Goal: Task Accomplishment & Management: Manage account settings

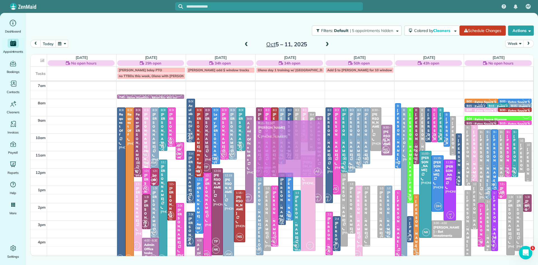
scroll to position [19, 0]
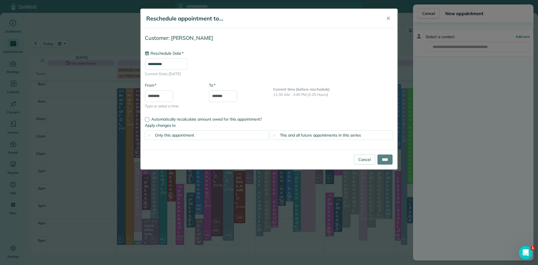
click at [472, 219] on div "**********" at bounding box center [269, 132] width 538 height 265
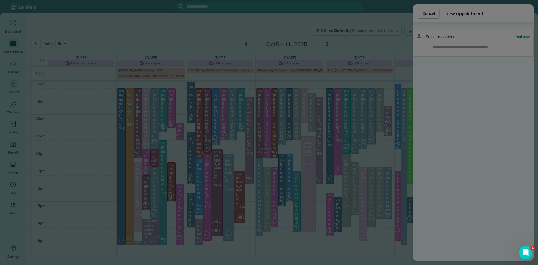
type input "**********"
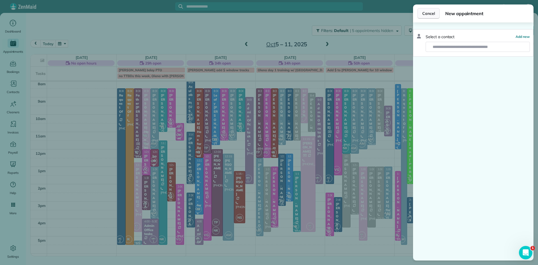
click at [432, 15] on span "Cancel" at bounding box center [428, 14] width 13 height 6
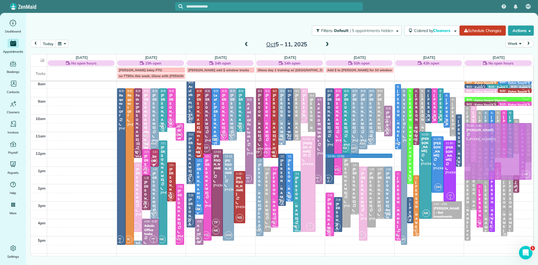
click at [374, 156] on div "7am 8am 9am 10am 11am 12pm 1pm 2pm 3pm 4pm 5pm 6pm 7pm 8pm AC 2 AM SM KF 2 NS T…" at bounding box center [282, 183] width 503 height 243
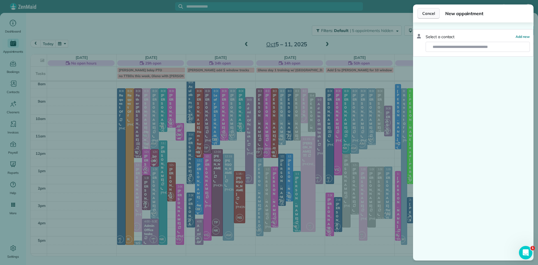
click at [430, 14] on span "Cancel" at bounding box center [428, 14] width 13 height 6
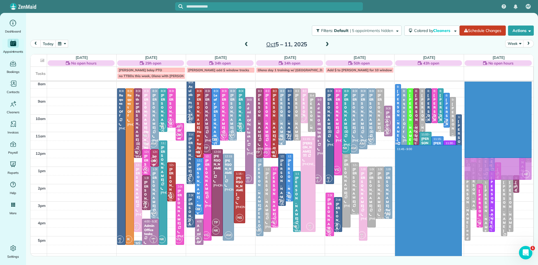
click at [397, 62] on tr "AC 2 AM SM KF 2 NS TP IK AL 4 NK DH VG MH 1 VS LS 2 LC 1 AF 7:45 - 8:00 team me…" at bounding box center [282, 62] width 503 height 0
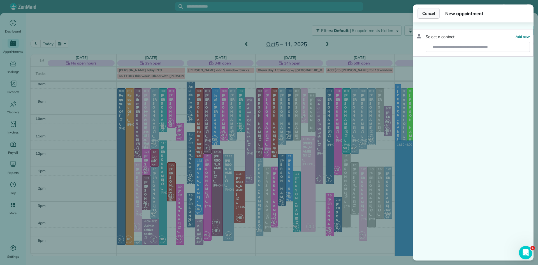
click at [425, 10] on button "Cancel" at bounding box center [429, 13] width 22 height 11
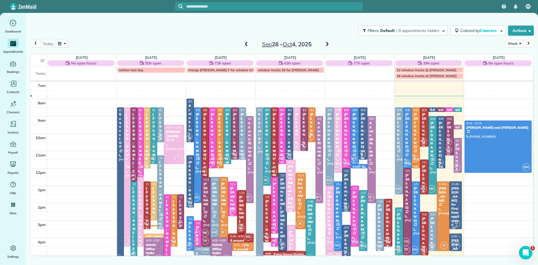
click at [60, 41] on button "button" at bounding box center [61, 44] width 13 height 8
click at [94, 98] on link "28" at bounding box center [93, 99] width 9 height 9
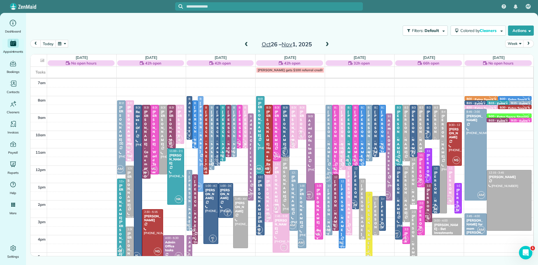
drag, startPoint x: 200, startPoint y: 170, endPoint x: 200, endPoint y: 164, distance: 6.7
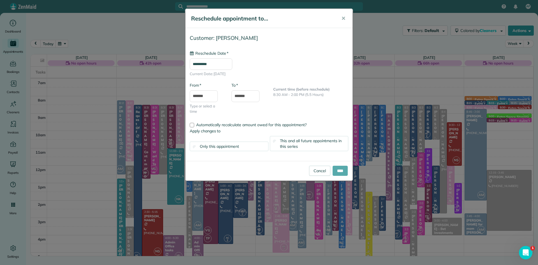
type input "**********"
click at [339, 170] on input "****" at bounding box center [340, 171] width 15 height 10
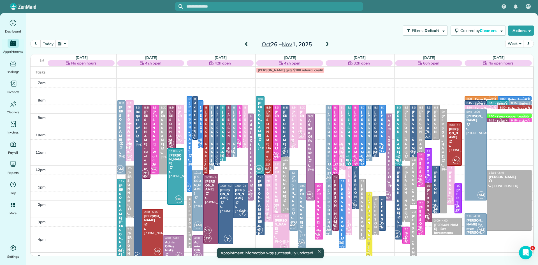
click at [189, 176] on div at bounding box center [189, 143] width 5 height 95
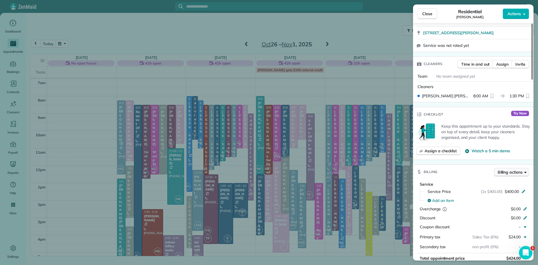
scroll to position [140, 0]
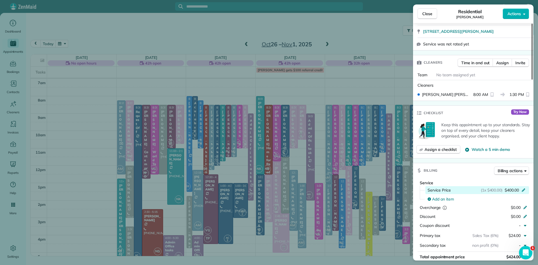
click at [518, 193] on span "$400.00" at bounding box center [512, 190] width 14 height 6
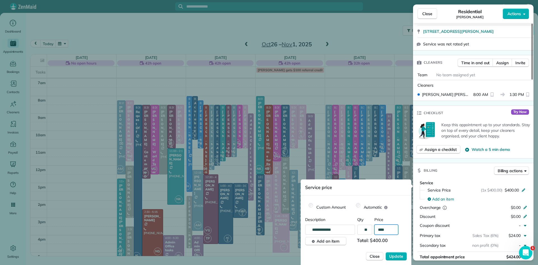
click at [389, 230] on input "****" at bounding box center [386, 229] width 24 height 10
type input "**"
type input "*******"
click at [398, 257] on span "Update" at bounding box center [396, 256] width 14 height 6
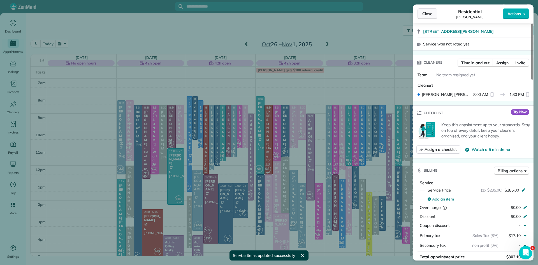
click at [426, 15] on span "Close" at bounding box center [427, 14] width 10 height 6
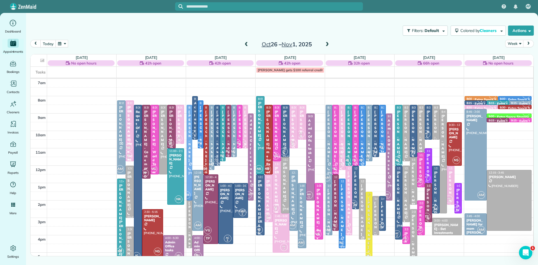
drag, startPoint x: 190, startPoint y: 128, endPoint x: 190, endPoint y: 135, distance: 7.0
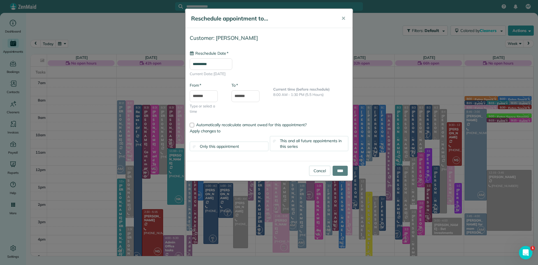
type input "**********"
click at [248, 96] on input "*******" at bounding box center [245, 96] width 28 height 12
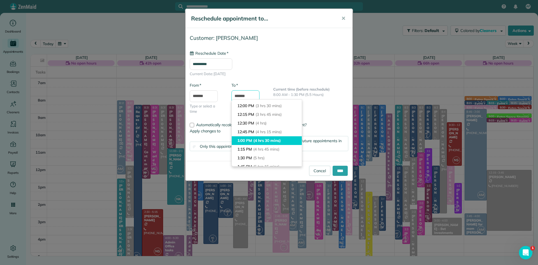
scroll to position [119, 0]
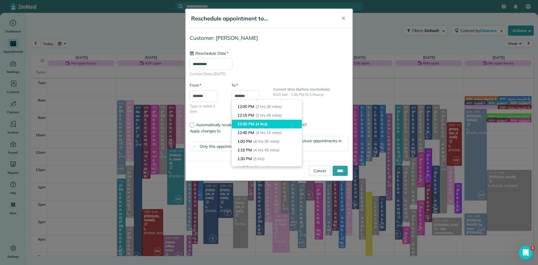
type input "********"
click at [254, 124] on li "12:30 PM (4 hrs)" at bounding box center [267, 124] width 70 height 9
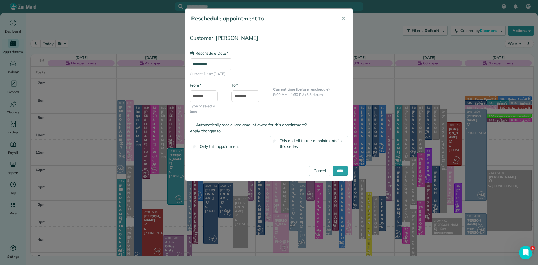
click at [337, 143] on span "This and all future appointments in this series" at bounding box center [311, 143] width 62 height 11
click at [341, 171] on input "****" at bounding box center [340, 171] width 15 height 10
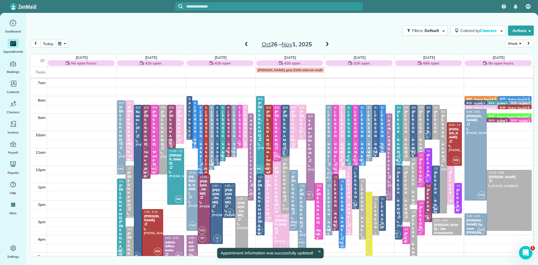
click at [48, 44] on button "today" at bounding box center [47, 44] width 15 height 8
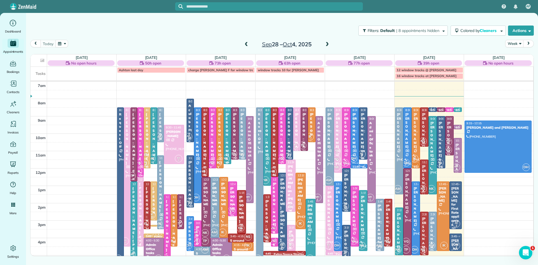
click at [330, 226] on div at bounding box center [330, 218] width 8 height 65
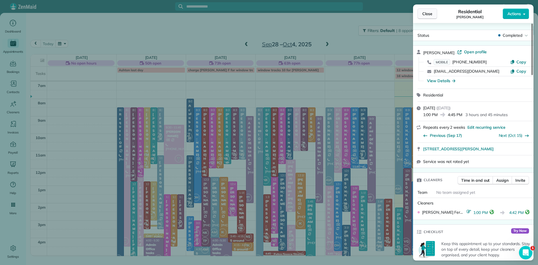
click at [431, 15] on span "Close" at bounding box center [427, 14] width 10 height 6
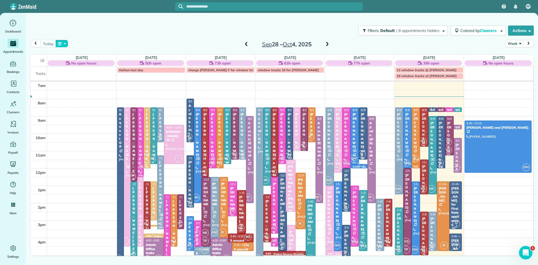
click at [61, 43] on button "button" at bounding box center [61, 44] width 13 height 8
click at [85, 90] on link "20" at bounding box center [84, 90] width 9 height 9
click at [400, 148] on div at bounding box center [399, 151] width 8 height 86
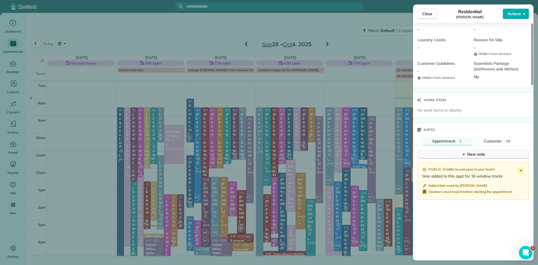
scroll to position [532, 0]
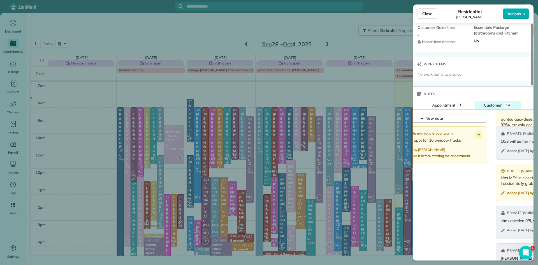
click at [488, 108] on span "Customer" at bounding box center [493, 105] width 18 height 5
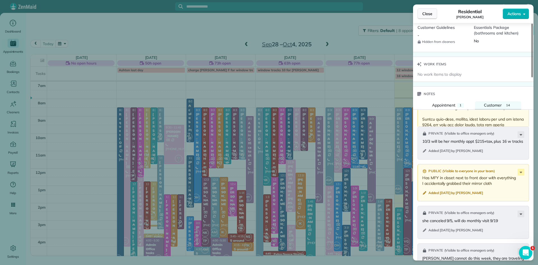
click at [419, 16] on button "Close" at bounding box center [428, 13] width 20 height 11
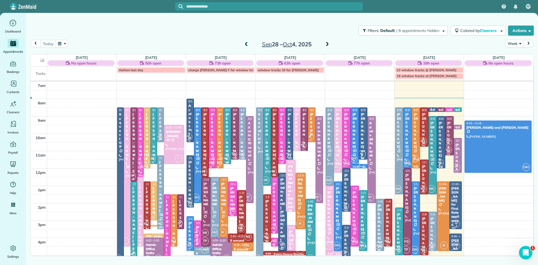
click at [418, 231] on div at bounding box center [416, 218] width 8 height 73
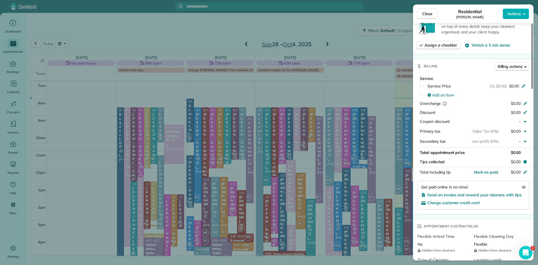
scroll to position [451, 0]
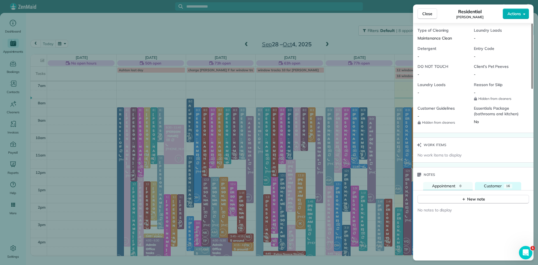
click at [493, 188] on span "Customer" at bounding box center [493, 185] width 18 height 5
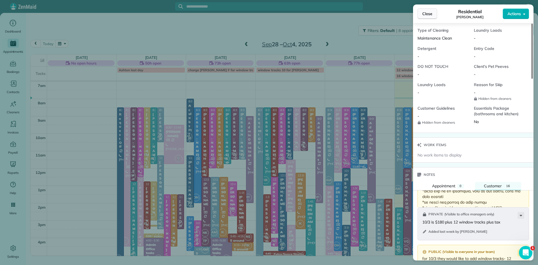
click at [429, 11] on span "Close" at bounding box center [427, 14] width 10 height 6
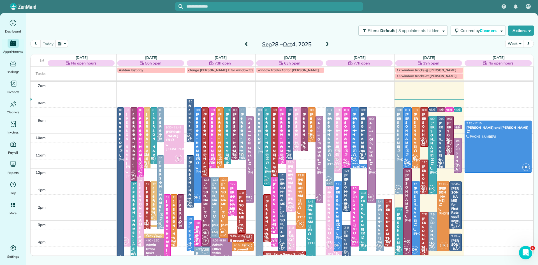
click at [325, 43] on span at bounding box center [327, 44] width 6 height 5
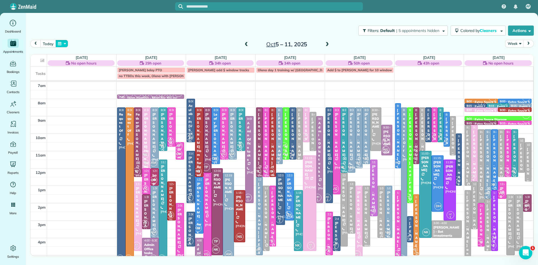
click at [61, 42] on button "button" at bounding box center [61, 44] width 13 height 8
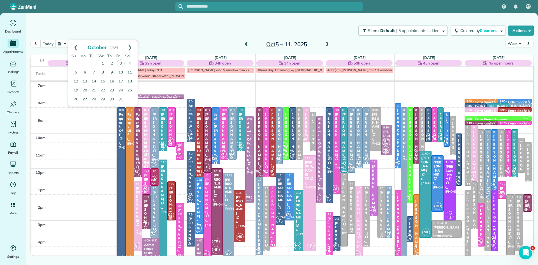
click at [85, 100] on link "27" at bounding box center [84, 99] width 9 height 9
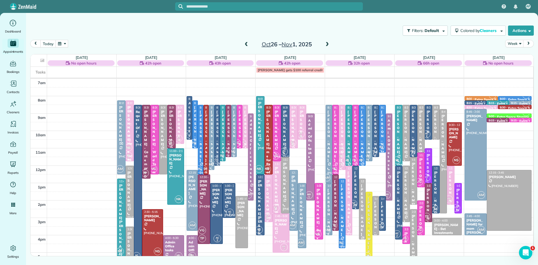
click at [245, 44] on span at bounding box center [246, 44] width 6 height 5
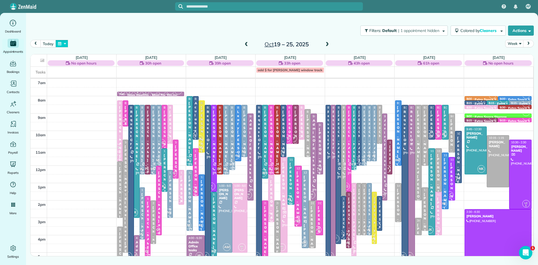
click at [61, 44] on button "button" at bounding box center [61, 44] width 13 height 8
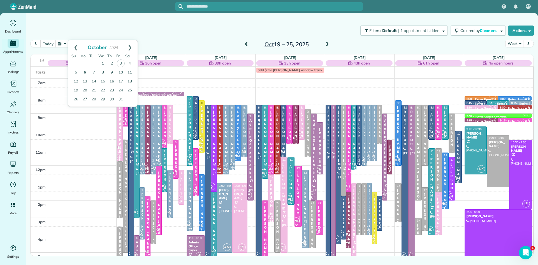
click at [84, 71] on link "6" at bounding box center [84, 72] width 9 height 9
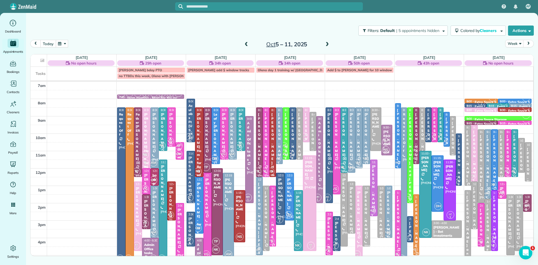
click at [50, 45] on button "today" at bounding box center [47, 44] width 15 height 8
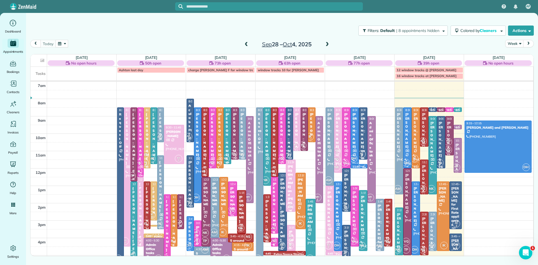
click at [406, 129] on div "[PERSON_NAME]" at bounding box center [407, 130] width 5 height 36
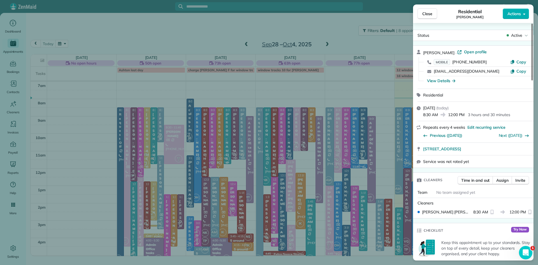
click at [430, 17] on button "Close" at bounding box center [428, 13] width 20 height 11
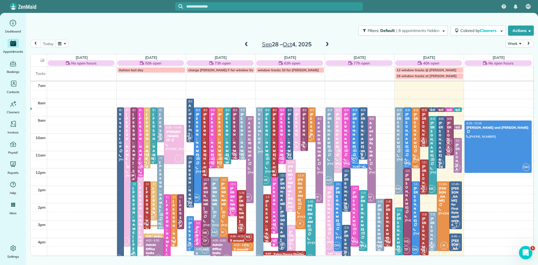
click at [326, 41] on span at bounding box center [327, 44] width 6 height 8
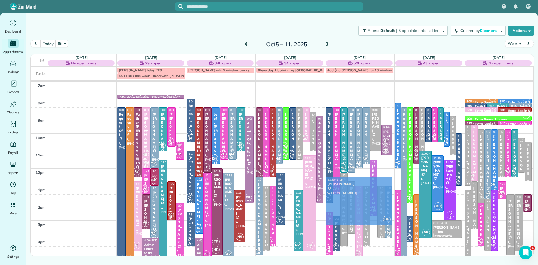
drag, startPoint x: 290, startPoint y: 204, endPoint x: 333, endPoint y: 207, distance: 43.0
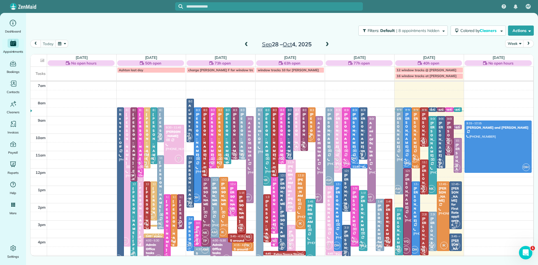
click at [398, 163] on div at bounding box center [399, 151] width 8 height 86
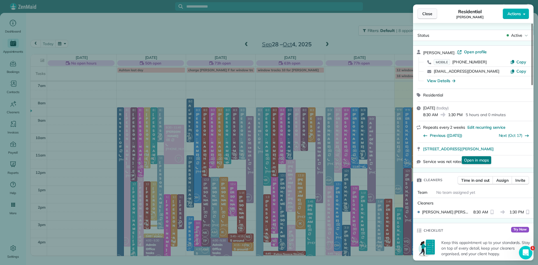
click at [431, 15] on span "Close" at bounding box center [427, 14] width 10 height 6
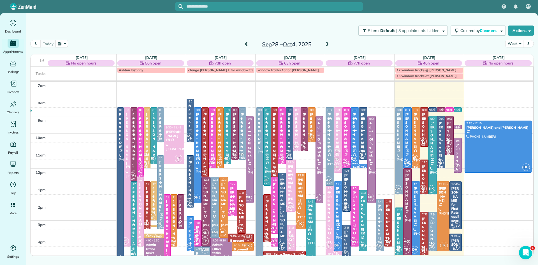
click at [409, 155] on div at bounding box center [408, 138] width 8 height 60
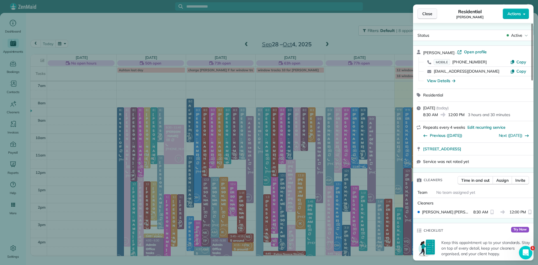
click at [423, 15] on span "Close" at bounding box center [427, 14] width 10 height 6
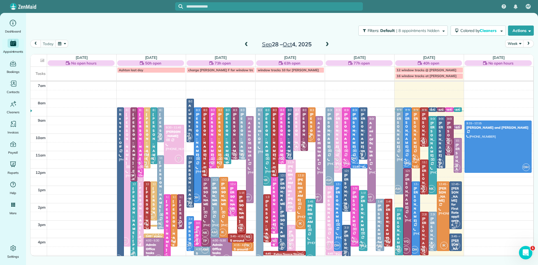
click at [416, 137] on div "[PERSON_NAME]" at bounding box center [415, 130] width 5 height 36
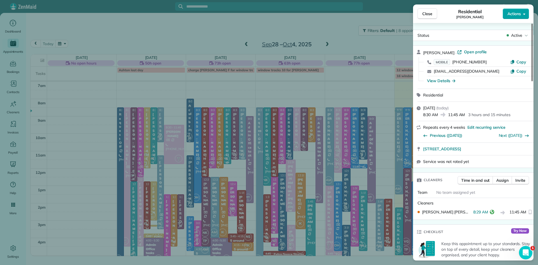
click at [515, 14] on span "Actions" at bounding box center [513, 14] width 13 height 6
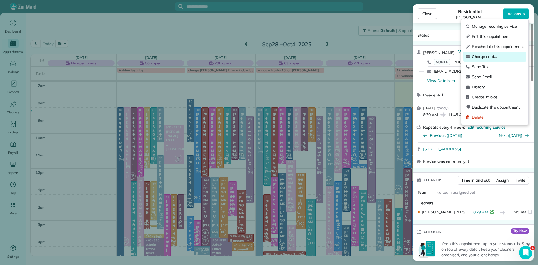
click at [492, 55] on span "Charge card…" at bounding box center [498, 57] width 52 height 6
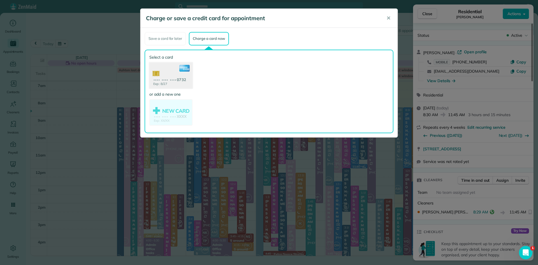
click at [171, 75] on use at bounding box center [170, 75] width 43 height 27
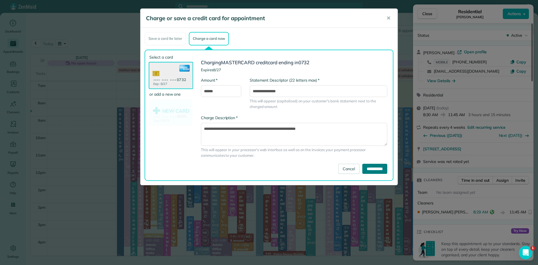
click at [375, 170] on input "**********" at bounding box center [374, 169] width 25 height 10
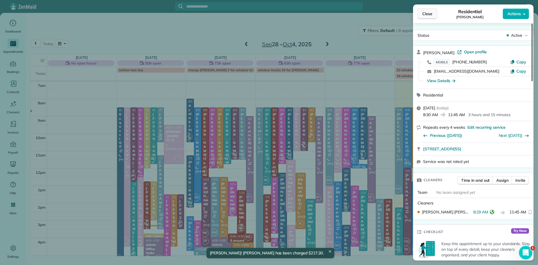
click at [423, 12] on span "Close" at bounding box center [427, 14] width 10 height 6
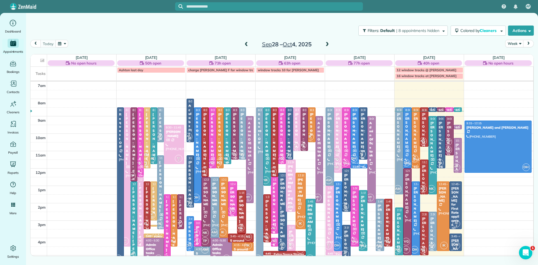
click at [424, 141] on span "NS" at bounding box center [423, 141] width 8 height 8
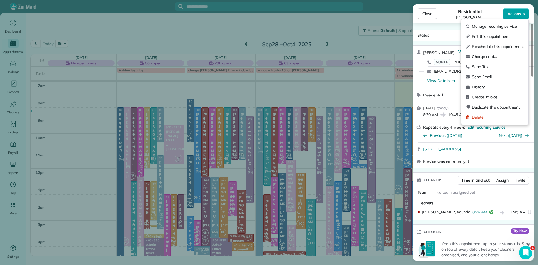
click at [514, 13] on span "Actions" at bounding box center [513, 14] width 13 height 6
click at [495, 55] on span "Charge card…" at bounding box center [498, 57] width 52 height 6
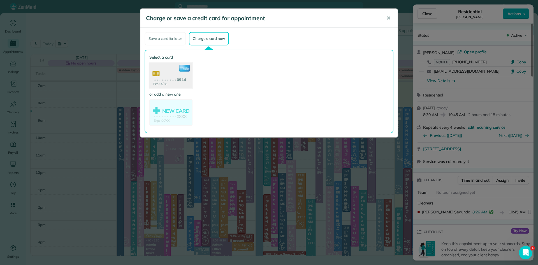
click at [176, 81] on use at bounding box center [170, 75] width 43 height 27
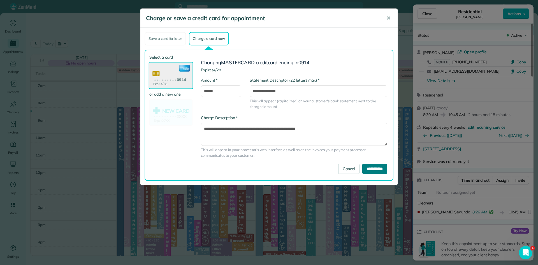
click at [363, 168] on input "**********" at bounding box center [374, 169] width 25 height 10
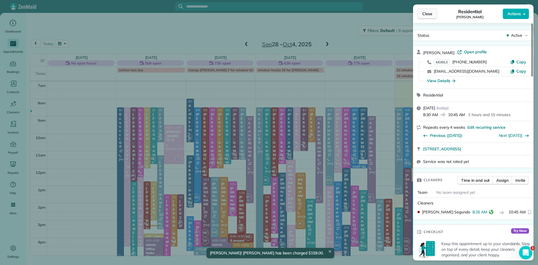
click at [423, 11] on span "Close" at bounding box center [427, 14] width 10 height 6
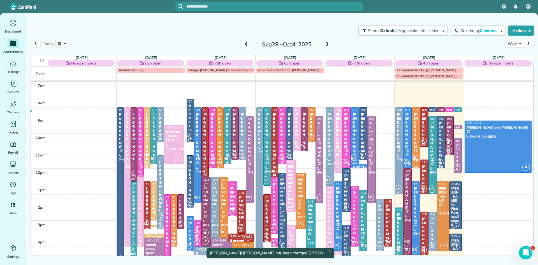
click at [433, 150] on div "[PERSON_NAME]" at bounding box center [432, 139] width 5 height 36
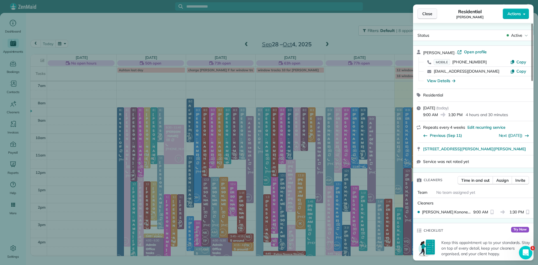
click at [427, 14] on span "Close" at bounding box center [427, 14] width 10 height 6
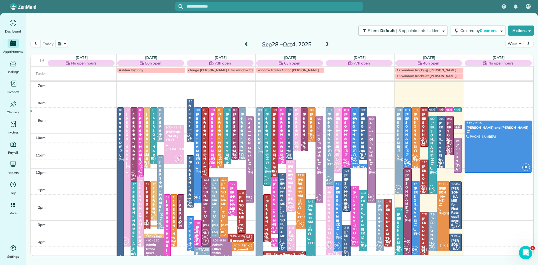
click at [423, 179] on div "[PERSON_NAME]" at bounding box center [424, 182] width 5 height 36
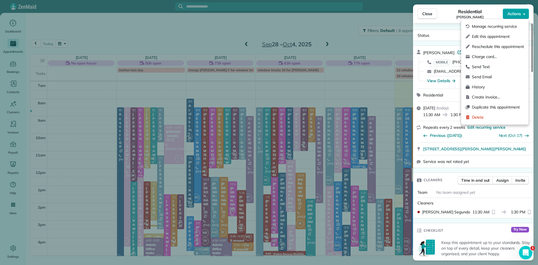
click at [513, 14] on span "Actions" at bounding box center [513, 14] width 13 height 6
click at [491, 59] on span "Charge card…" at bounding box center [498, 57] width 52 height 6
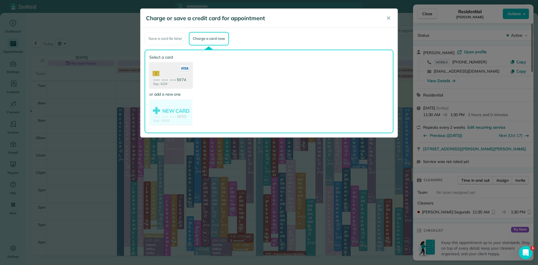
click at [178, 82] on use at bounding box center [170, 75] width 43 height 27
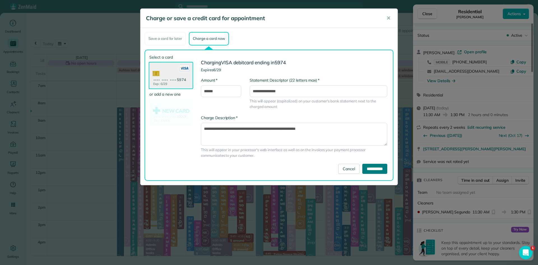
click at [376, 170] on input "**********" at bounding box center [374, 169] width 25 height 10
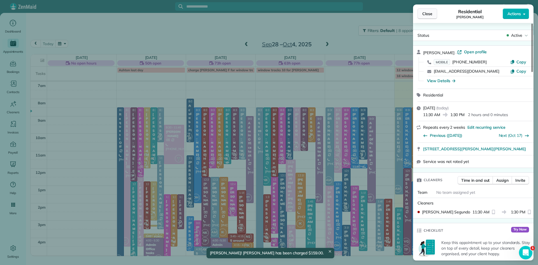
click at [430, 11] on span "Close" at bounding box center [427, 14] width 10 height 6
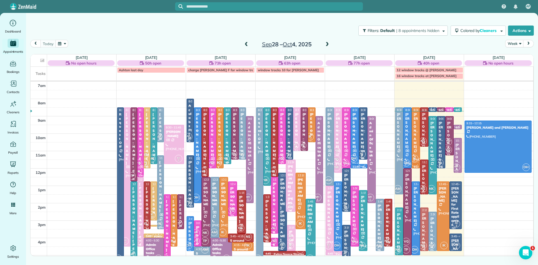
drag, startPoint x: 423, startPoint y: 240, endPoint x: 425, endPoint y: 234, distance: 6.7
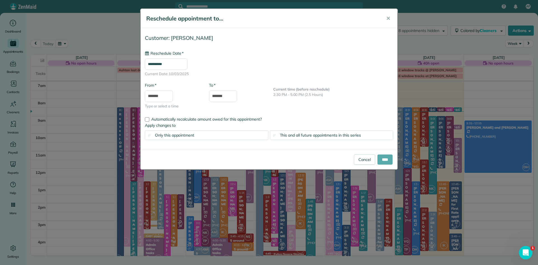
type input "**********"
click at [392, 160] on input "****" at bounding box center [384, 159] width 15 height 10
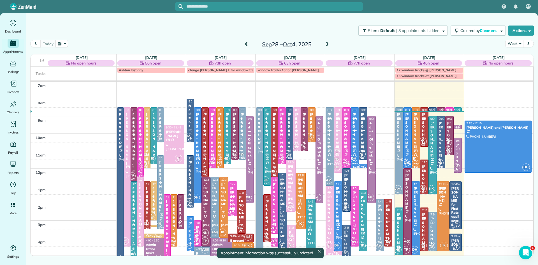
click at [424, 223] on div "[PERSON_NAME]" at bounding box center [424, 230] width 5 height 36
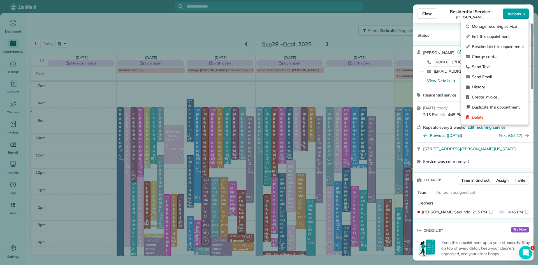
click at [513, 15] on span "Actions" at bounding box center [513, 14] width 13 height 6
click at [484, 57] on span "Charge card…" at bounding box center [498, 57] width 52 height 6
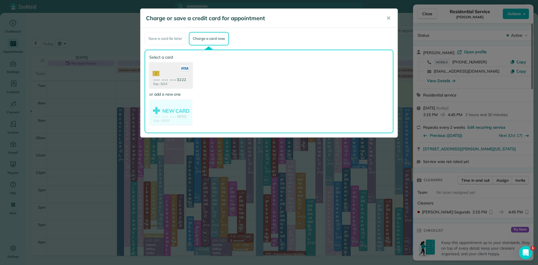
click at [170, 75] on use at bounding box center [170, 75] width 43 height 27
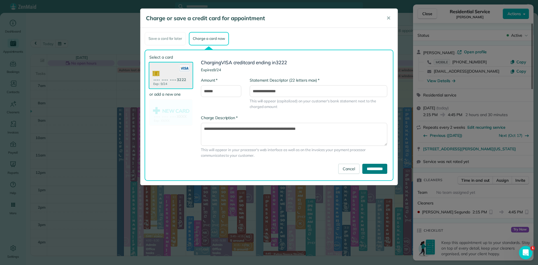
click at [377, 170] on input "**********" at bounding box center [374, 169] width 25 height 10
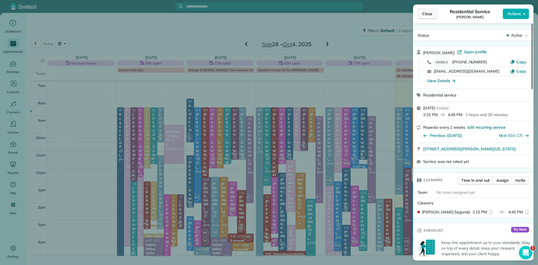
click at [423, 14] on span "Close" at bounding box center [427, 14] width 10 height 6
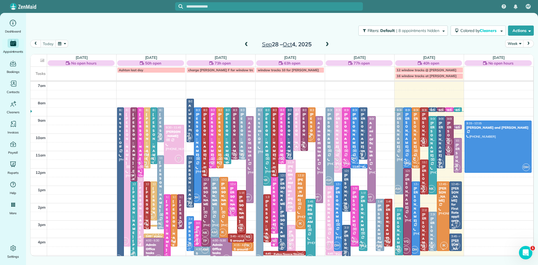
click at [442, 229] on div at bounding box center [443, 216] width 12 height 69
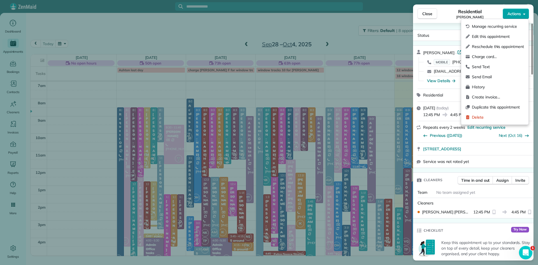
click at [517, 10] on button "Actions" at bounding box center [516, 13] width 26 height 11
click at [490, 57] on span "Charge card…" at bounding box center [498, 57] width 52 height 6
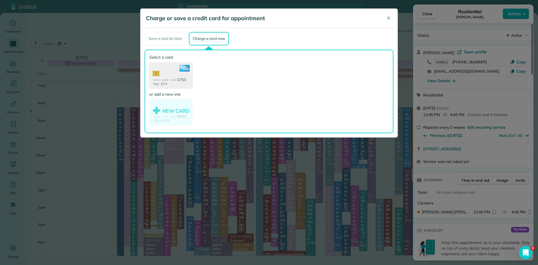
click at [161, 75] on use at bounding box center [170, 75] width 43 height 27
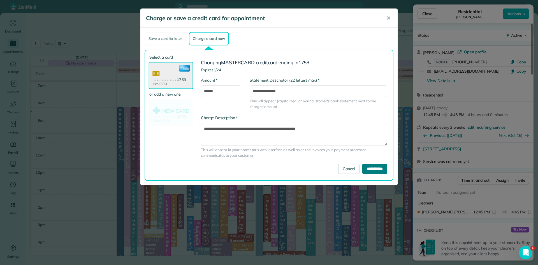
drag, startPoint x: 378, startPoint y: 170, endPoint x: 374, endPoint y: 166, distance: 5.7
click at [378, 170] on input "**********" at bounding box center [374, 169] width 25 height 10
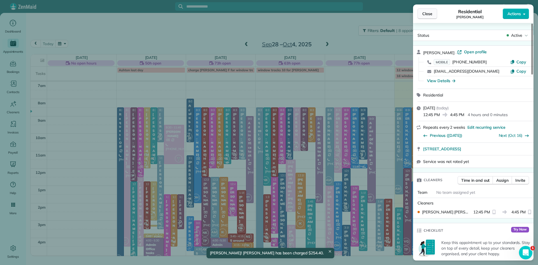
click at [422, 11] on span "Close" at bounding box center [427, 14] width 10 height 6
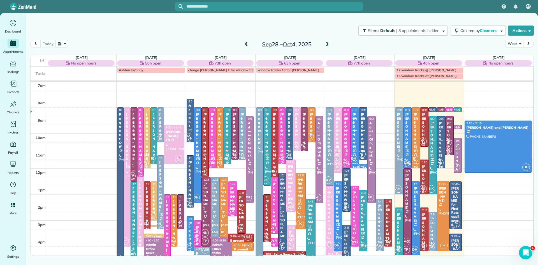
click at [395, 163] on div at bounding box center [399, 151] width 8 height 86
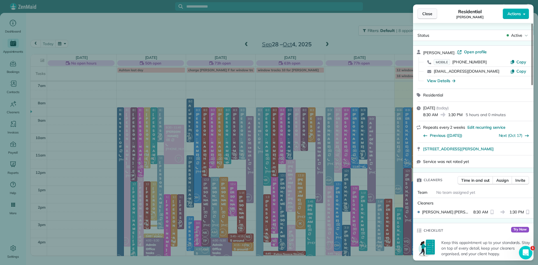
click at [426, 14] on span "Close" at bounding box center [427, 14] width 10 height 6
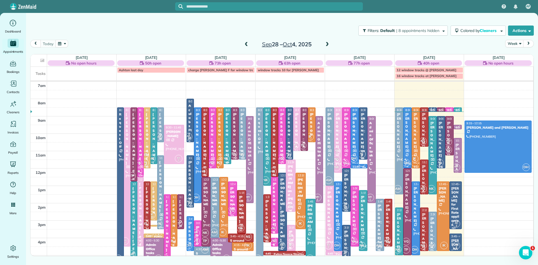
click at [407, 150] on div at bounding box center [408, 138] width 8 height 60
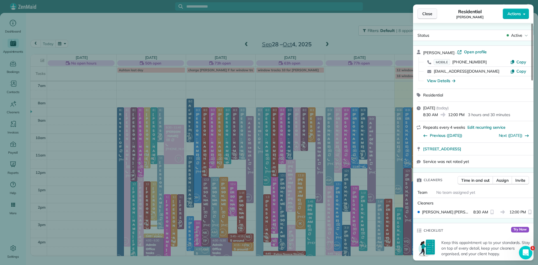
click at [423, 14] on span "Close" at bounding box center [427, 14] width 10 height 6
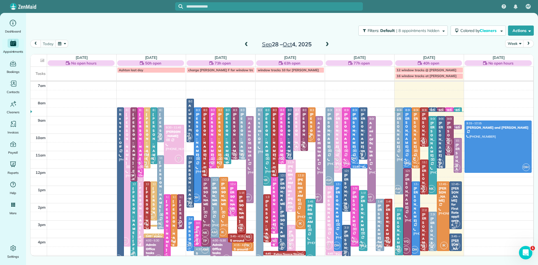
click at [401, 135] on div "[PERSON_NAME]" at bounding box center [399, 130] width 5 height 36
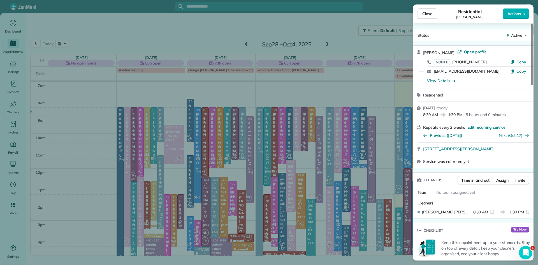
click at [415, 14] on div "Close Residential Brittany Bayer Actions" at bounding box center [473, 13] width 120 height 18
click at [420, 14] on button "Close" at bounding box center [428, 13] width 20 height 11
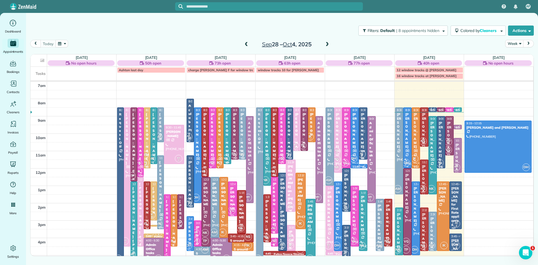
click at [407, 161] on span "DH" at bounding box center [406, 163] width 8 height 8
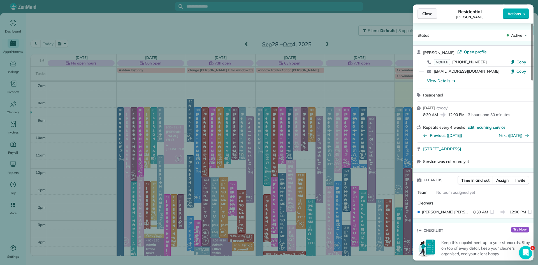
click at [430, 10] on button "Close" at bounding box center [428, 13] width 20 height 11
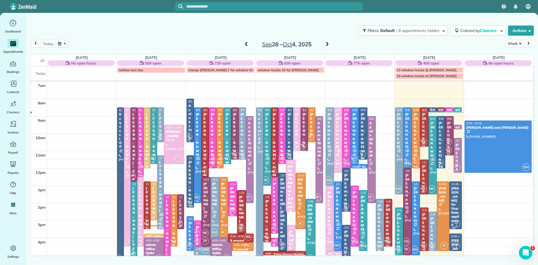
click at [199, 192] on div at bounding box center [197, 155] width 7 height 95
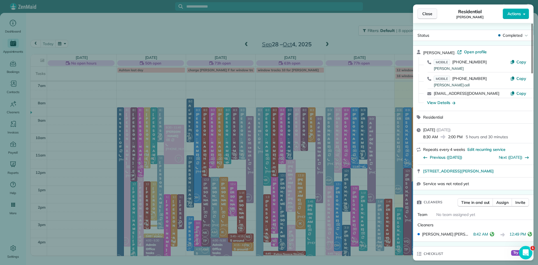
click at [423, 12] on span "Close" at bounding box center [427, 14] width 10 height 6
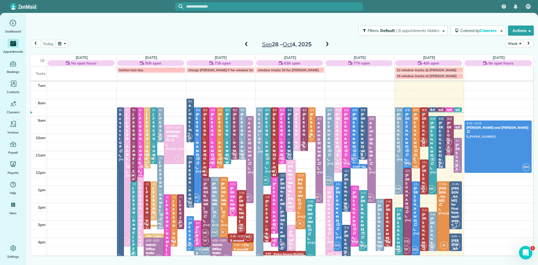
click at [199, 170] on div at bounding box center [197, 155] width 7 height 95
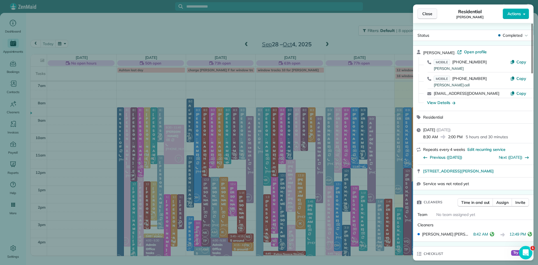
click at [430, 11] on span "Close" at bounding box center [427, 14] width 10 height 6
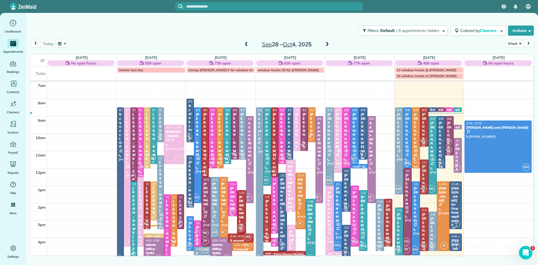
click at [409, 161] on span "DH" at bounding box center [406, 163] width 8 height 8
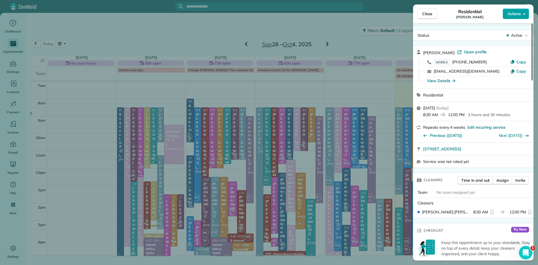
click at [514, 13] on span "Actions" at bounding box center [513, 14] width 13 height 6
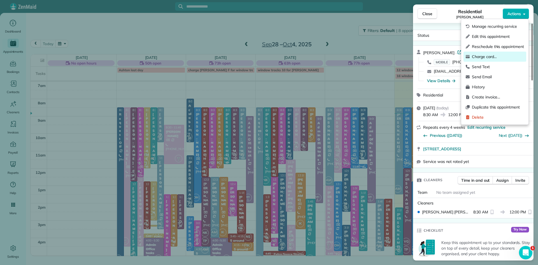
click at [486, 55] on span "Charge card…" at bounding box center [498, 57] width 52 height 6
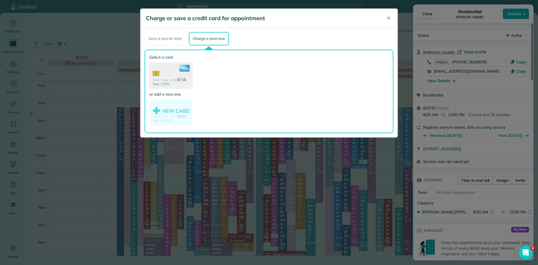
click at [181, 77] on use at bounding box center [170, 75] width 43 height 27
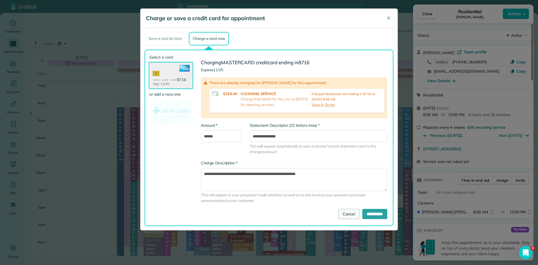
click at [346, 212] on link "Cancel" at bounding box center [348, 214] width 21 height 10
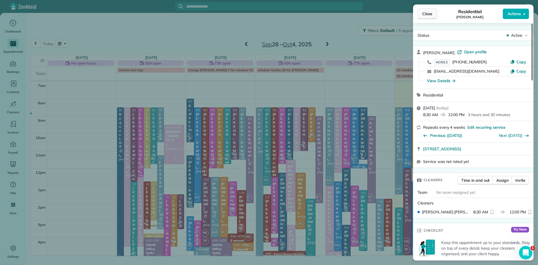
click at [428, 14] on span "Close" at bounding box center [427, 14] width 10 height 6
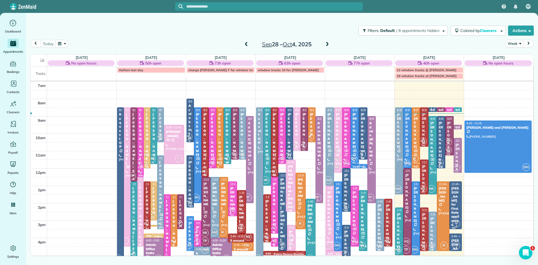
click at [434, 231] on div "[PERSON_NAME]" at bounding box center [432, 235] width 5 height 36
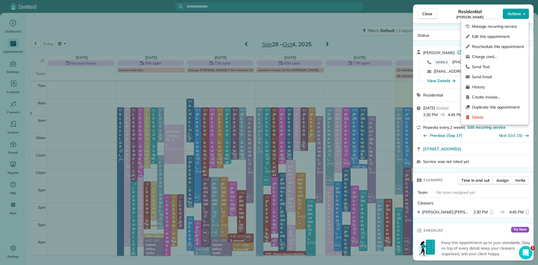
click at [507, 17] on button "Actions" at bounding box center [516, 13] width 26 height 11
click at [486, 57] on span "Charge card…" at bounding box center [498, 57] width 52 height 6
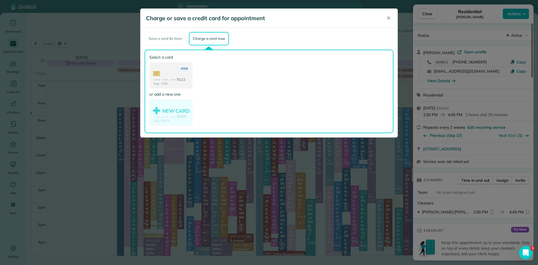
click at [169, 66] on use at bounding box center [171, 76] width 42 height 26
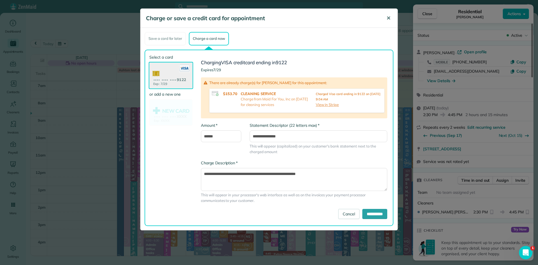
click at [388, 14] on button "✕" at bounding box center [388, 17] width 13 height 13
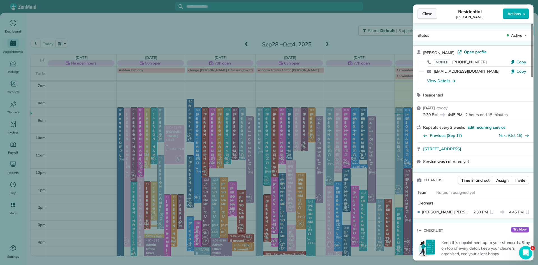
click at [428, 15] on span "Close" at bounding box center [427, 14] width 10 height 6
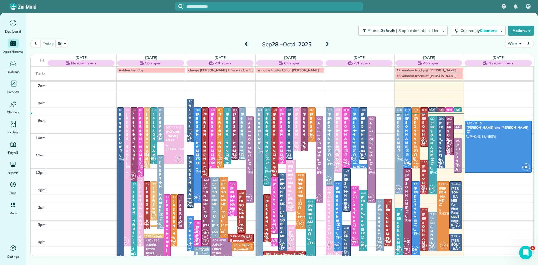
click at [457, 109] on span "NK" at bounding box center [457, 107] width 8 height 8
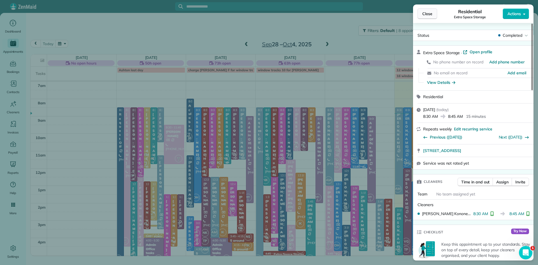
click at [423, 13] on span "Close" at bounding box center [427, 14] width 10 height 6
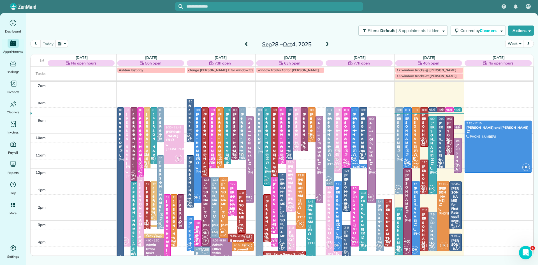
click at [449, 109] on span "VG" at bounding box center [448, 107] width 8 height 8
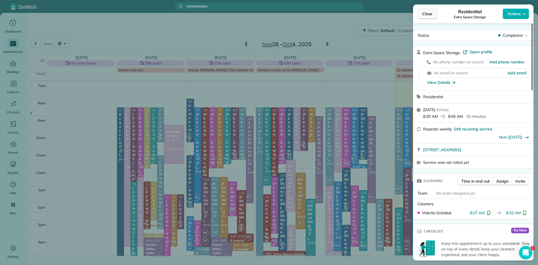
click at [425, 13] on span "Close" at bounding box center [427, 14] width 10 height 6
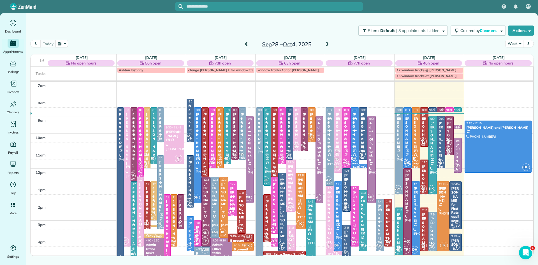
click at [439, 108] on span "TP" at bounding box center [440, 107] width 8 height 8
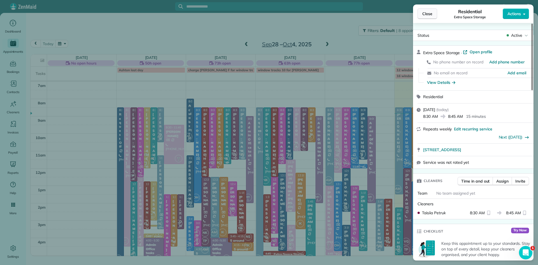
click at [425, 12] on span "Close" at bounding box center [427, 14] width 10 height 6
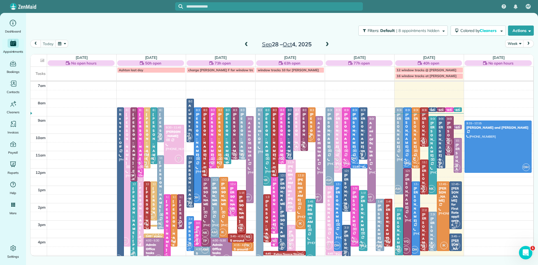
click at [434, 110] on small "2" at bounding box center [431, 108] width 7 height 5
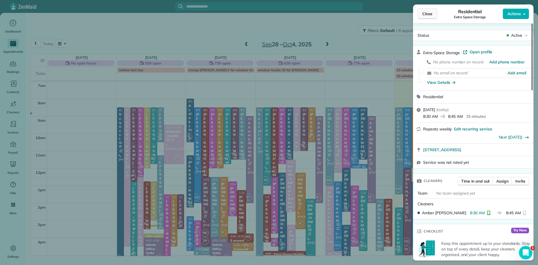
click at [425, 13] on span "Close" at bounding box center [427, 14] width 10 height 6
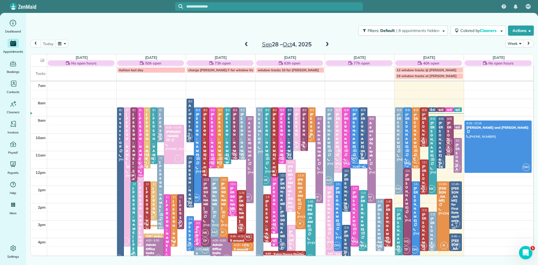
click at [408, 157] on div at bounding box center [408, 138] width 8 height 60
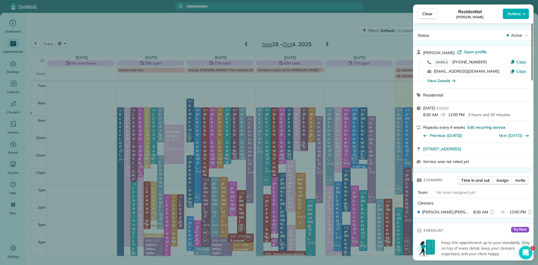
click at [470, 182] on span "Time in and out" at bounding box center [475, 180] width 28 height 6
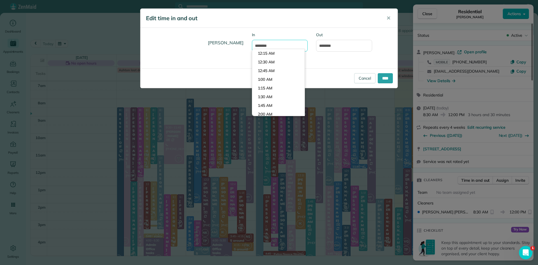
click at [261, 45] on input "*******" at bounding box center [280, 46] width 56 height 12
type input "*******"
click at [362, 62] on div "Denise Houser In ******* Type or select a time Out ********" at bounding box center [268, 48] width 257 height 32
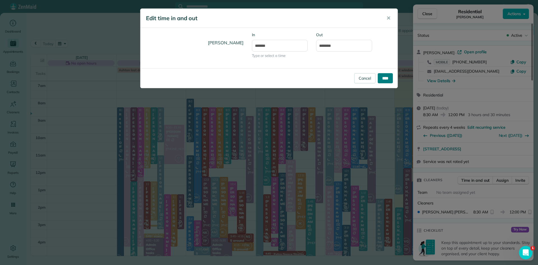
click at [381, 83] on input "****" at bounding box center [385, 78] width 15 height 10
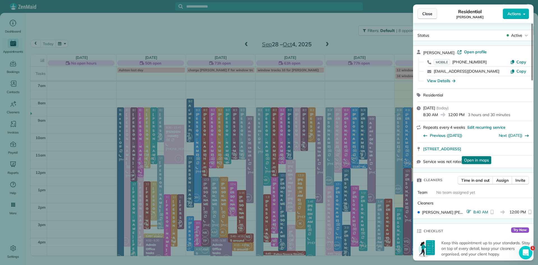
click at [427, 15] on span "Close" at bounding box center [427, 14] width 10 height 6
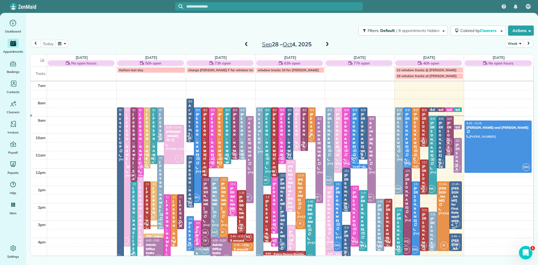
click at [447, 140] on span "TP" at bounding box center [448, 142] width 8 height 8
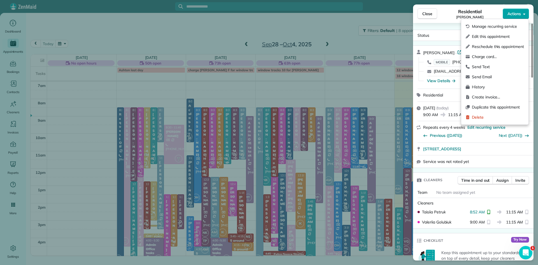
click at [513, 13] on span "Actions" at bounding box center [513, 14] width 13 height 6
click at [482, 59] on span "Charge card…" at bounding box center [498, 57] width 52 height 6
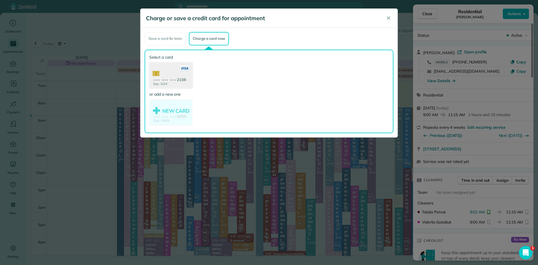
click at [176, 75] on use at bounding box center [170, 75] width 43 height 27
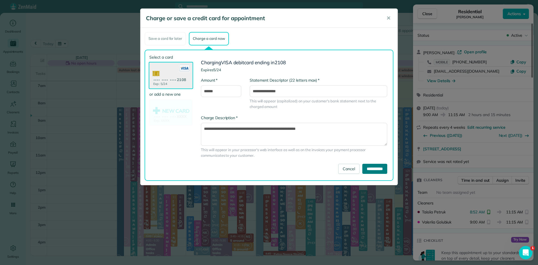
click at [369, 168] on input "**********" at bounding box center [374, 169] width 25 height 10
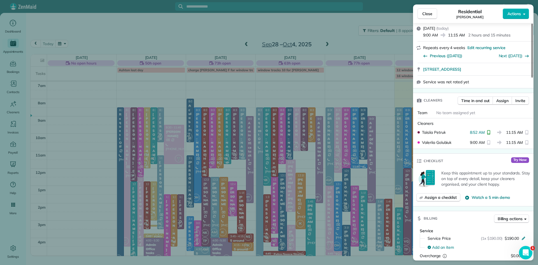
scroll to position [186, 0]
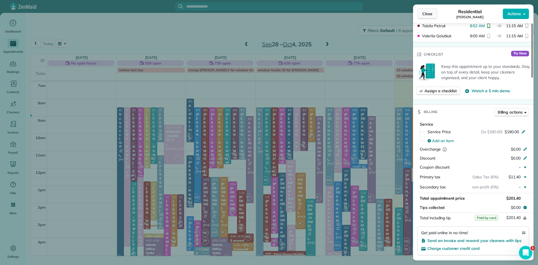
click at [427, 13] on span "Close" at bounding box center [427, 14] width 10 height 6
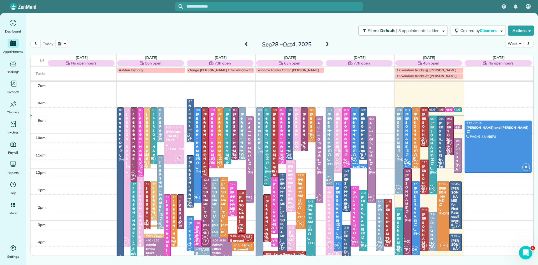
click at [405, 235] on div at bounding box center [408, 211] width 8 height 86
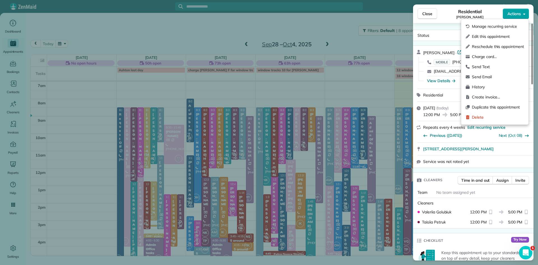
click at [514, 15] on span "Actions" at bounding box center [513, 14] width 13 height 6
click at [490, 59] on span "Charge card…" at bounding box center [498, 57] width 52 height 6
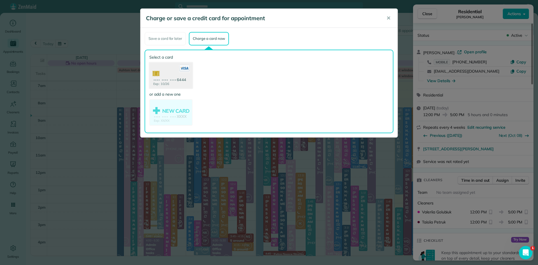
click at [180, 75] on use at bounding box center [170, 75] width 43 height 27
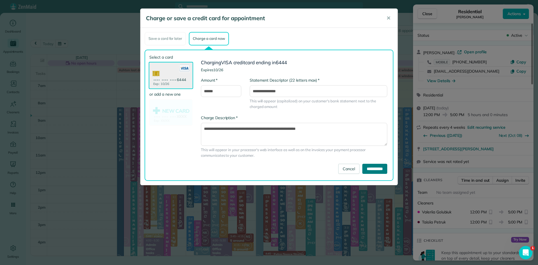
click at [363, 167] on input "**********" at bounding box center [374, 169] width 25 height 10
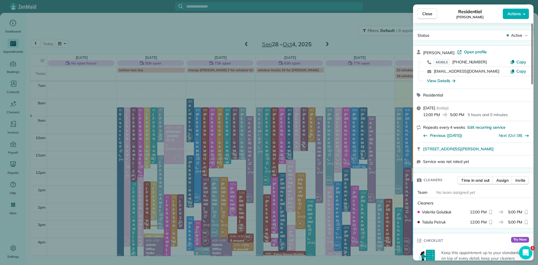
scroll to position [226, 0]
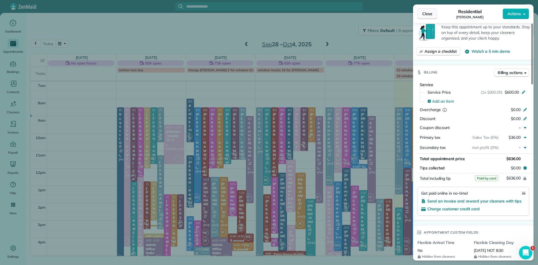
click at [427, 16] on span "Close" at bounding box center [427, 14] width 10 height 6
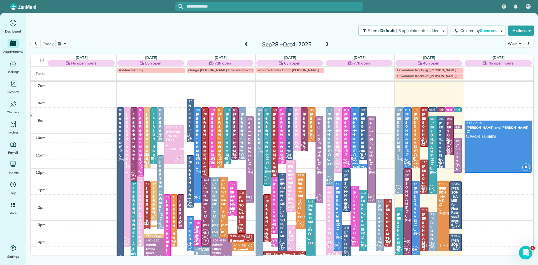
click at [457, 242] on span "AC 2" at bounding box center [457, 246] width 8 height 8
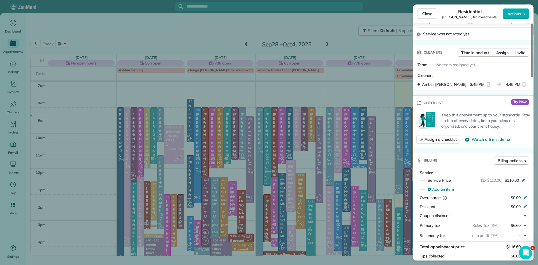
scroll to position [186, 0]
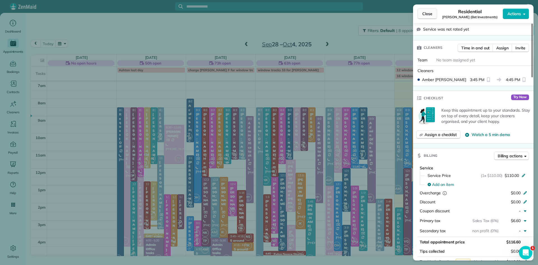
click at [426, 13] on span "Close" at bounding box center [427, 14] width 10 height 6
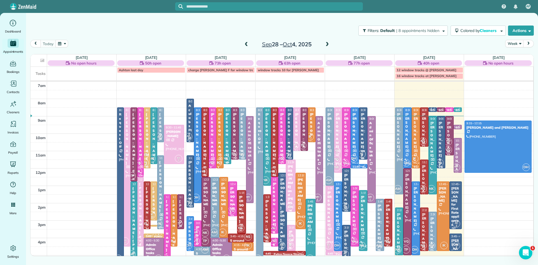
click at [456, 240] on div "[PERSON_NAME] - Bet Investments" at bounding box center [455, 254] width 9 height 32
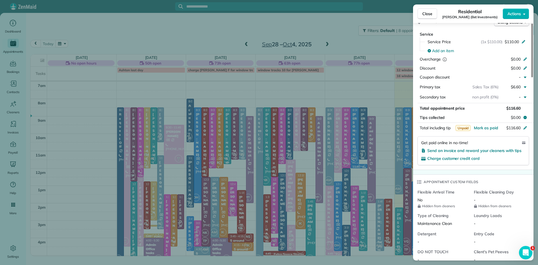
scroll to position [319, 0]
click at [426, 14] on span "Close" at bounding box center [427, 14] width 10 height 6
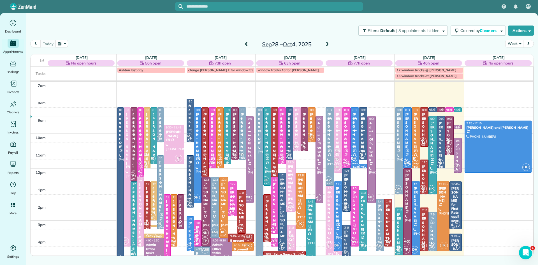
click at [400, 248] on span "NK" at bounding box center [398, 250] width 8 height 8
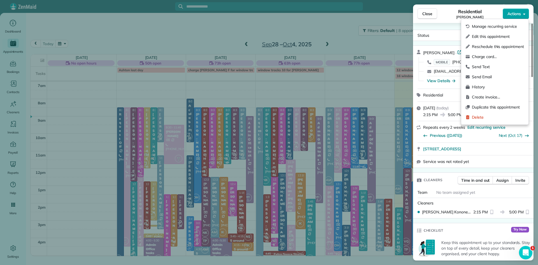
click at [512, 15] on span "Actions" at bounding box center [513, 14] width 13 height 6
click at [489, 55] on span "Charge card…" at bounding box center [498, 57] width 52 height 6
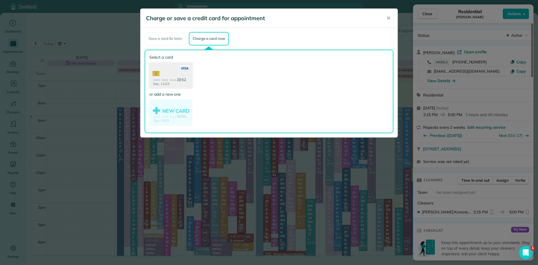
click at [172, 74] on use at bounding box center [170, 75] width 43 height 27
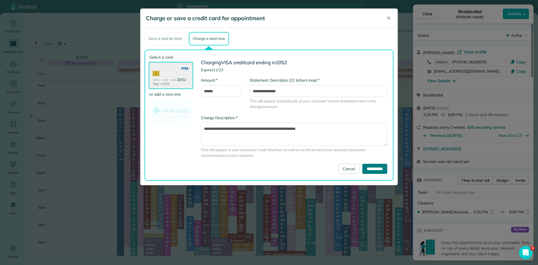
click at [377, 168] on input "**********" at bounding box center [374, 169] width 25 height 10
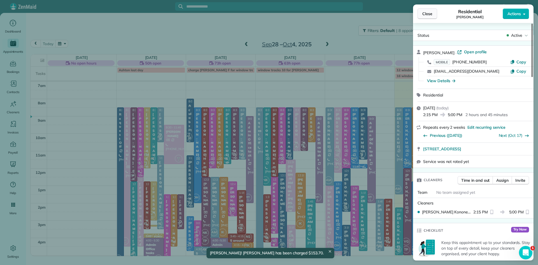
click at [422, 9] on button "Close" at bounding box center [428, 13] width 20 height 11
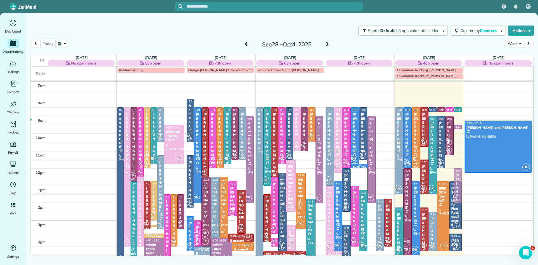
drag, startPoint x: 456, startPoint y: 154, endPoint x: 457, endPoint y: 185, distance: 30.3
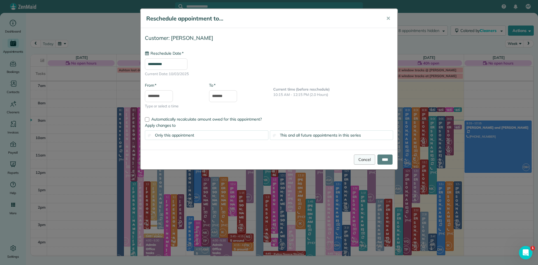
type input "**********"
click at [366, 157] on link "Cancel" at bounding box center [364, 159] width 21 height 10
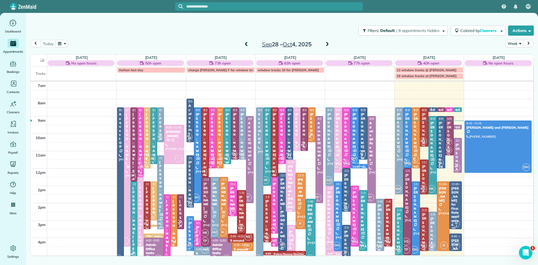
click at [326, 44] on span at bounding box center [327, 44] width 6 height 5
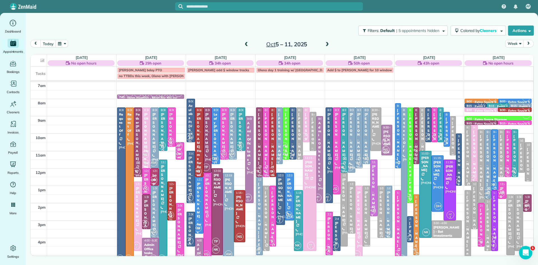
click at [246, 43] on span at bounding box center [246, 44] width 6 height 5
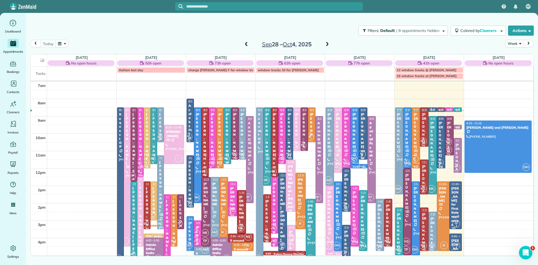
click at [460, 126] on div "MH 1 SM" at bounding box center [456, 120] width 8 height 16
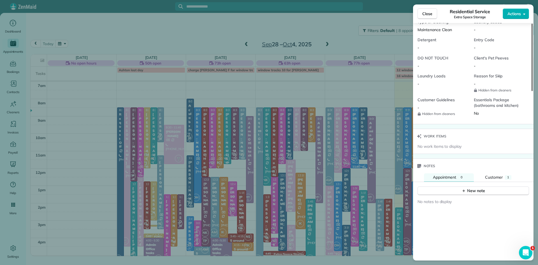
scroll to position [467, 0]
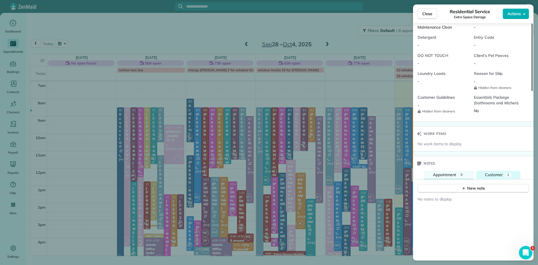
click at [497, 177] on span "Customer" at bounding box center [494, 174] width 18 height 5
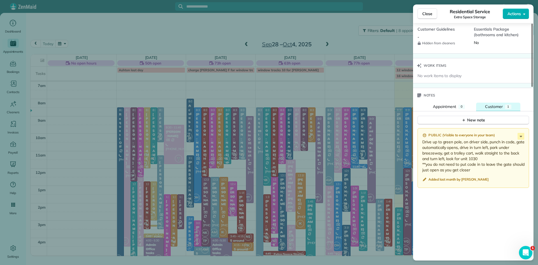
scroll to position [544, 0]
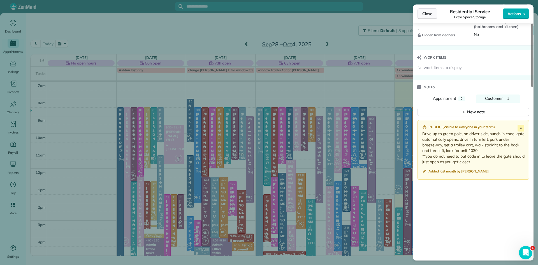
click at [422, 14] on span "Close" at bounding box center [427, 14] width 10 height 6
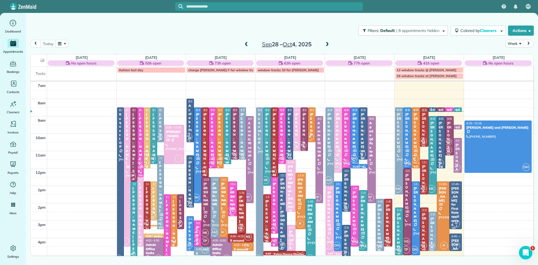
click at [216, 198] on div "[PERSON_NAME]" at bounding box center [215, 196] width 6 height 28
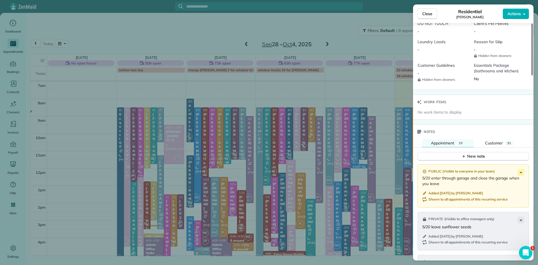
scroll to position [587, 0]
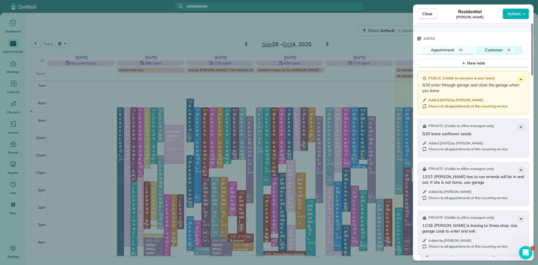
click at [499, 52] on span "Customer" at bounding box center [494, 49] width 18 height 5
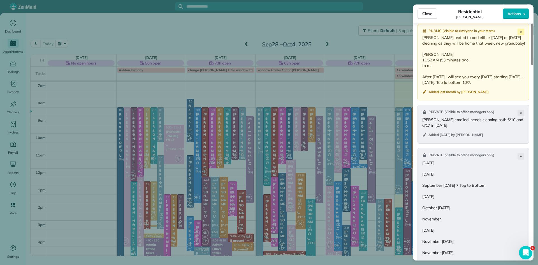
scroll to position [695, 0]
click at [423, 12] on span "Close" at bounding box center [427, 14] width 10 height 6
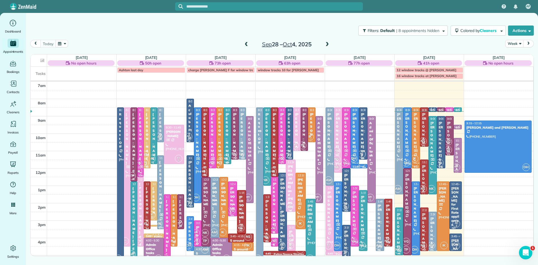
click at [326, 44] on div "AF Dashboard Appointments Bookings Contacts Cleaners Invoices Payroll Reports H…" at bounding box center [269, 132] width 538 height 265
click at [326, 44] on span at bounding box center [327, 44] width 6 height 5
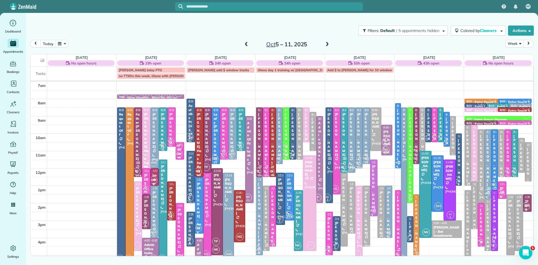
click at [228, 196] on div "[PERSON_NAME]" at bounding box center [228, 188] width 8 height 20
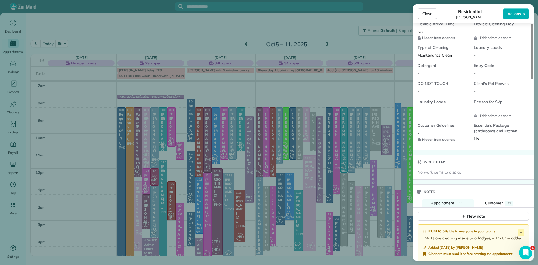
scroll to position [543, 0]
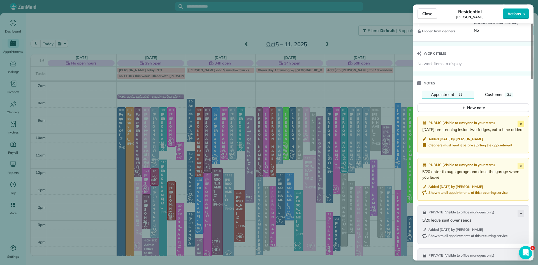
click at [519, 127] on icon at bounding box center [521, 123] width 7 height 7
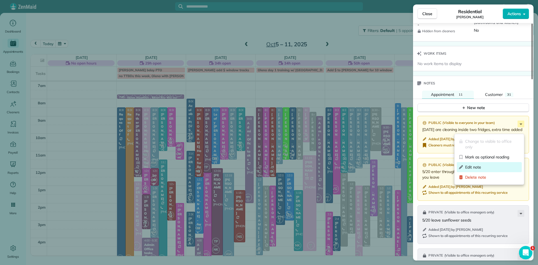
click at [469, 167] on span "Edit note" at bounding box center [492, 167] width 54 height 6
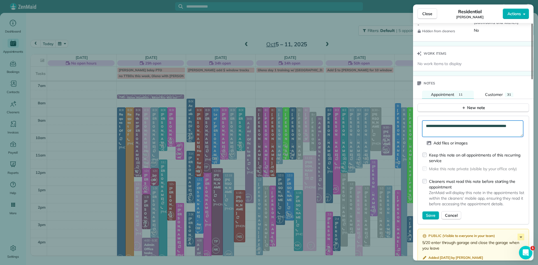
click at [434, 133] on textarea "**********" at bounding box center [472, 128] width 101 height 16
type textarea "**********"
click at [428, 218] on span "Save" at bounding box center [431, 215] width 10 height 6
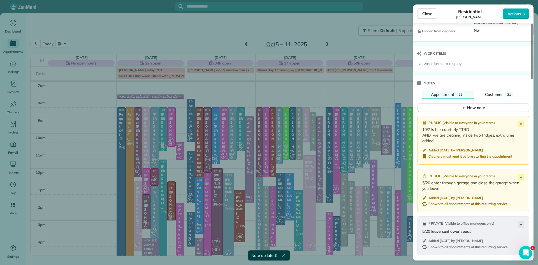
drag, startPoint x: 438, startPoint y: 148, endPoint x: 422, endPoint y: 136, distance: 19.9
click at [422, 136] on p "10/7 is her quarterly TTBD AND we are cleaning inside two fridges, extra time a…" at bounding box center [473, 135] width 103 height 17
copy p "10/7 is her quarterly TTBD AND we are cleaning inside two fridges, extra time a…"
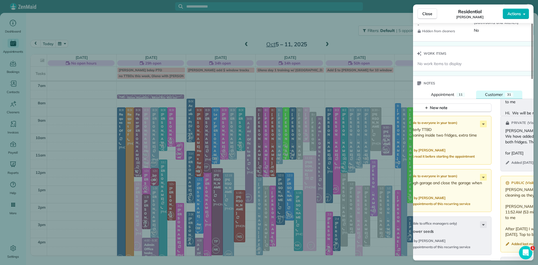
click at [492, 97] on span "Customer" at bounding box center [494, 94] width 18 height 5
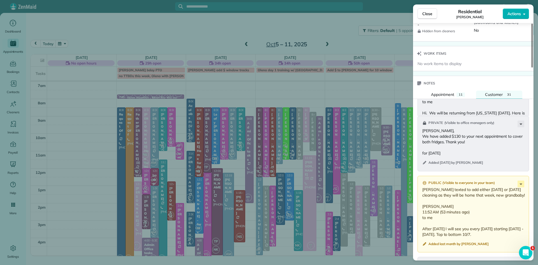
click at [492, 112] on button "New note" at bounding box center [474, 107] width 112 height 9
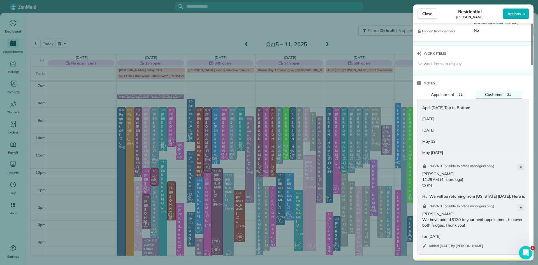
click at [463, 123] on textarea at bounding box center [472, 116] width 101 height 16
click at [502, 120] on textarea "**********" at bounding box center [472, 116] width 101 height 16
paste textarea "**********"
type textarea "**********"
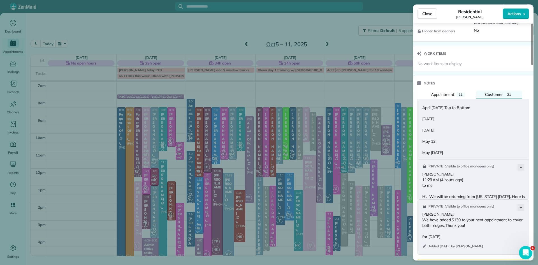
click at [515, 190] on span "Save" at bounding box center [516, 187] width 10 height 6
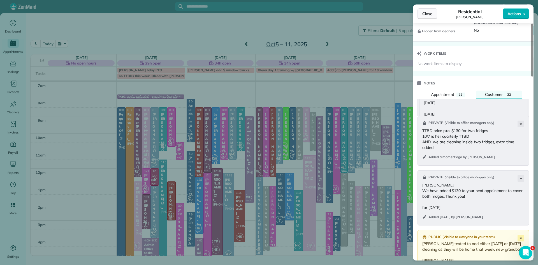
click at [429, 13] on span "Close" at bounding box center [427, 14] width 10 height 6
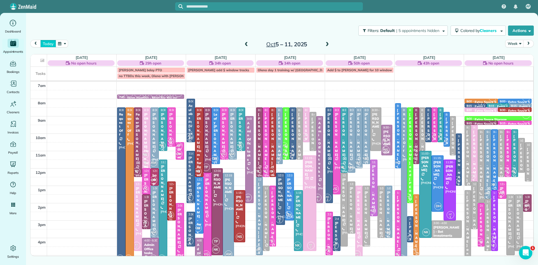
click at [49, 45] on button "today" at bounding box center [47, 44] width 15 height 8
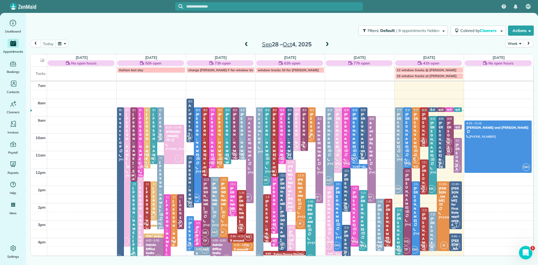
click at [198, 140] on div "[PERSON_NAME]" at bounding box center [198, 134] width 4 height 44
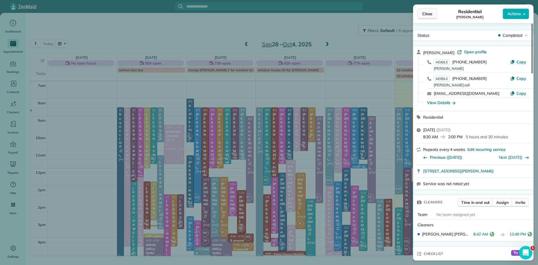
click at [428, 14] on span "Close" at bounding box center [427, 14] width 10 height 6
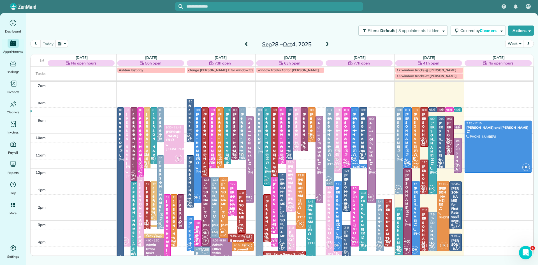
click at [198, 150] on div "[PERSON_NAME]" at bounding box center [198, 134] width 4 height 44
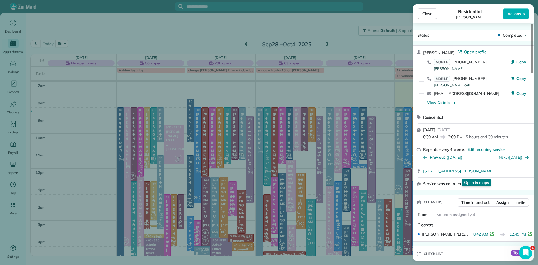
drag, startPoint x: 430, startPoint y: 13, endPoint x: 428, endPoint y: 9, distance: 4.1
click at [430, 13] on span "Close" at bounding box center [427, 14] width 10 height 6
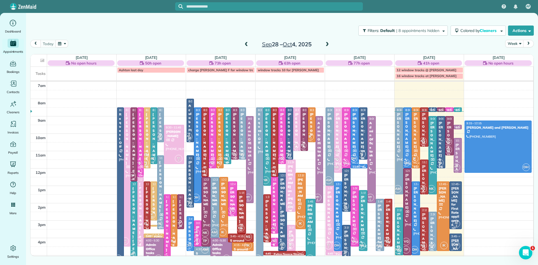
click at [62, 42] on button "button" at bounding box center [61, 44] width 13 height 8
click at [73, 45] on link "Prev" at bounding box center [75, 47] width 15 height 14
click at [95, 61] on link "2" at bounding box center [93, 63] width 9 height 9
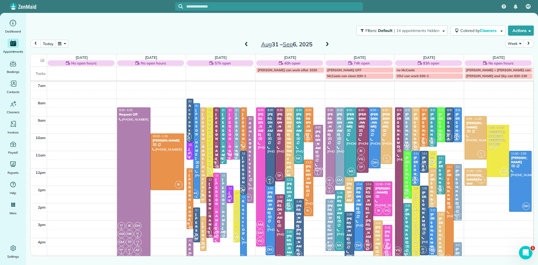
click at [196, 170] on div at bounding box center [197, 150] width 6 height 95
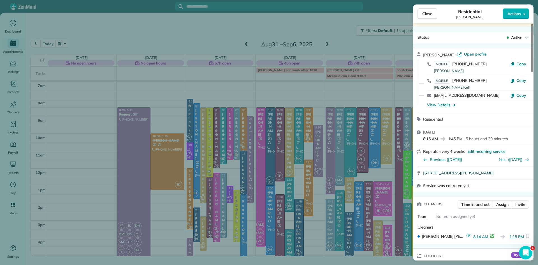
scroll to position [54, 0]
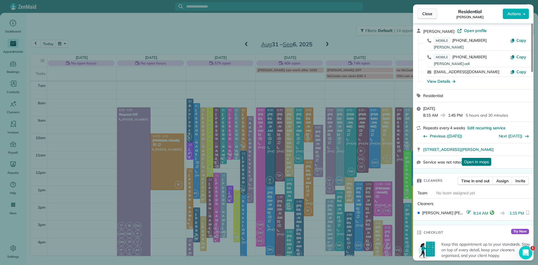
click at [427, 13] on span "Close" at bounding box center [427, 14] width 10 height 6
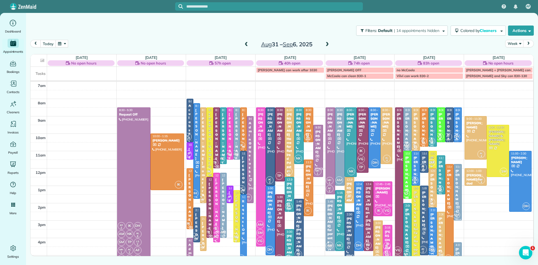
click at [197, 156] on div "[PERSON_NAME]" at bounding box center [196, 134] width 3 height 52
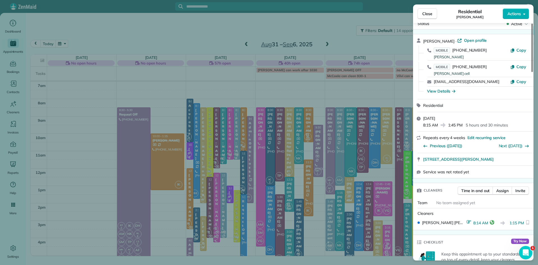
scroll to position [68, 0]
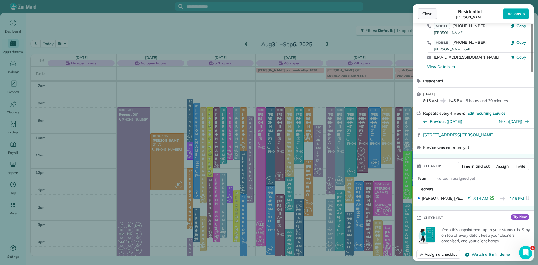
click at [432, 15] on span "Close" at bounding box center [427, 14] width 10 height 6
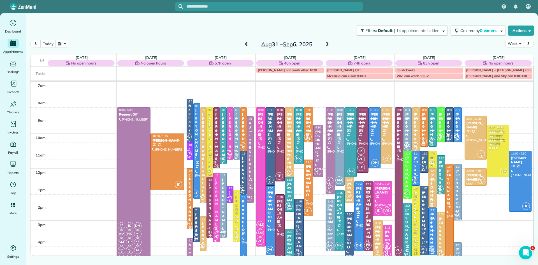
click at [61, 42] on button "button" at bounding box center [61, 44] width 13 height 8
click at [74, 46] on link "Prev" at bounding box center [75, 47] width 15 height 14
click at [94, 71] on link "5" at bounding box center [93, 72] width 9 height 9
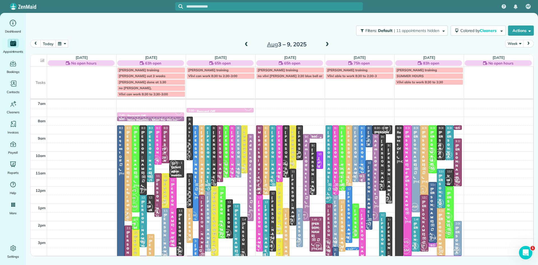
click at [196, 183] on div "[PERSON_NAME]" at bounding box center [195, 156] width 3 height 52
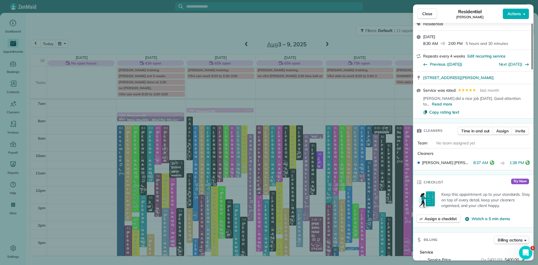
scroll to position [99, 0]
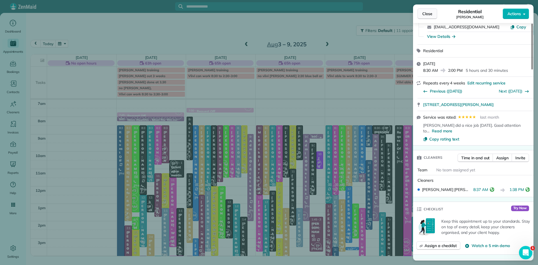
click at [424, 13] on span "Close" at bounding box center [427, 14] width 10 height 6
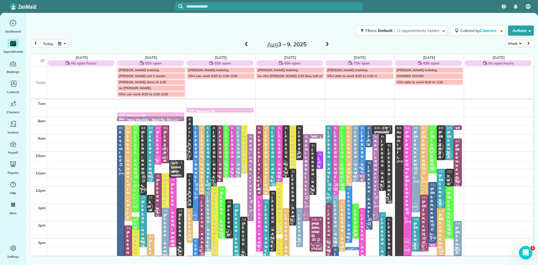
click at [194, 178] on div "[PERSON_NAME]" at bounding box center [195, 156] width 3 height 52
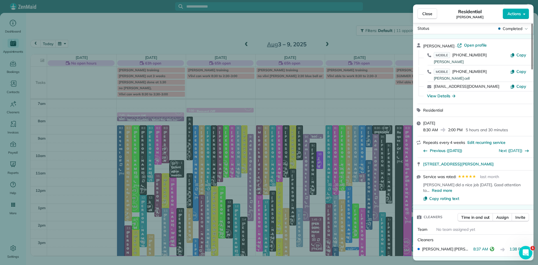
scroll to position [43, 0]
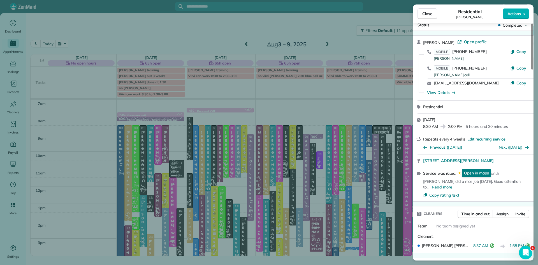
drag, startPoint x: 427, startPoint y: 12, endPoint x: 424, endPoint y: 11, distance: 2.9
click at [427, 12] on span "Close" at bounding box center [427, 14] width 10 height 6
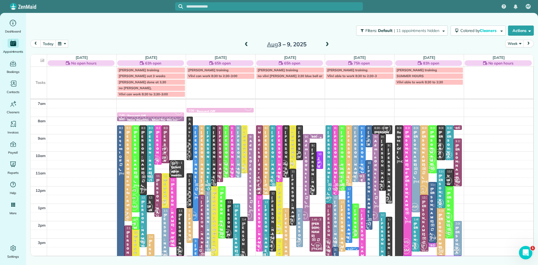
click at [59, 42] on button "button" at bounding box center [61, 44] width 13 height 8
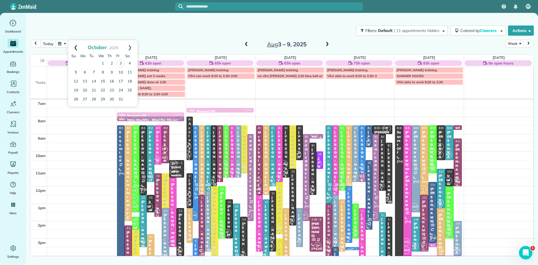
click at [76, 47] on link "Prev" at bounding box center [75, 47] width 15 height 14
click at [95, 70] on link "8" at bounding box center [93, 72] width 9 height 9
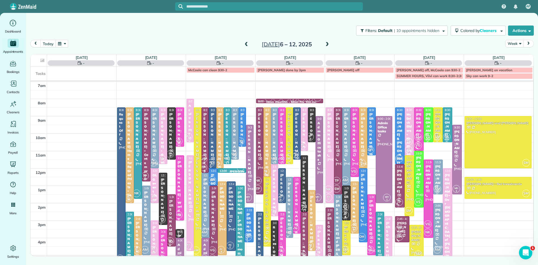
click at [190, 204] on div "Nicholas Lepkowski" at bounding box center [190, 182] width 4 height 44
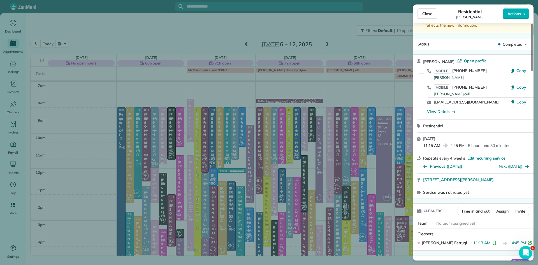
scroll to position [32, 0]
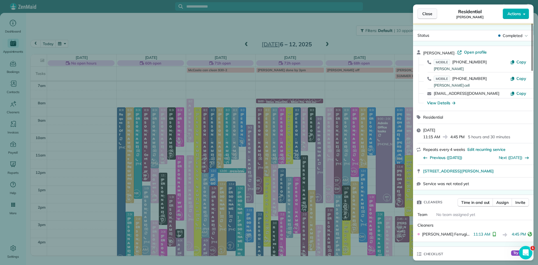
click at [424, 10] on button "Close" at bounding box center [428, 13] width 20 height 11
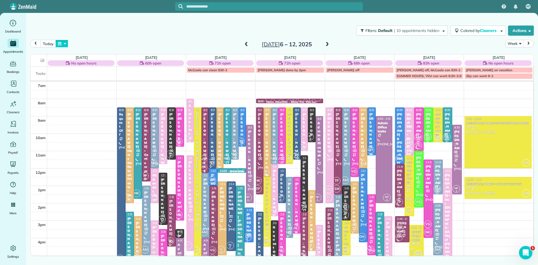
click at [57, 41] on button "button" at bounding box center [61, 44] width 13 height 8
click at [74, 46] on link "Prev" at bounding box center [75, 47] width 15 height 14
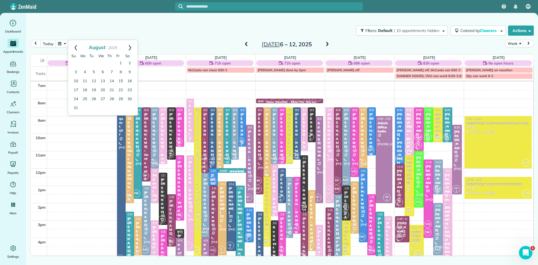
click at [74, 46] on link "Prev" at bounding box center [75, 47] width 15 height 14
click at [94, 72] on link "10" at bounding box center [93, 72] width 9 height 9
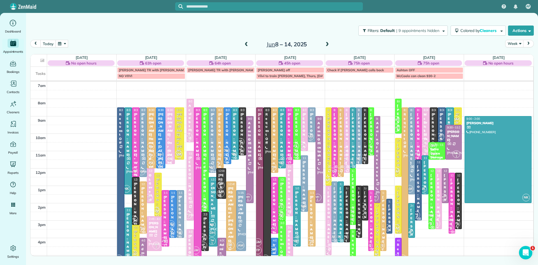
click at [204, 161] on div "Joe and Meredith Burgents" at bounding box center [205, 162] width 4 height 101
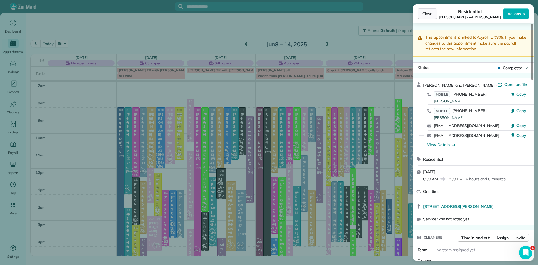
click at [427, 11] on span "Close" at bounding box center [427, 14] width 10 height 6
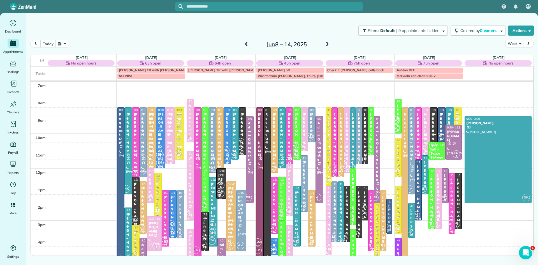
click at [241, 143] on small "2" at bounding box center [240, 143] width 7 height 5
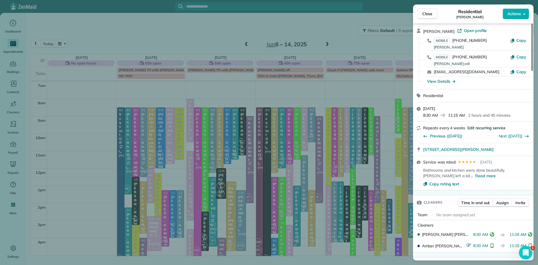
scroll to position [56, 0]
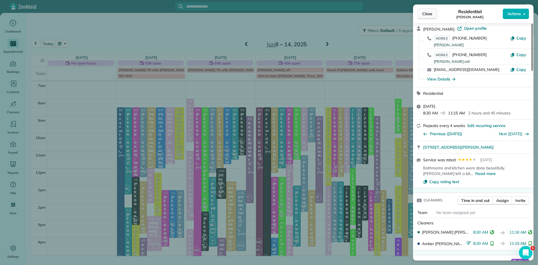
click at [430, 14] on span "Close" at bounding box center [427, 14] width 10 height 6
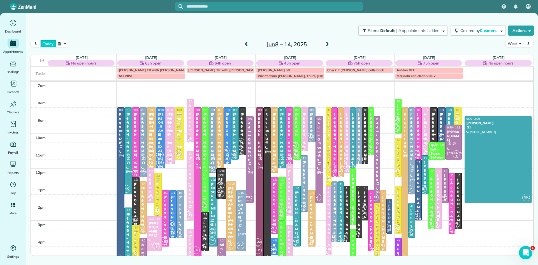
click at [45, 42] on button "today" at bounding box center [47, 44] width 15 height 8
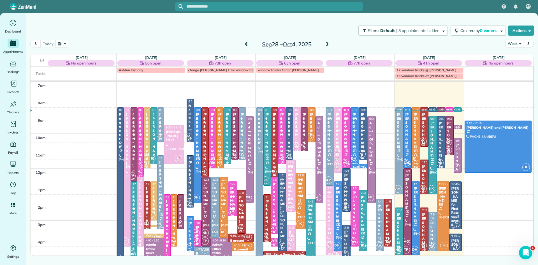
click at [326, 45] on span at bounding box center [327, 44] width 6 height 5
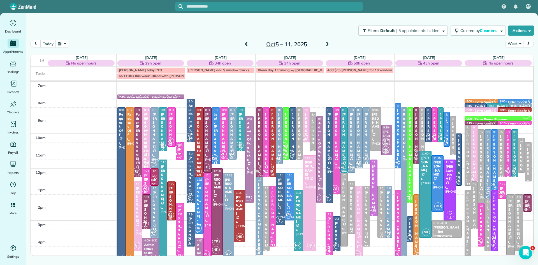
click at [222, 132] on div "Vicki Gardner" at bounding box center [224, 130] width 5 height 36
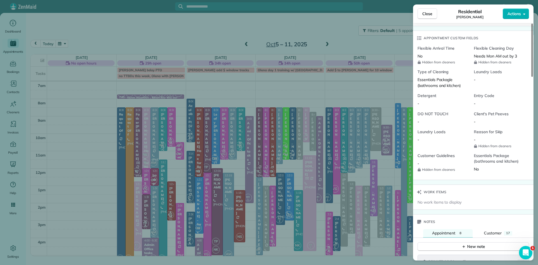
scroll to position [488, 0]
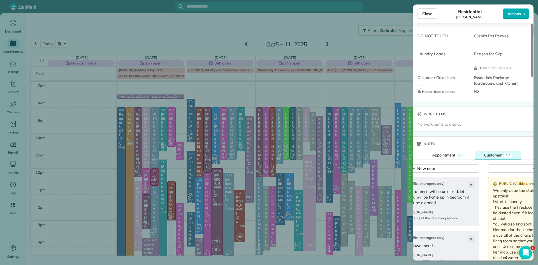
click at [492, 157] on span "Customer" at bounding box center [493, 154] width 18 height 5
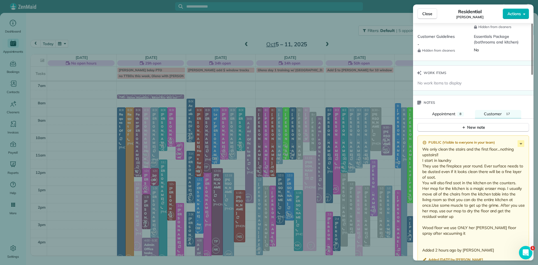
scroll to position [531, 0]
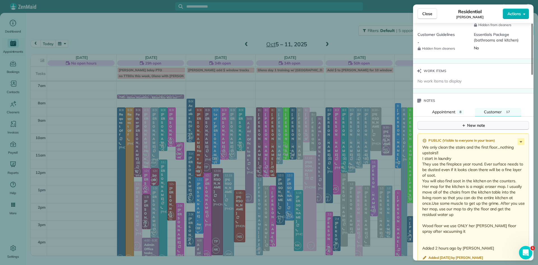
click at [481, 128] on div "New note" at bounding box center [474, 125] width 24 height 6
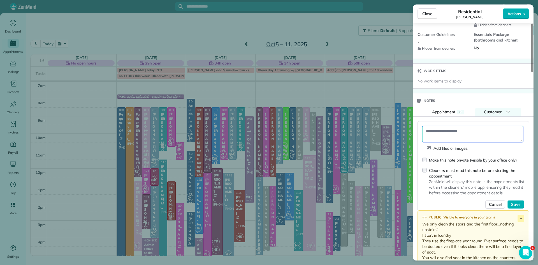
click at [472, 142] on textarea at bounding box center [472, 134] width 101 height 16
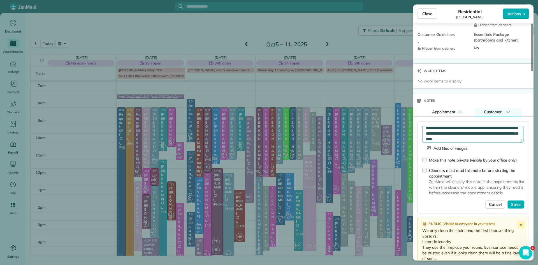
scroll to position [9, 0]
type textarea "**********"
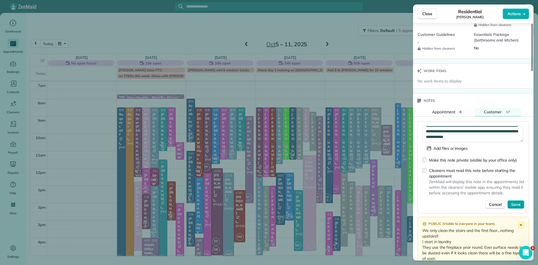
click at [520, 207] on span "Save" at bounding box center [516, 204] width 10 height 6
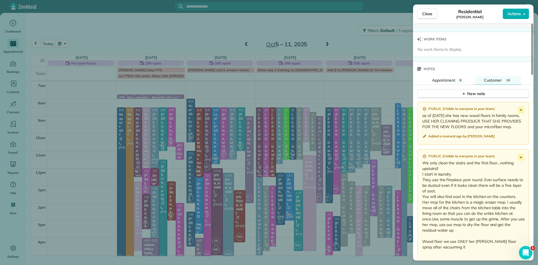
scroll to position [726, 0]
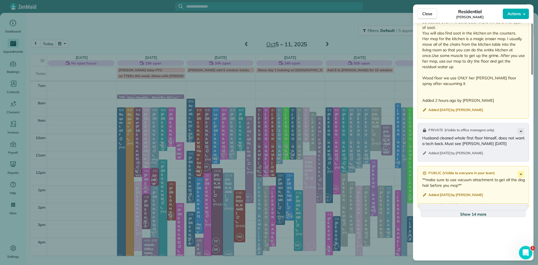
click at [474, 217] on span "Show 14 more" at bounding box center [473, 214] width 26 height 6
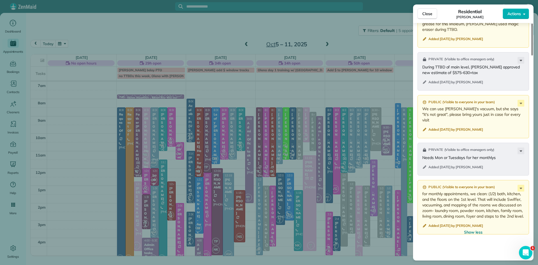
scroll to position [1366, 0]
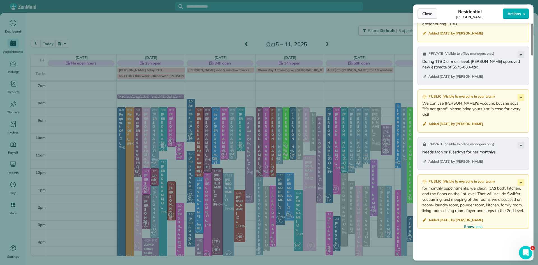
click at [428, 13] on span "Close" at bounding box center [427, 14] width 10 height 6
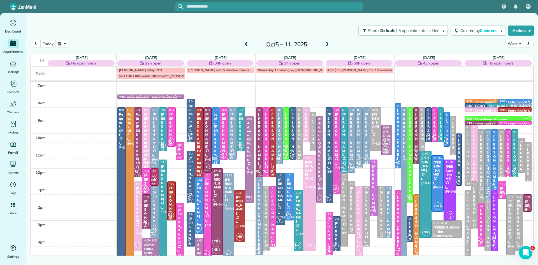
click at [285, 140] on div "Susan Rodgers" at bounding box center [285, 138] width 3 height 52
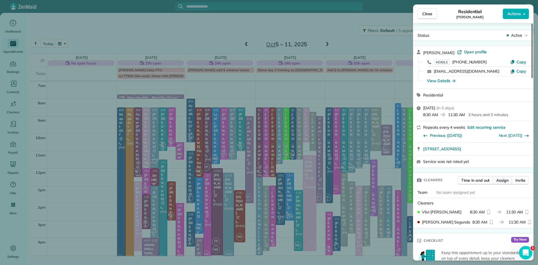
click at [502, 183] on span "Assign" at bounding box center [502, 180] width 12 height 6
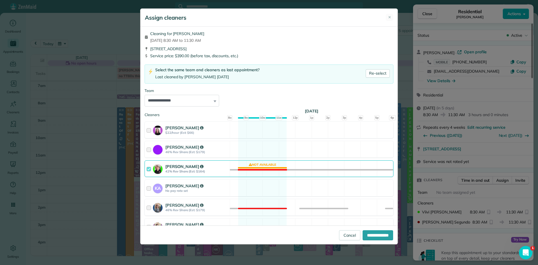
click at [186, 168] on strong "Viivi Samuels" at bounding box center [184, 166] width 38 height 5
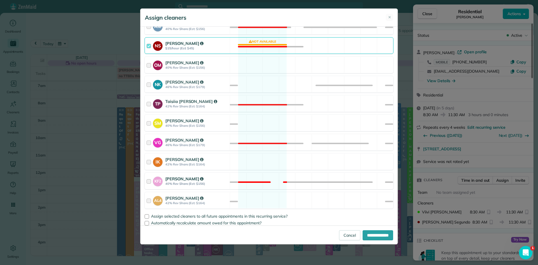
scroll to position [262, 0]
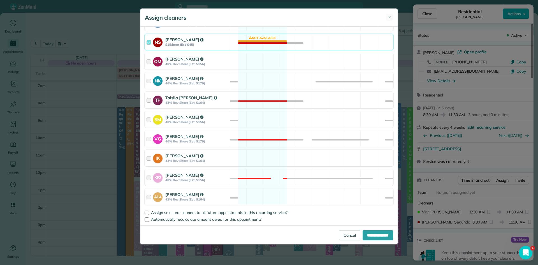
click at [177, 42] on strong "Norma Segundo" at bounding box center [184, 39] width 38 height 5
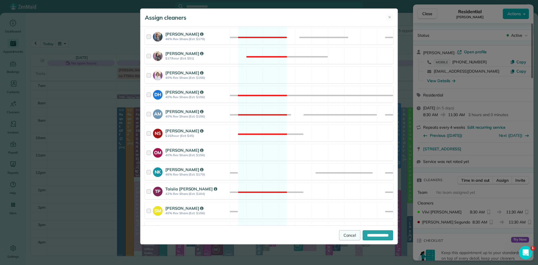
scroll to position [175, 0]
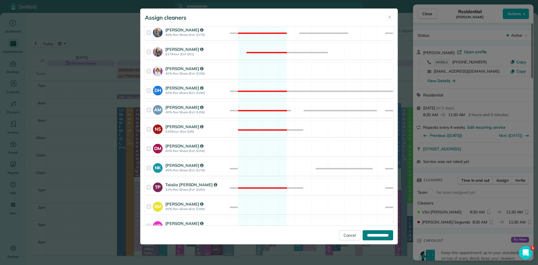
click at [377, 235] on input "**********" at bounding box center [378, 235] width 31 height 10
type input "**********"
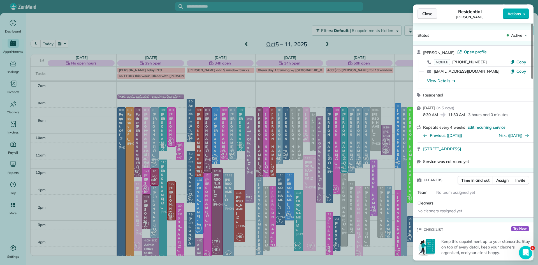
click at [429, 13] on span "Close" at bounding box center [427, 14] width 10 height 6
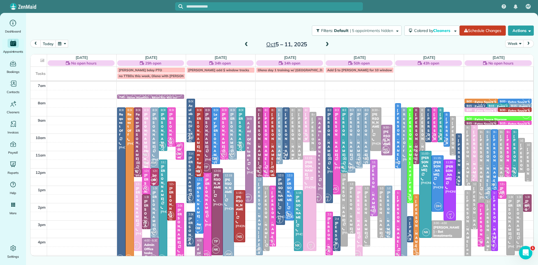
click at [293, 142] on div "Susan Rodgers" at bounding box center [292, 138] width 3 height 52
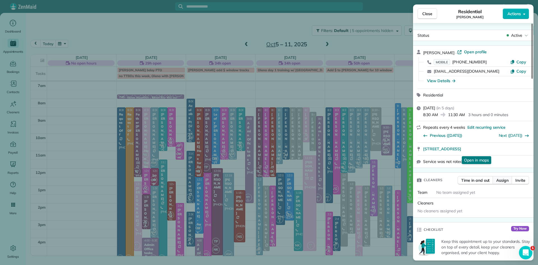
click at [507, 181] on span "Assign" at bounding box center [502, 180] width 12 height 6
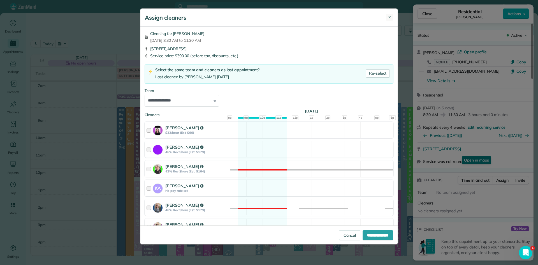
click at [388, 15] on span "✕" at bounding box center [389, 18] width 3 height 6
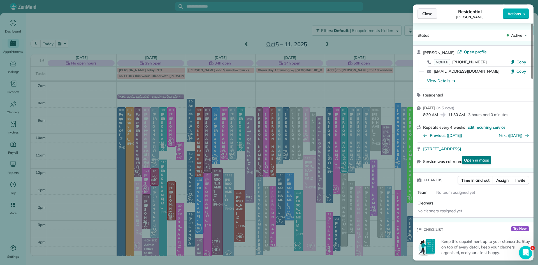
click at [423, 13] on span "Close" at bounding box center [427, 14] width 10 height 6
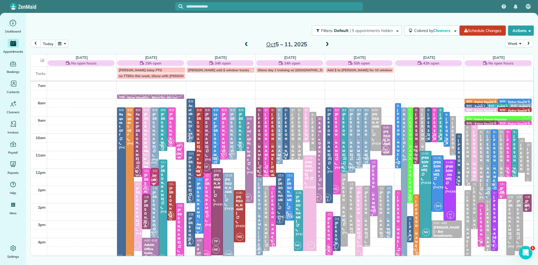
click at [293, 143] on div "Susan Rodgers" at bounding box center [292, 138] width 3 height 52
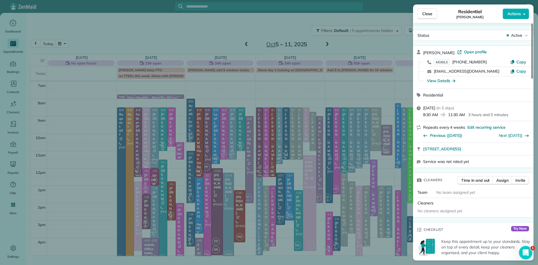
click at [497, 180] on span "Assign" at bounding box center [502, 180] width 12 height 6
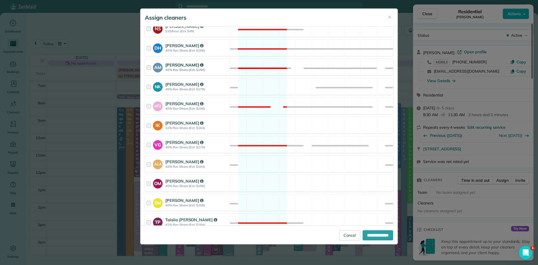
scroll to position [262, 0]
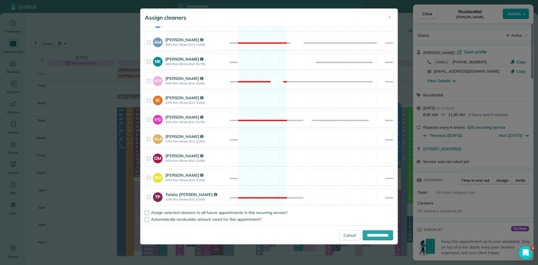
click at [176, 59] on strong "Natalia Kononenko" at bounding box center [184, 58] width 38 height 5
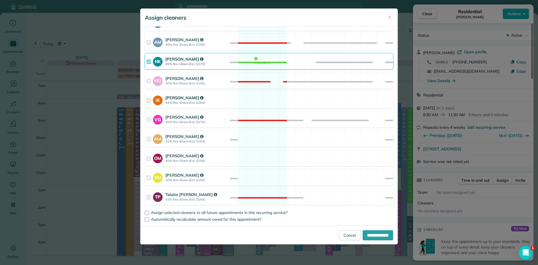
click at [179, 103] on strong "42% Rev Share (Est: $164)" at bounding box center [196, 103] width 63 height 4
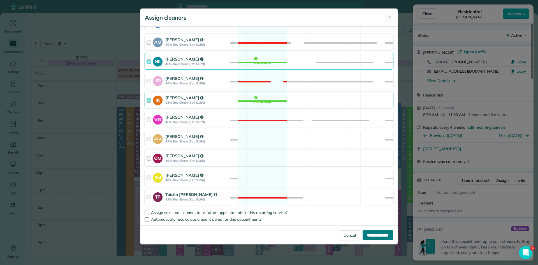
click at [379, 233] on input "**********" at bounding box center [378, 235] width 31 height 10
type input "**********"
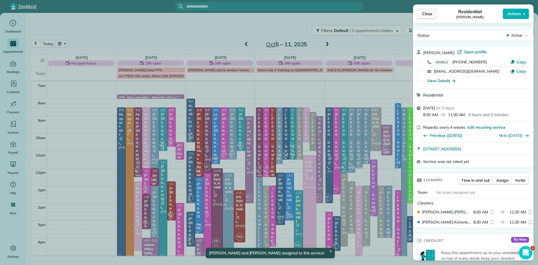
click at [430, 11] on span "Close" at bounding box center [427, 14] width 10 height 6
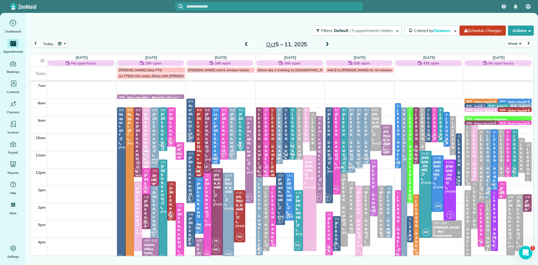
click at [246, 45] on span at bounding box center [246, 44] width 6 height 5
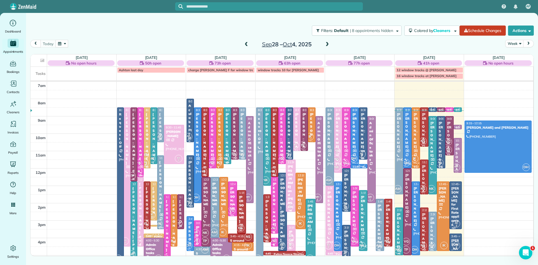
click at [140, 149] on div at bounding box center [141, 142] width 6 height 69
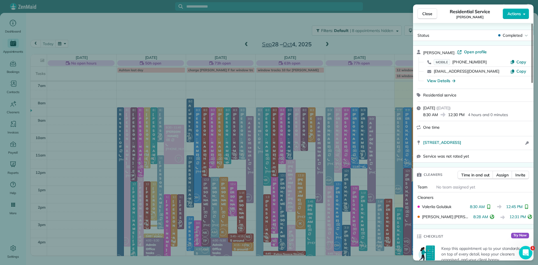
scroll to position [552, 0]
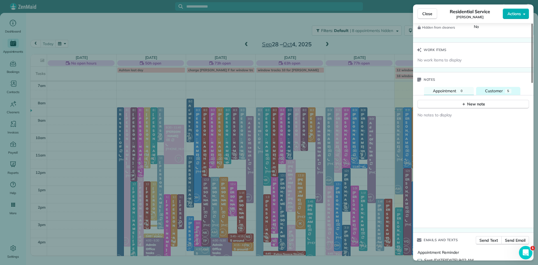
click at [498, 93] on span "Customer" at bounding box center [494, 90] width 18 height 5
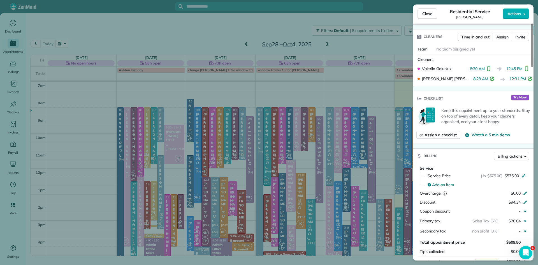
scroll to position [0, 0]
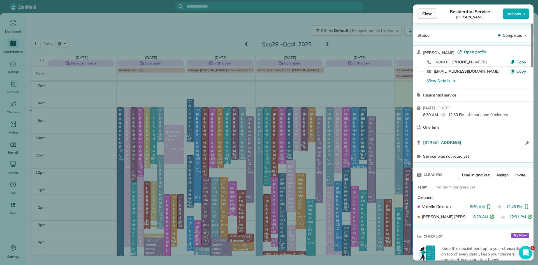
click at [422, 13] on button "Close" at bounding box center [428, 13] width 20 height 11
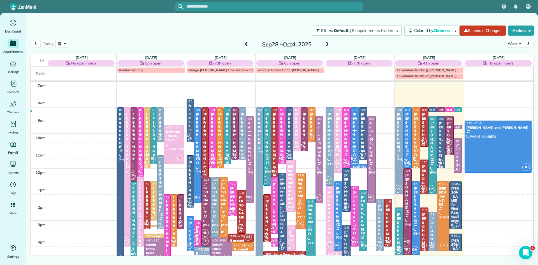
click at [139, 165] on span "VG" at bounding box center [139, 163] width 8 height 8
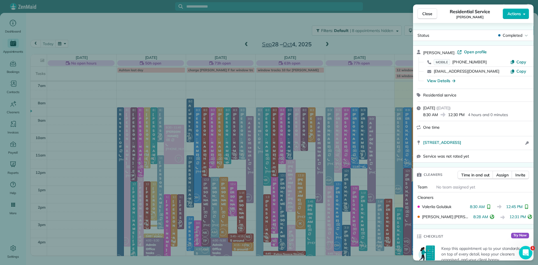
click at [139, 166] on div "Close Residential Service Nicole Rahill Actions Status Completed Nicole Rahill …" at bounding box center [269, 132] width 538 height 265
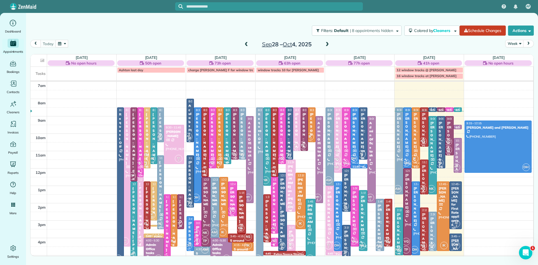
click at [140, 168] on span "IK" at bounding box center [139, 172] width 8 height 8
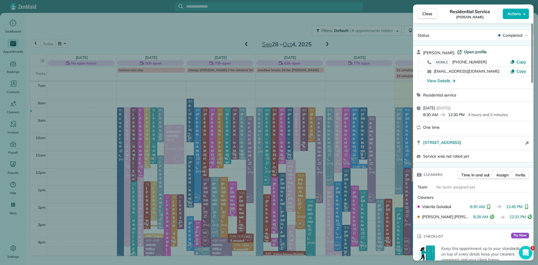
click at [472, 52] on span "Open profile" at bounding box center [475, 52] width 23 height 6
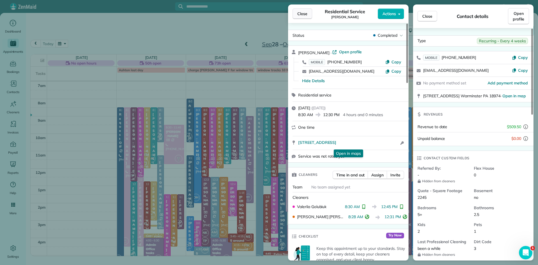
click at [305, 14] on span "Close" at bounding box center [302, 14] width 10 height 6
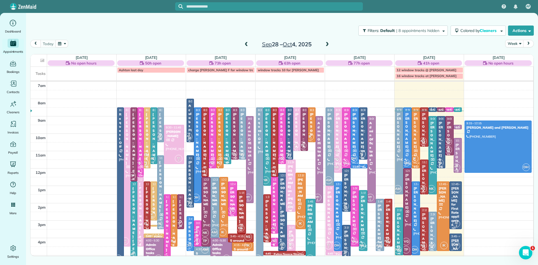
click at [459, 166] on span "MH 1" at bounding box center [457, 167] width 8 height 8
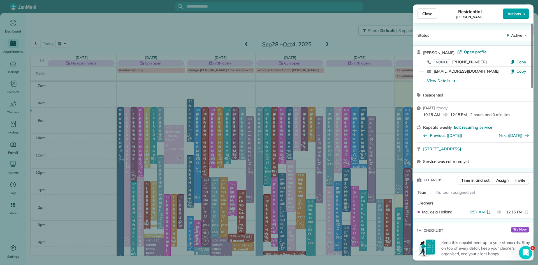
click at [509, 15] on span "Actions" at bounding box center [513, 14] width 13 height 6
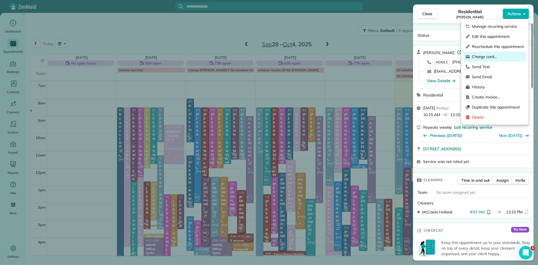
click at [493, 57] on span "Charge card…" at bounding box center [498, 57] width 52 height 6
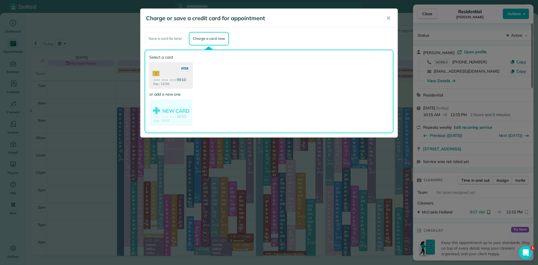
click at [178, 82] on use at bounding box center [170, 75] width 43 height 27
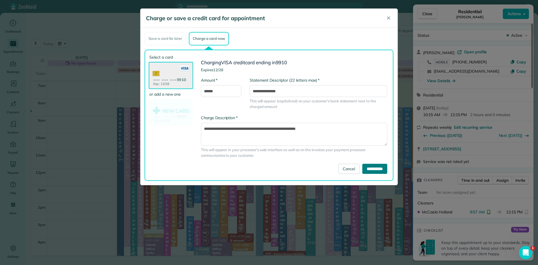
click at [376, 169] on input "**********" at bounding box center [374, 169] width 25 height 10
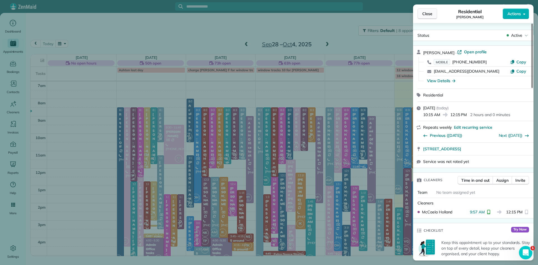
click at [421, 12] on button "Close" at bounding box center [428, 13] width 20 height 11
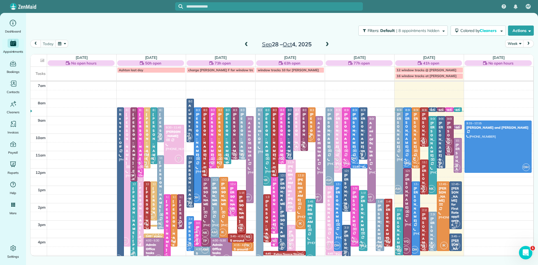
click at [457, 127] on span "SM" at bounding box center [457, 124] width 8 height 8
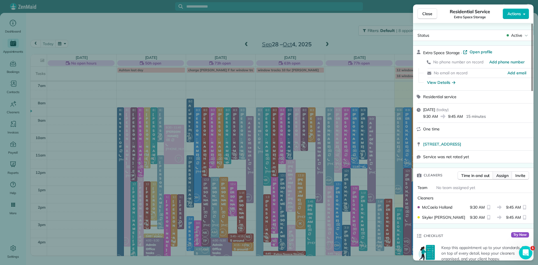
click at [497, 177] on span "Assign" at bounding box center [502, 176] width 12 height 6
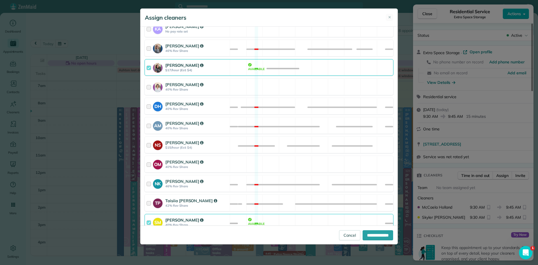
scroll to position [255, 0]
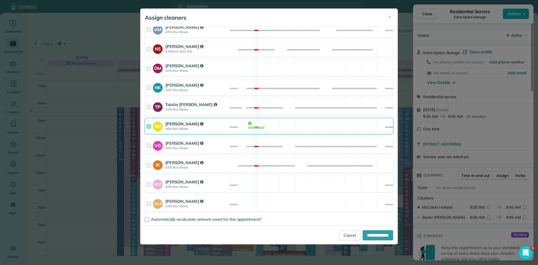
click at [175, 124] on strong "[PERSON_NAME]" at bounding box center [184, 123] width 38 height 5
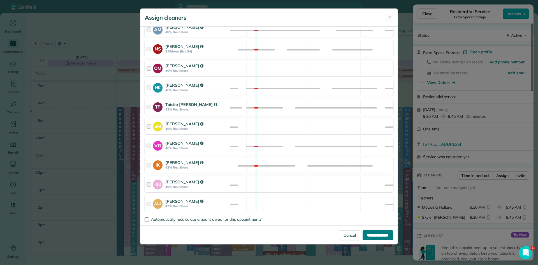
click at [389, 238] on input "**********" at bounding box center [378, 235] width 31 height 10
type input "**********"
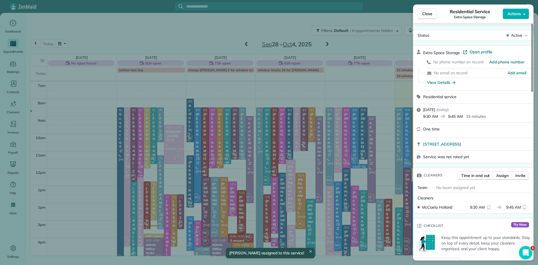
scroll to position [431, 0]
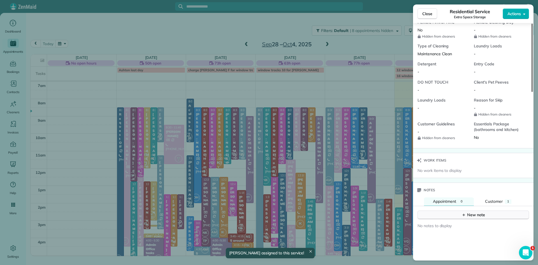
click at [445, 219] on button "New note" at bounding box center [474, 214] width 112 height 9
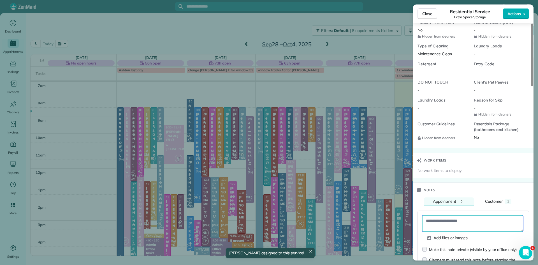
click at [435, 226] on textarea at bounding box center [472, 223] width 101 height 16
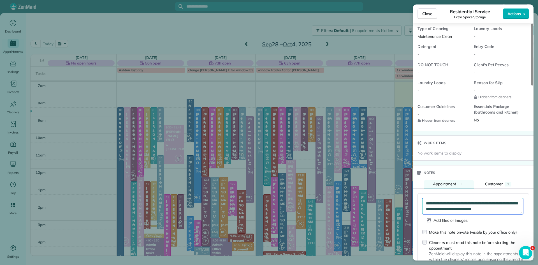
scroll to position [668, 0]
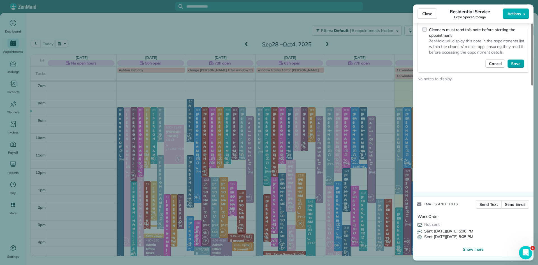
type textarea "**********"
click at [512, 63] on span "Save" at bounding box center [516, 64] width 10 height 6
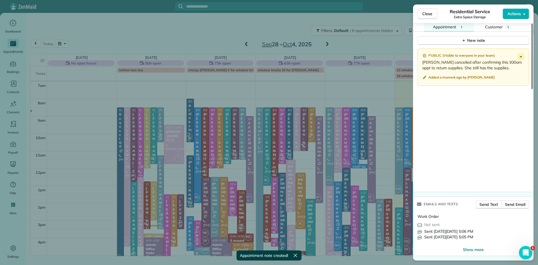
scroll to position [612, 0]
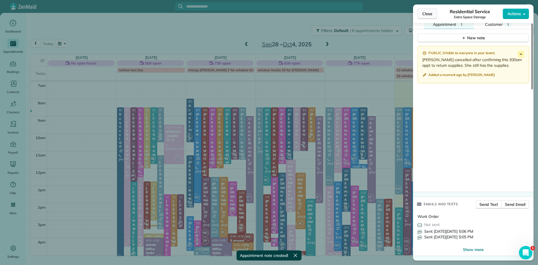
click at [427, 13] on span "Close" at bounding box center [427, 14] width 10 height 6
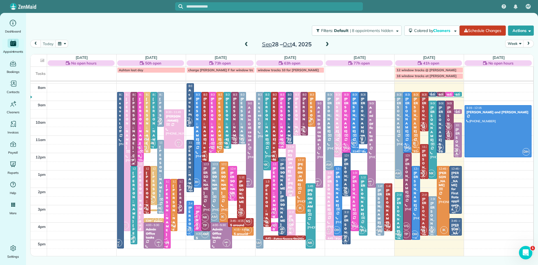
scroll to position [18, 0]
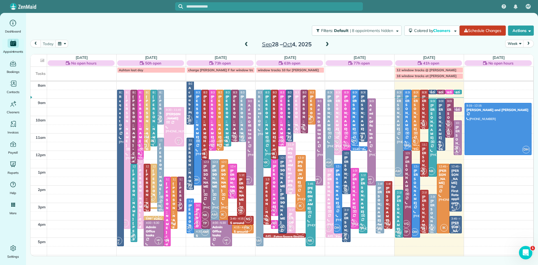
click at [245, 41] on span at bounding box center [246, 44] width 6 height 8
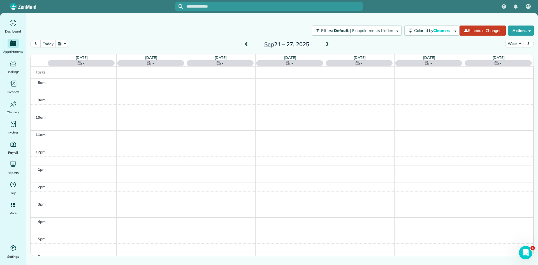
scroll to position [0, 0]
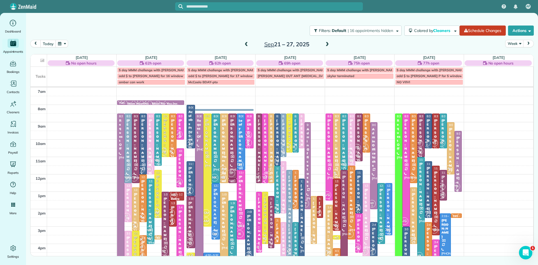
click at [330, 156] on div at bounding box center [329, 157] width 7 height 86
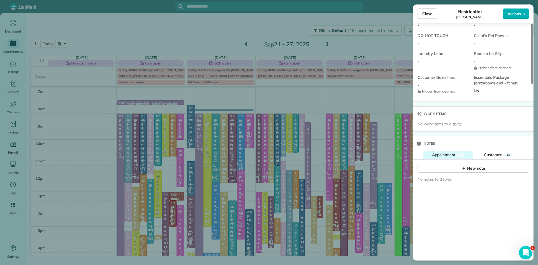
scroll to position [568, 0]
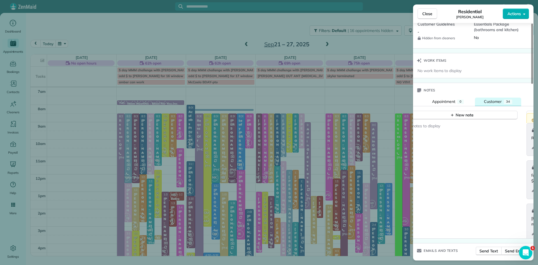
click at [486, 104] on span "Customer" at bounding box center [493, 101] width 18 height 5
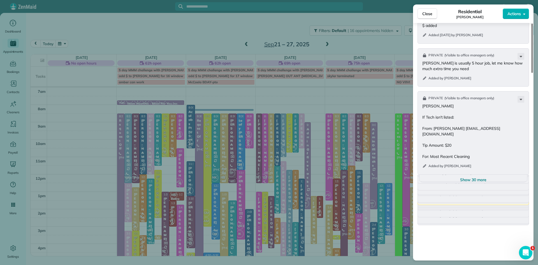
scroll to position [724, 0]
click at [474, 181] on span "Show 30 more" at bounding box center [473, 178] width 26 height 6
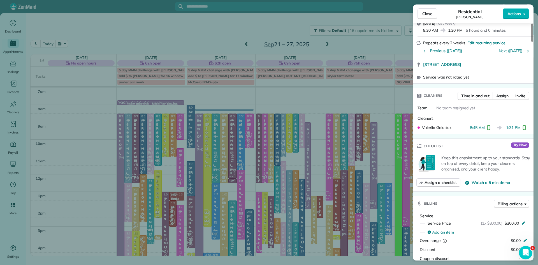
scroll to position [0, 0]
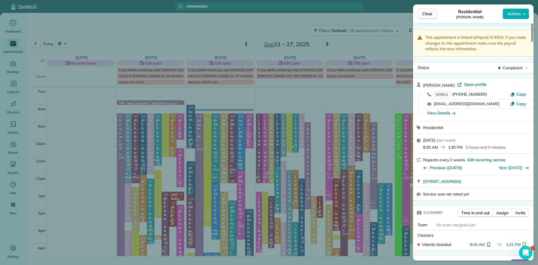
click at [430, 13] on span "Close" at bounding box center [427, 14] width 10 height 6
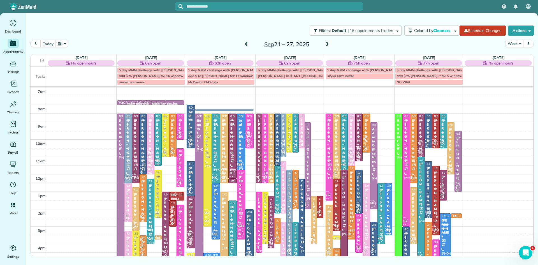
click at [327, 46] on span at bounding box center [327, 44] width 6 height 5
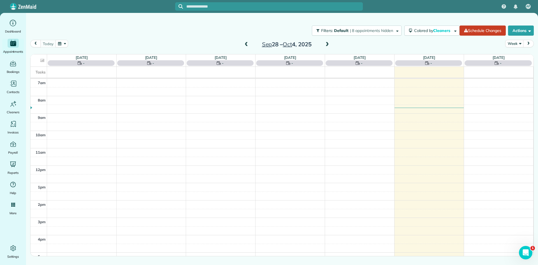
click at [327, 46] on span at bounding box center [327, 44] width 6 height 5
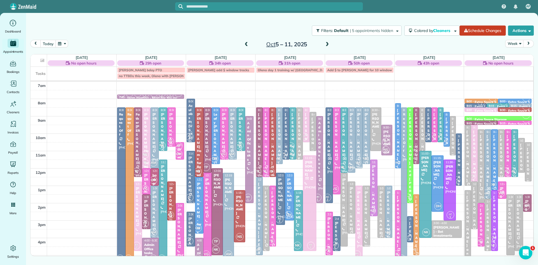
click at [327, 46] on span at bounding box center [327, 44] width 6 height 5
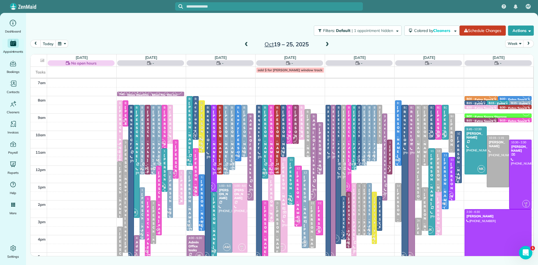
click at [498, 238] on div at bounding box center [498, 243] width 66 height 69
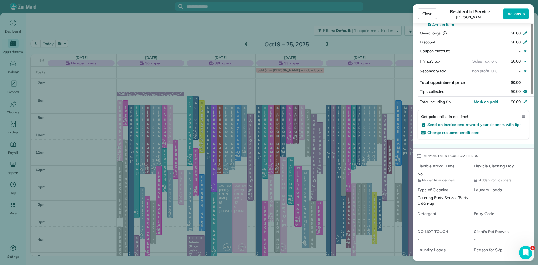
scroll to position [444, 0]
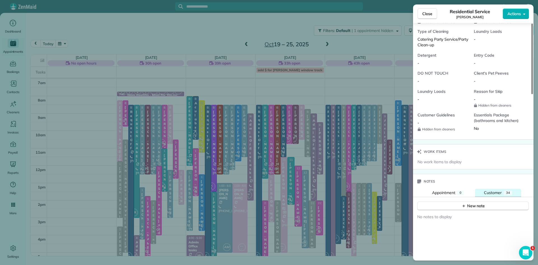
click at [498, 195] on span "Customer" at bounding box center [493, 192] width 18 height 5
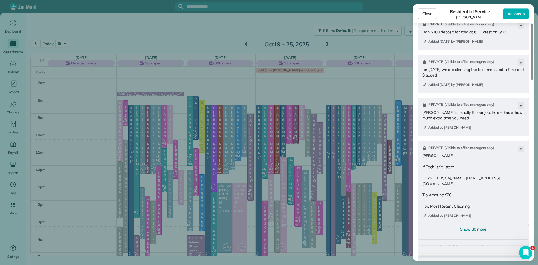
scroll to position [761, 0]
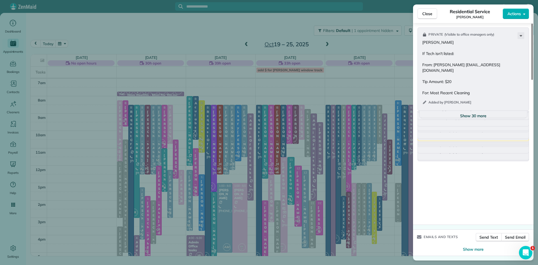
click at [483, 116] on span "Show 30 more" at bounding box center [473, 116] width 26 height 6
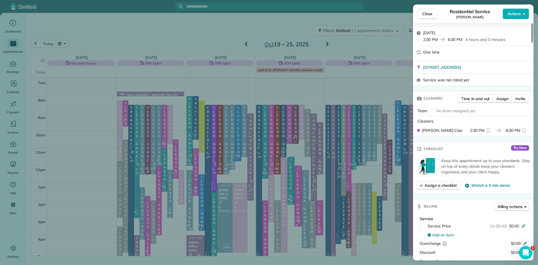
scroll to position [0, 0]
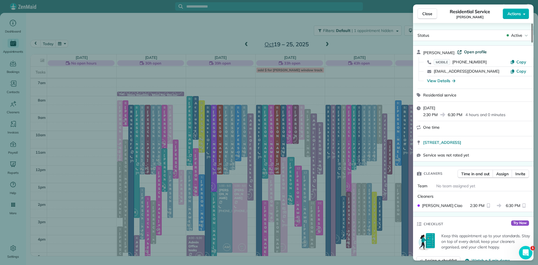
click at [464, 51] on span "Open profile" at bounding box center [475, 52] width 23 height 6
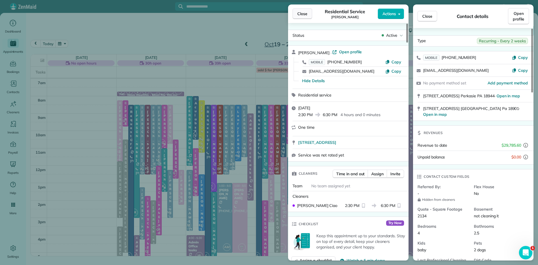
click at [307, 16] on span "Close" at bounding box center [302, 14] width 10 height 6
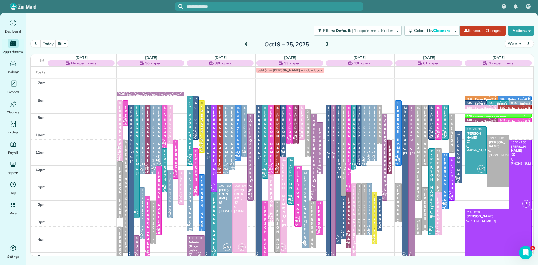
click at [59, 43] on button "button" at bounding box center [61, 44] width 13 height 8
click at [130, 45] on link "Next" at bounding box center [129, 47] width 15 height 14
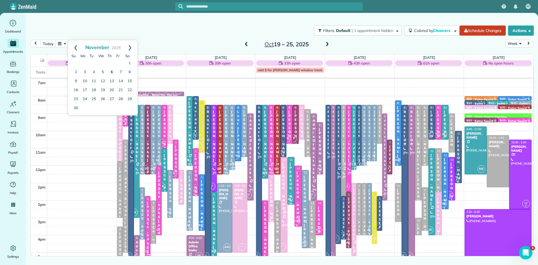
click at [110, 72] on link "6" at bounding box center [111, 72] width 9 height 9
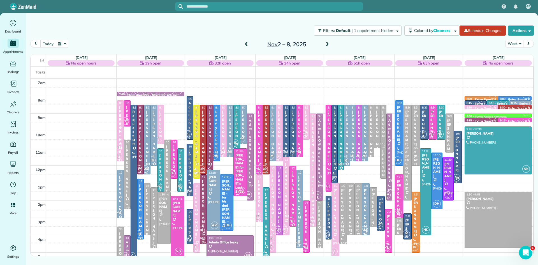
click at [48, 45] on button "today" at bounding box center [47, 44] width 15 height 8
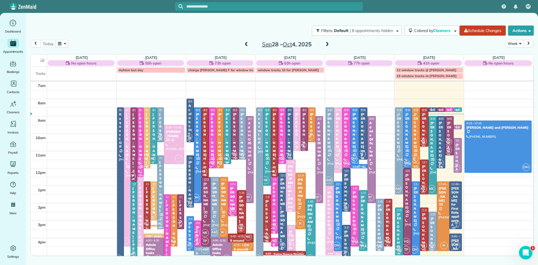
click at [326, 43] on span at bounding box center [327, 44] width 6 height 5
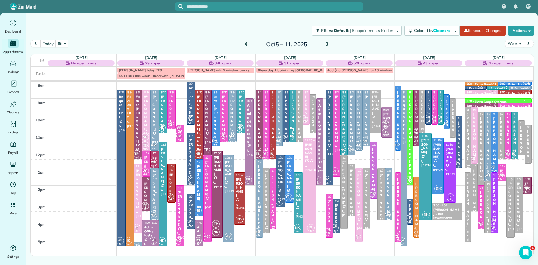
scroll to position [28, 0]
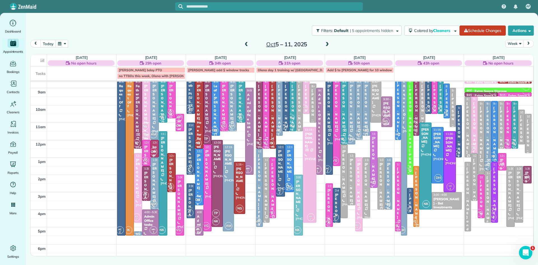
drag, startPoint x: 297, startPoint y: 204, endPoint x: 296, endPoint y: 215, distance: 11.0
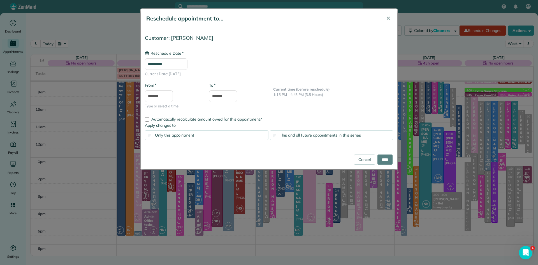
type input "**********"
click at [384, 159] on input "****" at bounding box center [384, 159] width 15 height 10
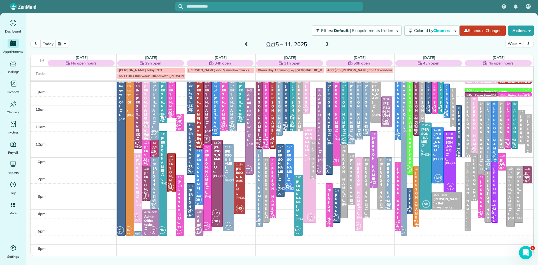
drag, startPoint x: 313, startPoint y: 113, endPoint x: 304, endPoint y: 170, distance: 57.9
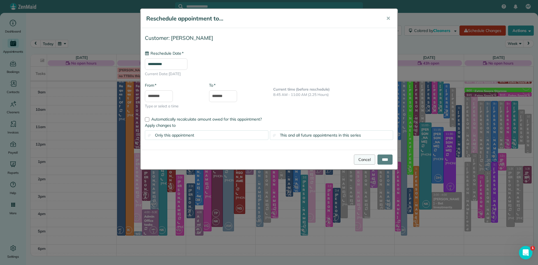
type input "**********"
click at [361, 159] on link "Cancel" at bounding box center [364, 159] width 21 height 10
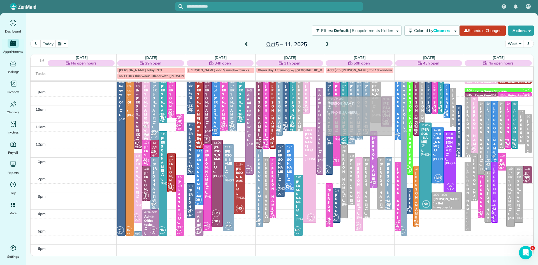
drag, startPoint x: 311, startPoint y: 105, endPoint x: 333, endPoint y: 116, distance: 24.4
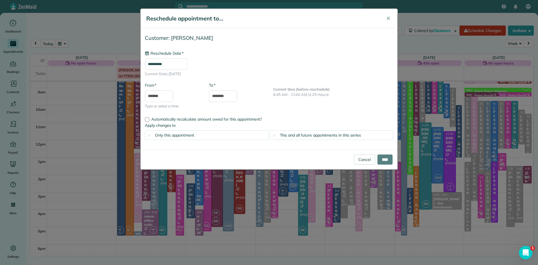
type input "**********"
click at [381, 157] on input "****" at bounding box center [384, 159] width 15 height 10
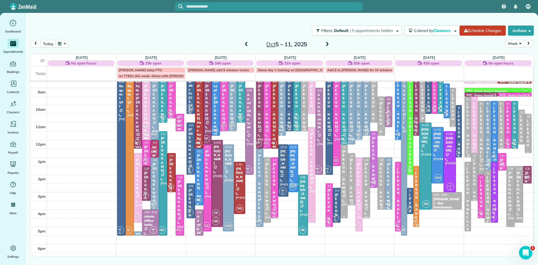
click at [345, 190] on div at bounding box center [344, 181] width 7 height 73
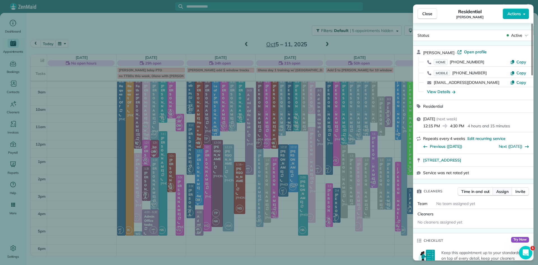
click at [499, 193] on span "Assign" at bounding box center [502, 192] width 12 height 6
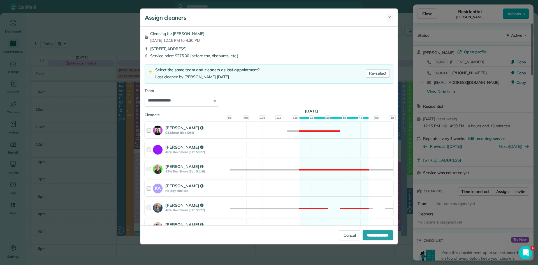
click at [388, 17] on span "✕" at bounding box center [389, 18] width 3 height 6
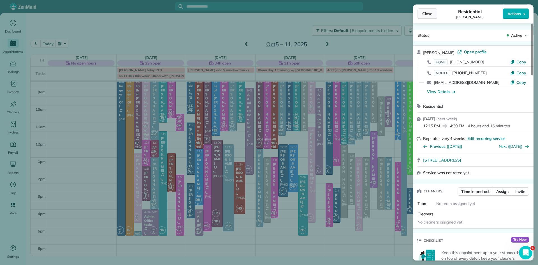
click at [424, 14] on span "Close" at bounding box center [427, 14] width 10 height 6
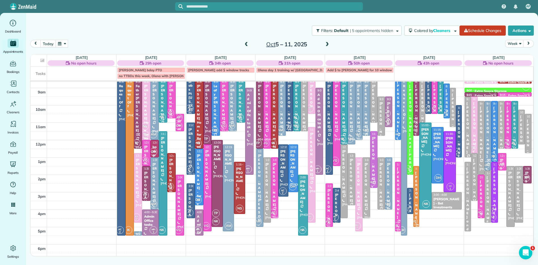
click at [366, 115] on div "[PERSON_NAME]" at bounding box center [366, 106] width 4 height 44
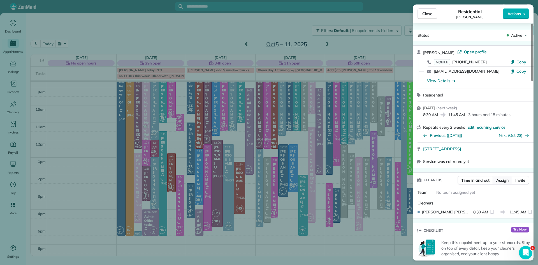
click at [498, 182] on span "Assign" at bounding box center [502, 180] width 12 height 6
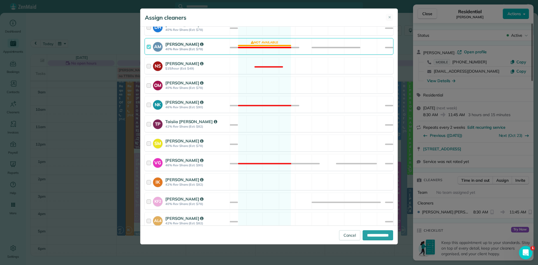
scroll to position [235, 0]
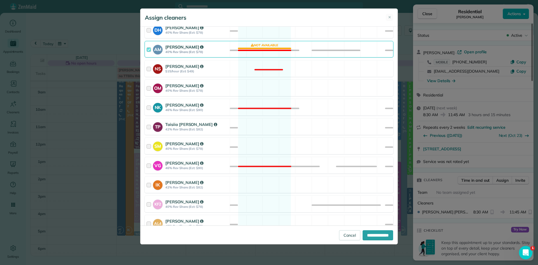
click at [175, 46] on strong "[PERSON_NAME]" at bounding box center [184, 46] width 38 height 5
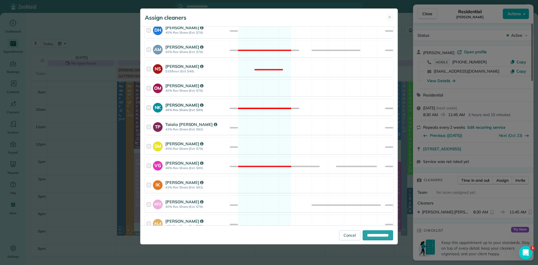
click at [180, 108] on strong "46% Rev Share (Est: $90)" at bounding box center [196, 110] width 63 height 4
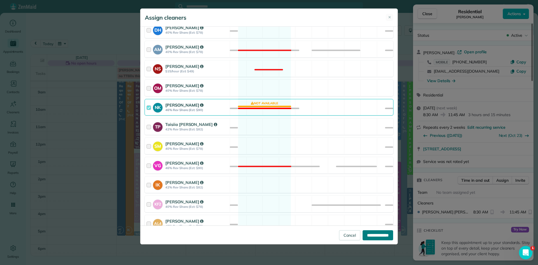
click at [369, 236] on input "**********" at bounding box center [378, 235] width 31 height 10
type input "**********"
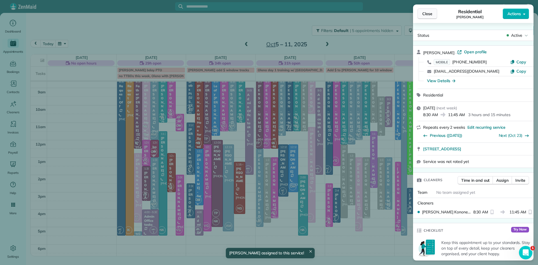
click at [424, 17] on button "Close" at bounding box center [428, 13] width 20 height 11
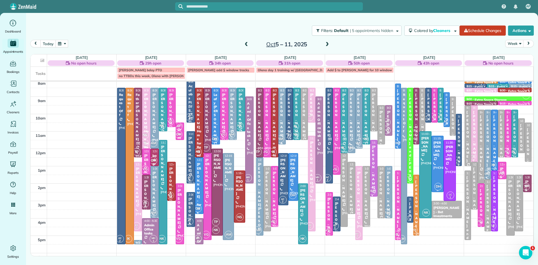
scroll to position [16, 0]
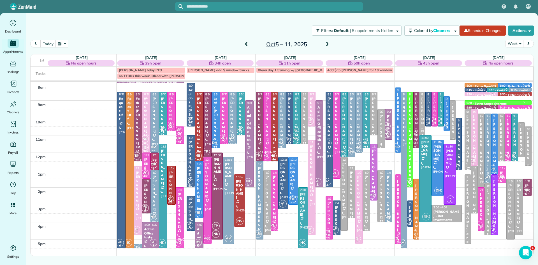
click at [331, 227] on div "[PERSON_NAME]" at bounding box center [329, 223] width 4 height 44
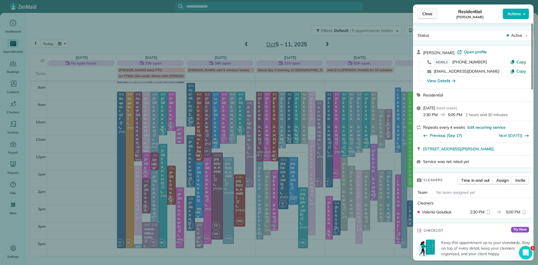
click at [431, 11] on span "Close" at bounding box center [427, 14] width 10 height 6
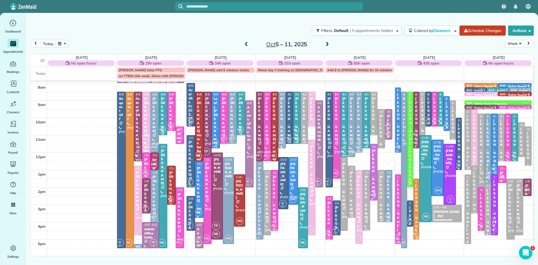
click at [327, 42] on span at bounding box center [327, 44] width 6 height 5
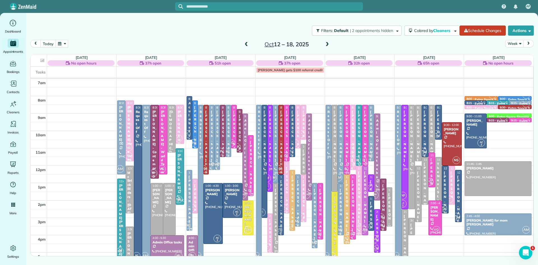
click at [247, 42] on span at bounding box center [246, 44] width 6 height 5
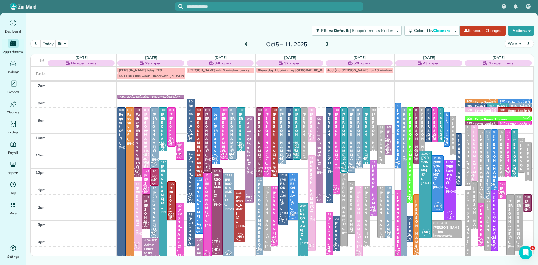
click at [379, 147] on div "[PERSON_NAME]" at bounding box center [381, 152] width 4 height 44
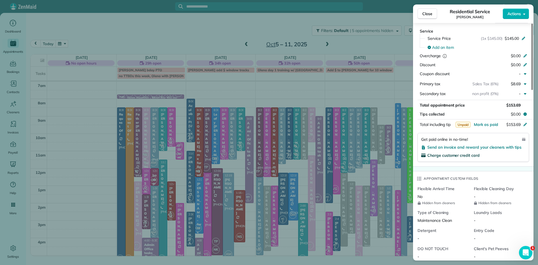
scroll to position [530, 0]
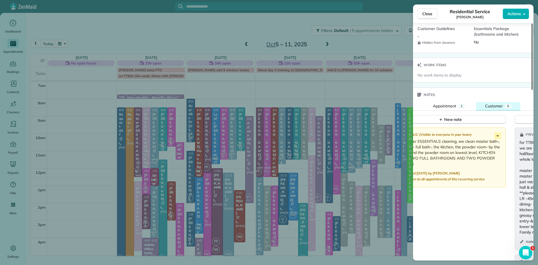
click at [497, 108] on span "Customer" at bounding box center [494, 105] width 18 height 5
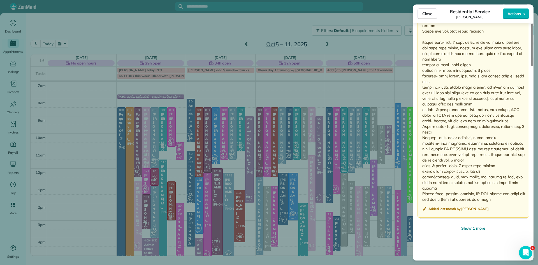
scroll to position [1040, 0]
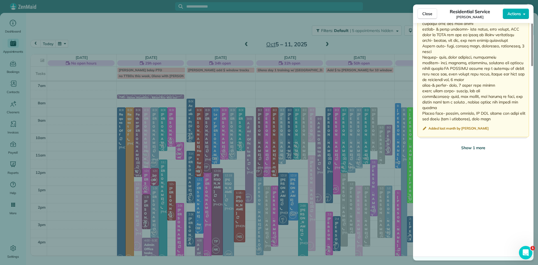
click at [478, 150] on span "Show 1 more" at bounding box center [473, 148] width 24 height 6
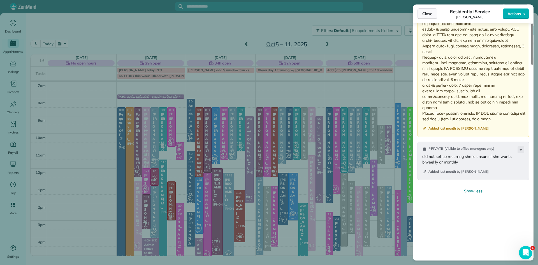
click at [426, 11] on span "Close" at bounding box center [427, 14] width 10 height 6
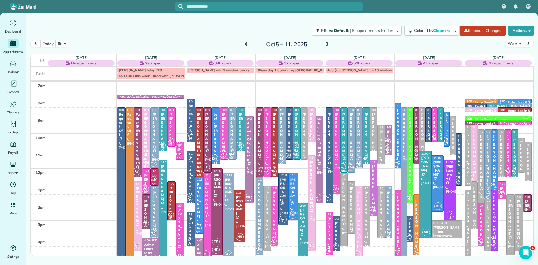
click at [326, 43] on span at bounding box center [327, 44] width 6 height 5
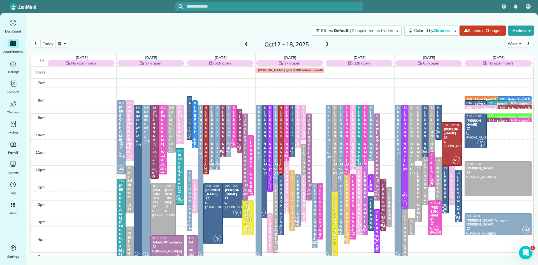
click at [248, 44] on span at bounding box center [246, 44] width 6 height 5
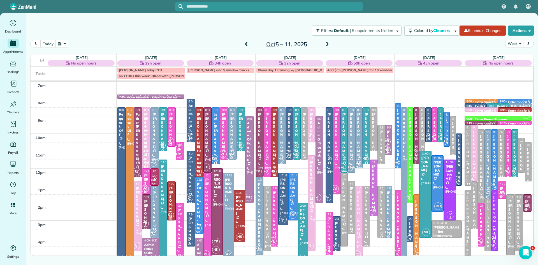
click at [201, 207] on div "[PERSON_NAME] - for his dad [PERSON_NAME]" at bounding box center [199, 230] width 5 height 97
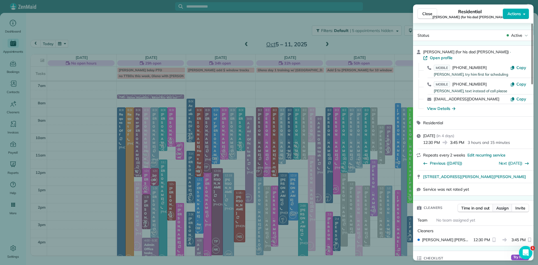
click at [502, 205] on span "Assign" at bounding box center [502, 208] width 12 height 6
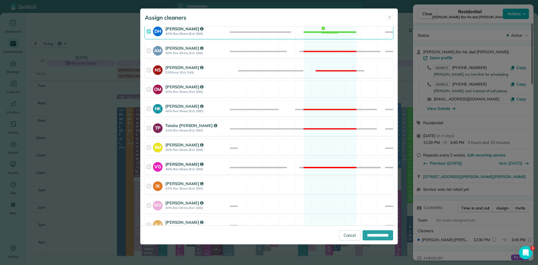
scroll to position [135, 0]
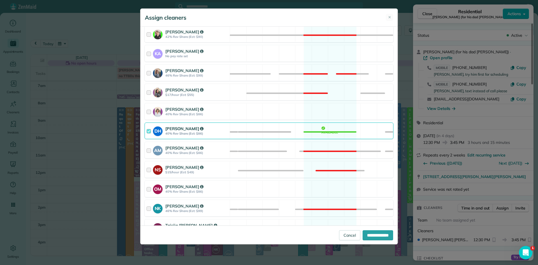
click at [179, 127] on strong "[PERSON_NAME]" at bounding box center [184, 128] width 38 height 5
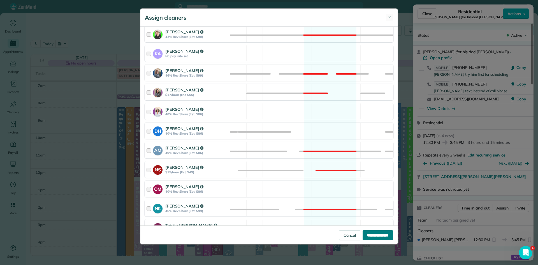
click at [385, 236] on input "**********" at bounding box center [378, 235] width 31 height 10
type input "**********"
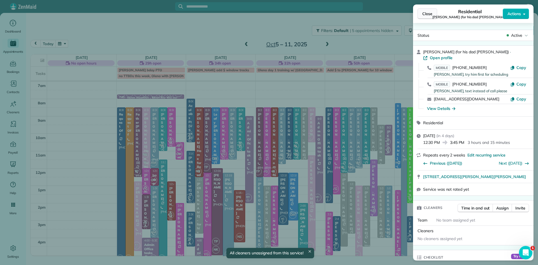
click at [425, 17] on button "Close" at bounding box center [428, 13] width 20 height 11
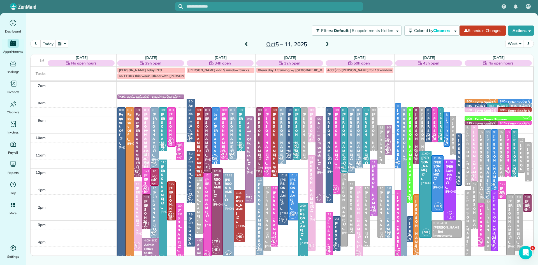
click at [228, 218] on div at bounding box center [228, 216] width 11 height 86
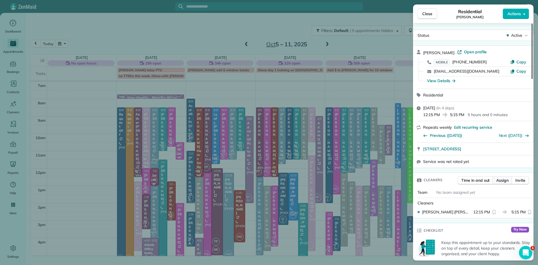
click at [502, 182] on span "Assign" at bounding box center [502, 180] width 12 height 6
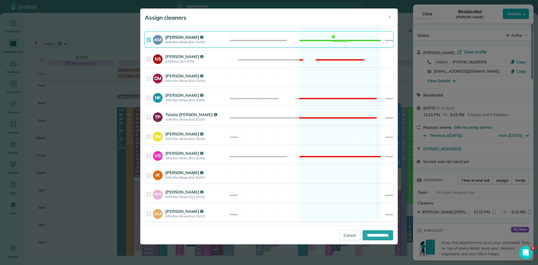
scroll to position [163, 0]
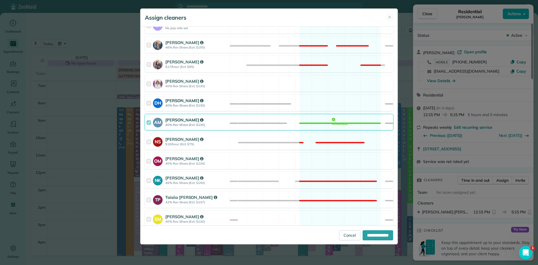
click at [179, 98] on strong "[PERSON_NAME]" at bounding box center [184, 100] width 38 height 5
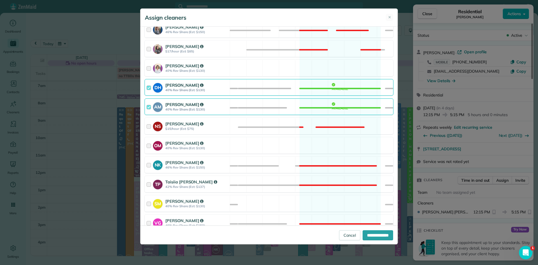
scroll to position [262, 0]
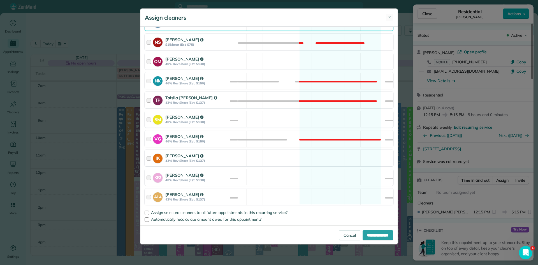
click at [175, 160] on strong "42% Rev Share (Est: $137)" at bounding box center [196, 161] width 63 height 4
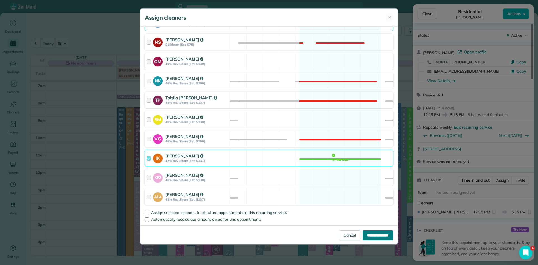
click at [381, 233] on input "**********" at bounding box center [378, 235] width 31 height 10
type input "**********"
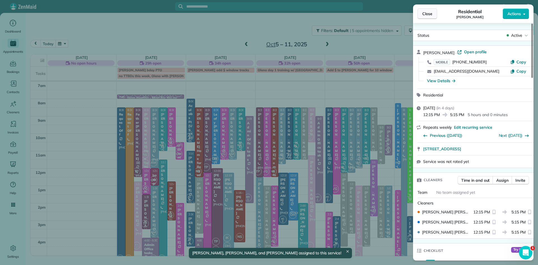
click at [424, 13] on span "Close" at bounding box center [427, 14] width 10 height 6
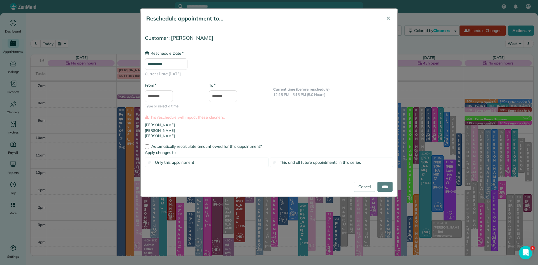
type input "**********"
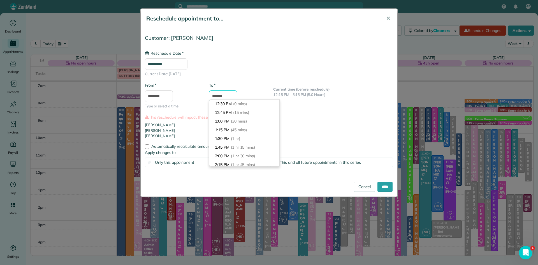
click at [232, 97] on input "*******" at bounding box center [223, 96] width 28 height 12
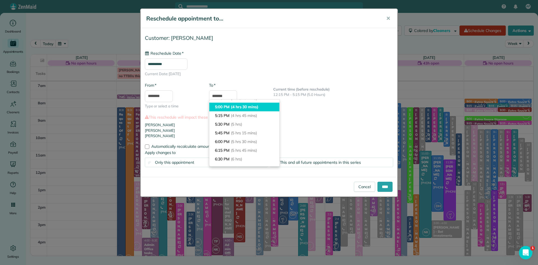
type input "*******"
click at [258, 106] on span "(4 hrs 30 mins)" at bounding box center [244, 106] width 27 height 5
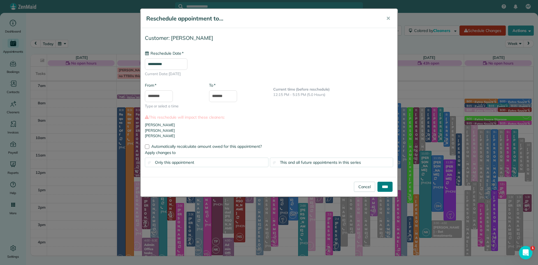
click at [382, 186] on input "****" at bounding box center [384, 187] width 15 height 10
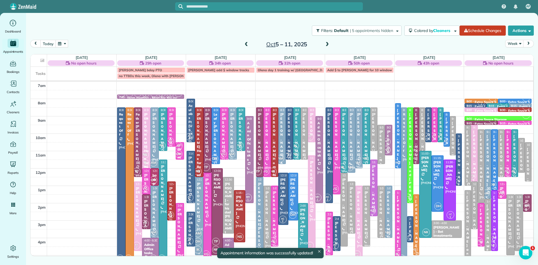
click at [201, 216] on div at bounding box center [199, 216] width 8 height 78
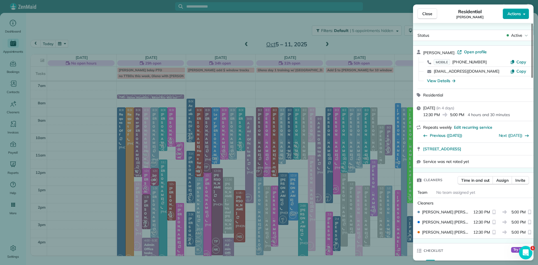
click at [512, 15] on span "Actions" at bounding box center [513, 14] width 13 height 6
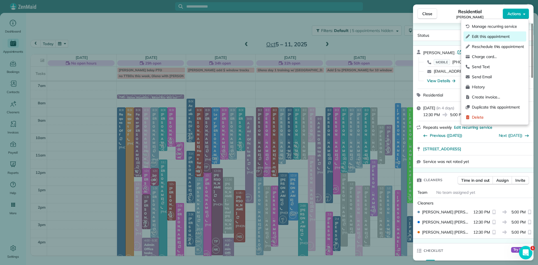
click at [489, 38] on span "Edit this appointment" at bounding box center [498, 37] width 52 height 6
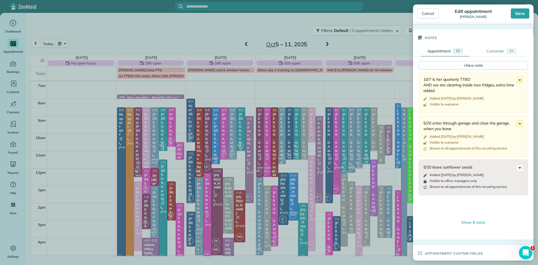
scroll to position [378, 0]
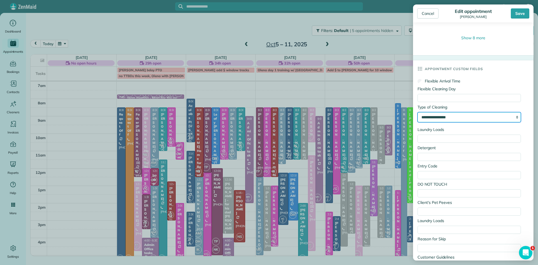
click at [466, 117] on select "**********" at bounding box center [469, 117] width 103 height 10
select select "**********"
click at [418, 113] on select "**********" at bounding box center [469, 117] width 103 height 10
click at [519, 10] on div "Save" at bounding box center [520, 13] width 18 height 10
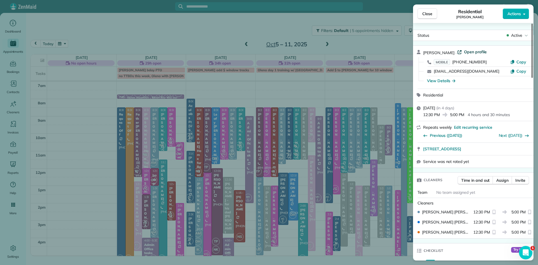
click at [473, 53] on span "Open profile" at bounding box center [475, 52] width 23 height 6
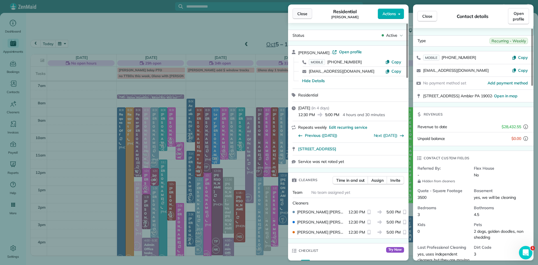
click at [303, 16] on span "Close" at bounding box center [302, 14] width 10 height 6
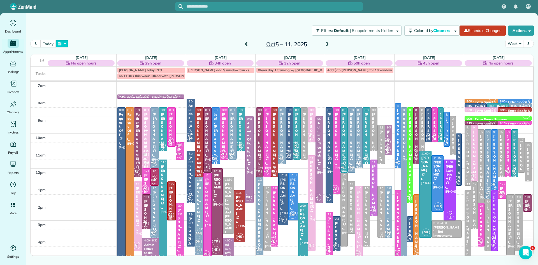
click at [60, 43] on button "button" at bounding box center [61, 44] width 13 height 8
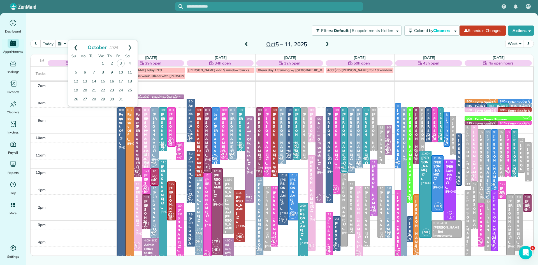
click at [74, 45] on link "Prev" at bounding box center [75, 47] width 15 height 14
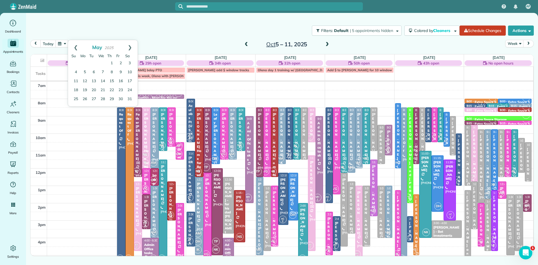
click at [74, 45] on link "Prev" at bounding box center [75, 47] width 15 height 14
click at [92, 89] on link "22" at bounding box center [93, 90] width 9 height 9
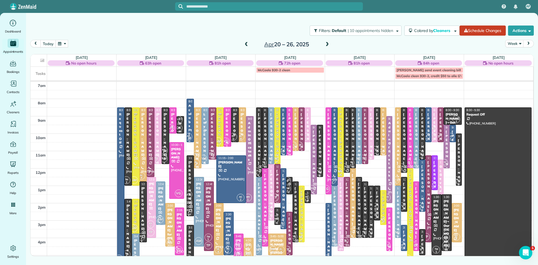
click at [188, 193] on span "VG" at bounding box center [189, 195] width 8 height 8
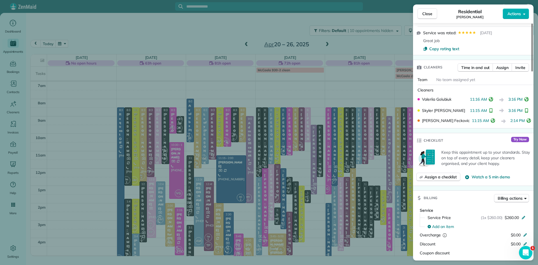
scroll to position [162, 0]
click at [427, 9] on button "Close" at bounding box center [428, 13] width 20 height 11
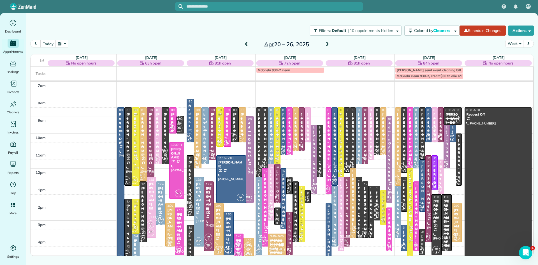
click at [189, 191] on span "VG" at bounding box center [189, 195] width 8 height 8
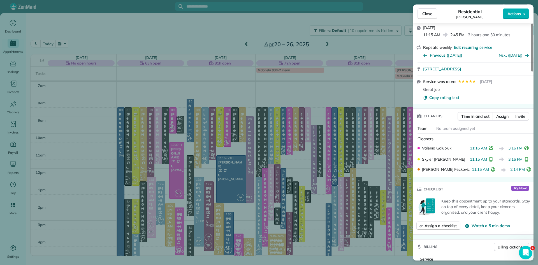
scroll to position [120, 0]
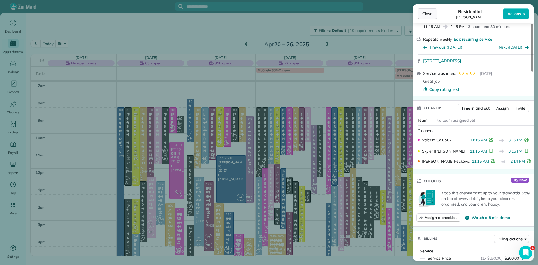
click at [421, 14] on button "Close" at bounding box center [428, 13] width 20 height 11
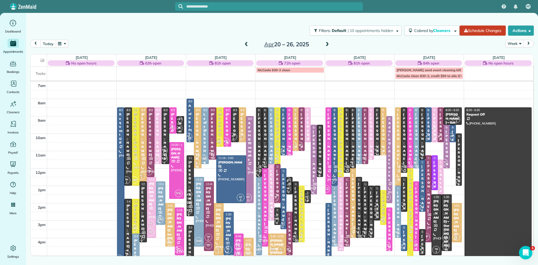
click at [50, 45] on button "today" at bounding box center [47, 44] width 15 height 8
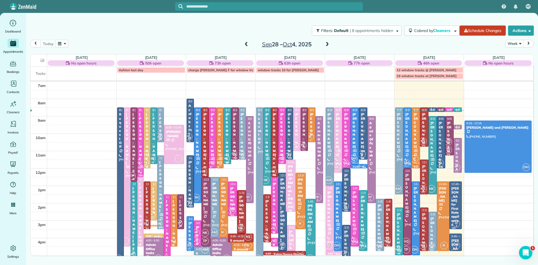
click at [326, 45] on span at bounding box center [327, 44] width 6 height 5
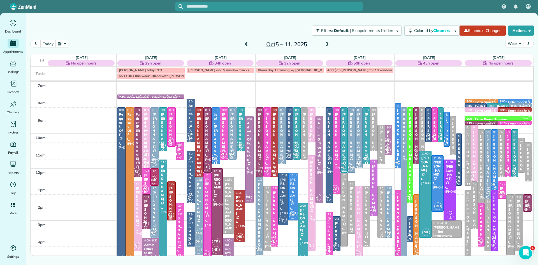
click at [201, 222] on div at bounding box center [199, 216] width 8 height 78
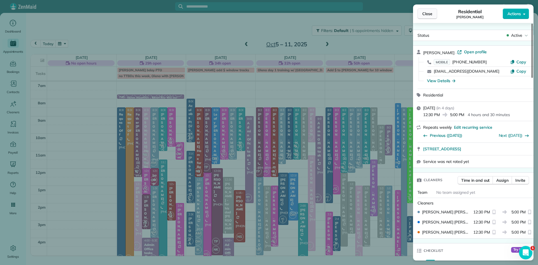
click at [419, 14] on button "Close" at bounding box center [428, 13] width 20 height 11
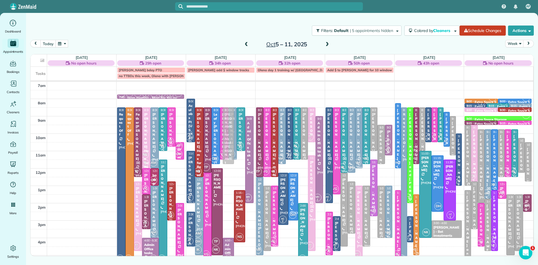
drag, startPoint x: 228, startPoint y: 197, endPoint x: 225, endPoint y: 130, distance: 67.6
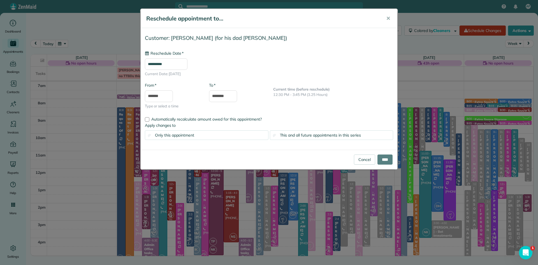
type input "**********"
click at [388, 159] on input "****" at bounding box center [384, 159] width 15 height 10
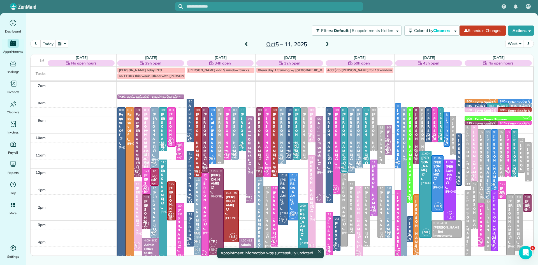
click at [220, 152] on div "Jared Marks - for his dad Marc" at bounding box center [220, 172] width 4 height 121
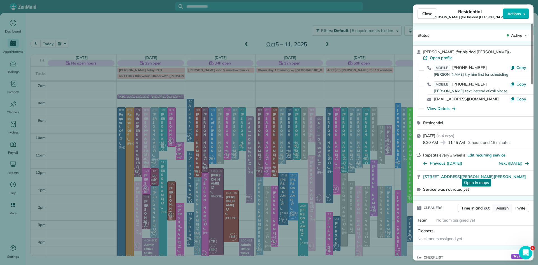
click at [504, 205] on span "Assign" at bounding box center [502, 208] width 12 height 6
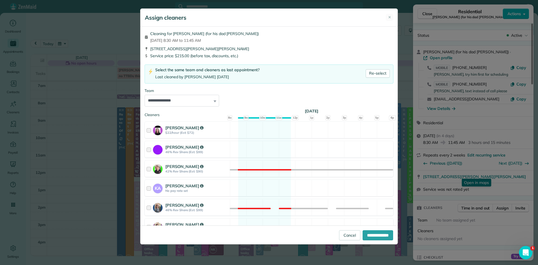
scroll to position [142, 0]
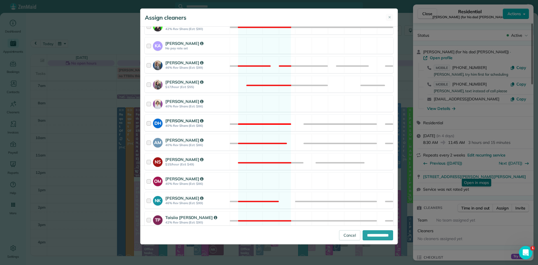
click at [172, 115] on div "DH Denise Houser 40% Rev Share (Est: $86)" at bounding box center [187, 123] width 85 height 16
click at [172, 120] on strong "Denise Houser" at bounding box center [184, 120] width 38 height 5
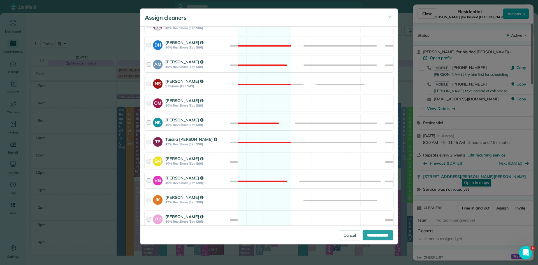
scroll to position [214, 0]
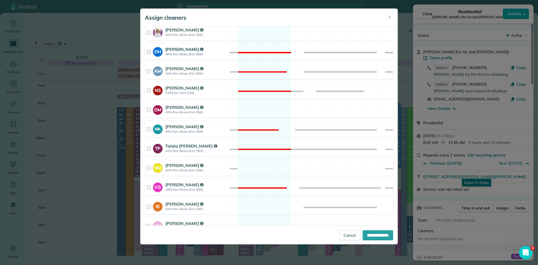
click at [175, 54] on strong "40% Rev Share (Est: $86)" at bounding box center [196, 54] width 63 height 4
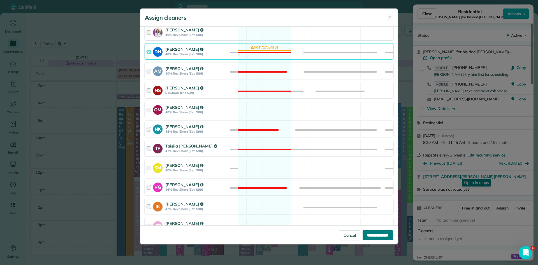
click at [379, 236] on input "**********" at bounding box center [378, 235] width 31 height 10
type input "**********"
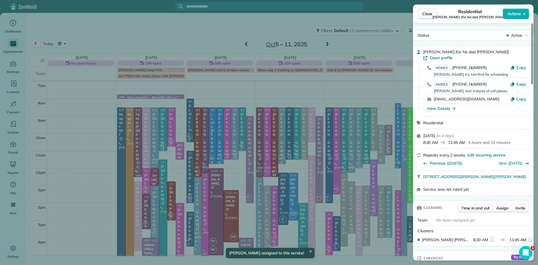
click at [428, 14] on span "Close" at bounding box center [427, 14] width 10 height 6
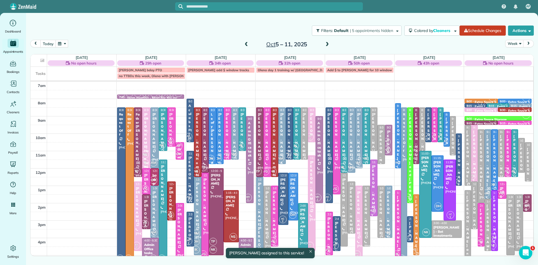
click at [212, 142] on div "Leafy Pollock" at bounding box center [212, 142] width 4 height 61
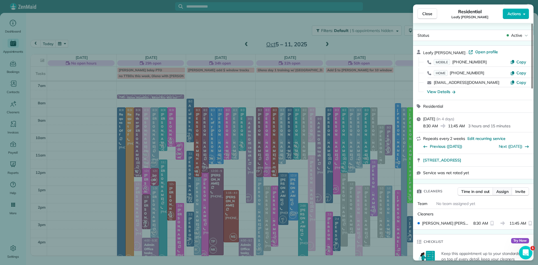
click at [503, 194] on span "Assign" at bounding box center [502, 192] width 12 height 6
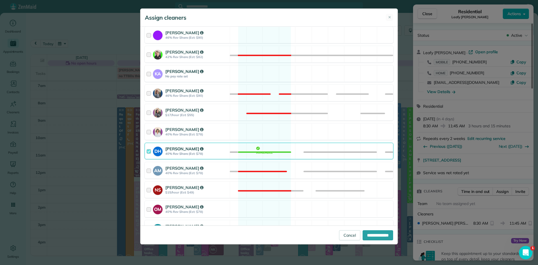
scroll to position [140, 0]
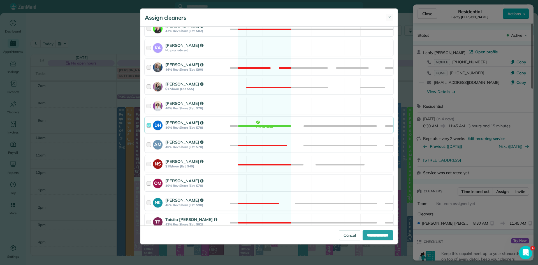
click at [179, 121] on strong "Denise Houser" at bounding box center [184, 122] width 38 height 5
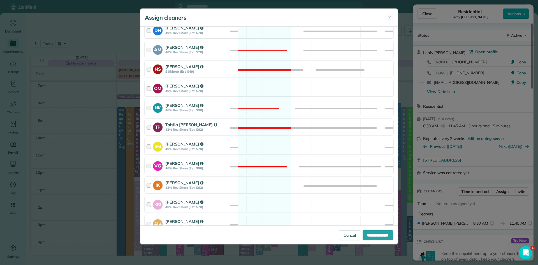
scroll to position [262, 0]
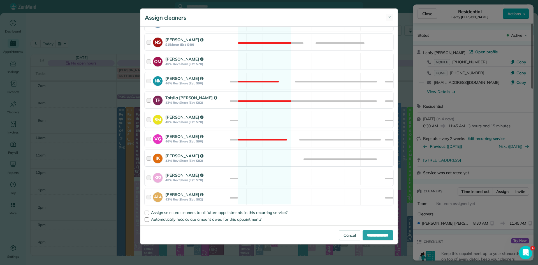
click at [179, 158] on strong "Iryna Konar" at bounding box center [184, 155] width 38 height 5
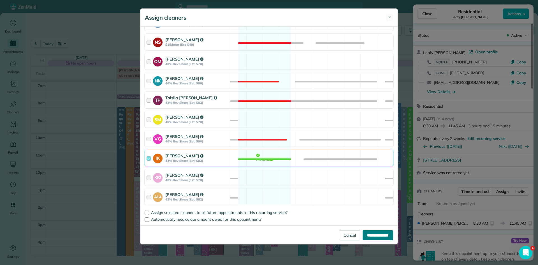
click at [367, 233] on input "**********" at bounding box center [378, 235] width 31 height 10
type input "**********"
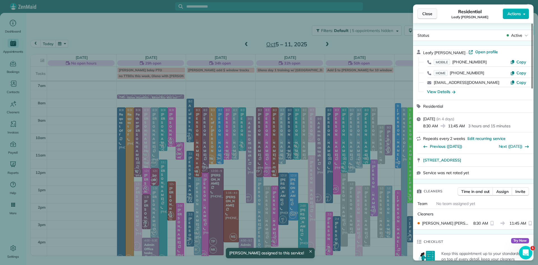
click at [422, 13] on button "Close" at bounding box center [428, 13] width 20 height 11
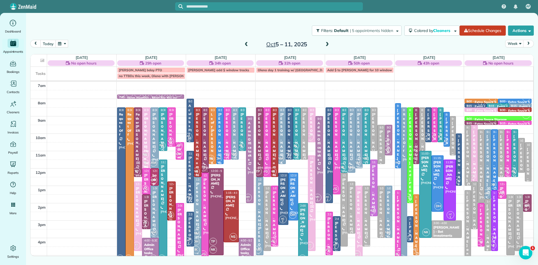
click at [199, 203] on div "Susan Tressider" at bounding box center [198, 204] width 4 height 44
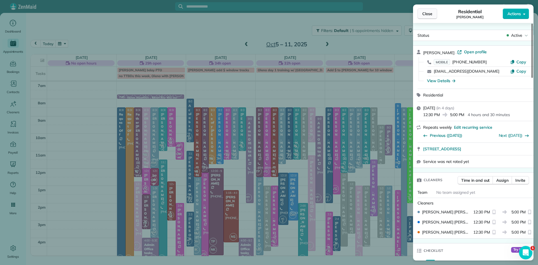
click at [425, 15] on span "Close" at bounding box center [427, 14] width 10 height 6
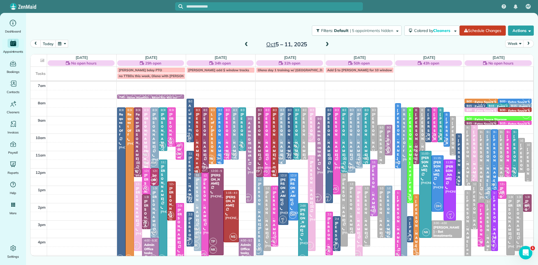
drag, startPoint x: 197, startPoint y: 211, endPoint x: 200, endPoint y: 207, distance: 4.9
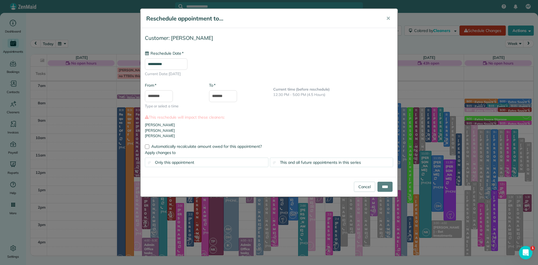
type input "**********"
click at [167, 94] on input "********" at bounding box center [159, 96] width 28 height 12
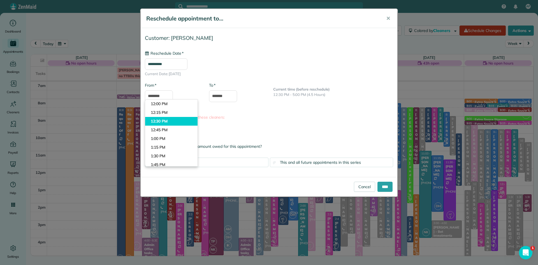
type input "********"
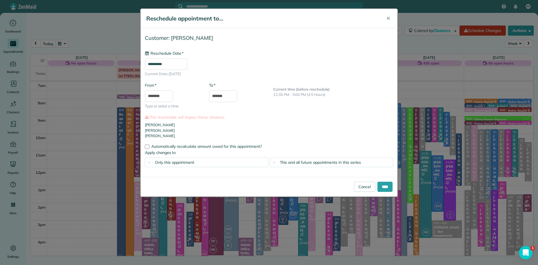
click at [163, 120] on body "AF Dashboard Appointments Bookings Contacts Cleaners Invoices Payroll Reports H…" at bounding box center [269, 132] width 538 height 265
click at [385, 187] on input "****" at bounding box center [384, 187] width 15 height 10
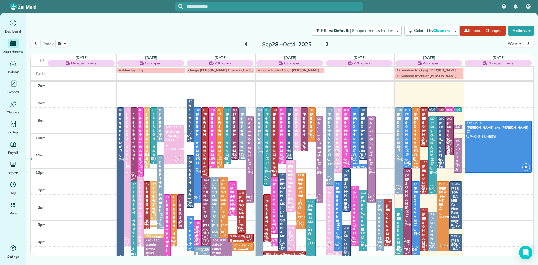
click at [327, 44] on span at bounding box center [327, 44] width 6 height 5
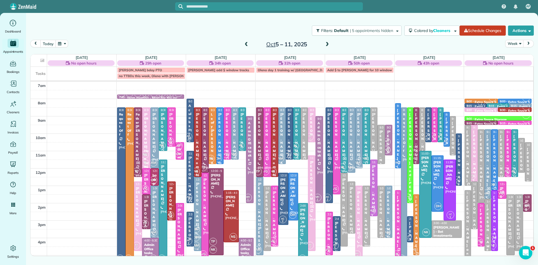
click at [195, 224] on div at bounding box center [197, 213] width 7 height 73
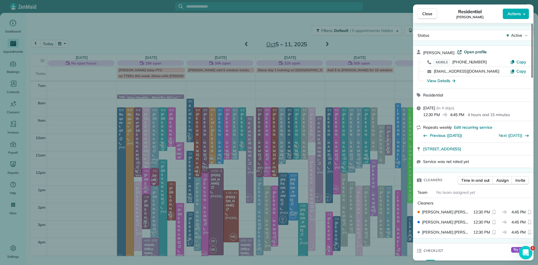
click at [474, 52] on span "Open profile" at bounding box center [475, 52] width 23 height 6
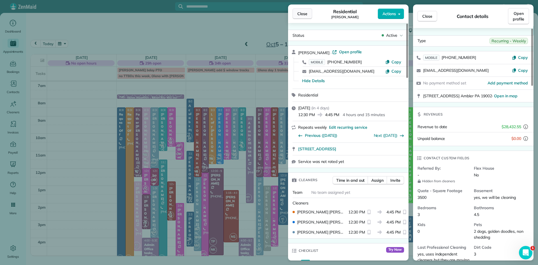
click at [307, 14] on span "Close" at bounding box center [302, 14] width 10 height 6
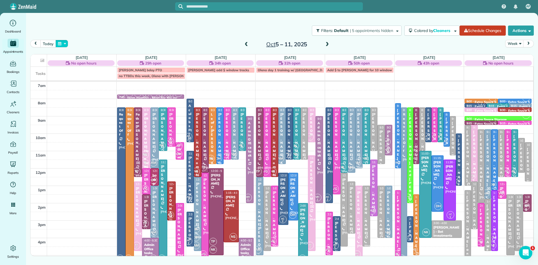
click at [61, 43] on button "button" at bounding box center [61, 44] width 13 height 8
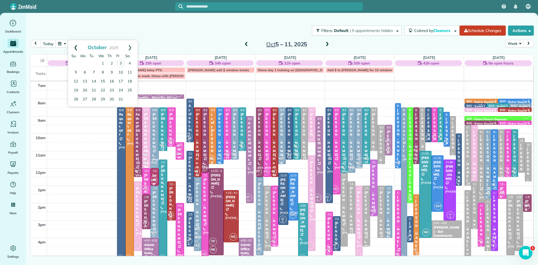
click at [75, 46] on link "Prev" at bounding box center [75, 47] width 15 height 14
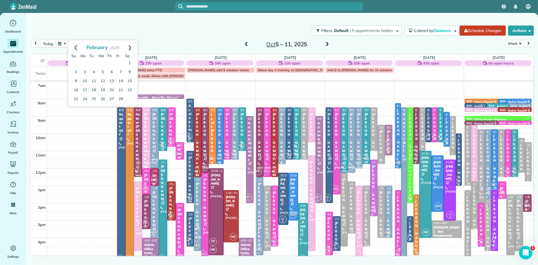
click at [75, 46] on link "Prev" at bounding box center [75, 47] width 15 height 14
click at [93, 71] on link "7" at bounding box center [93, 72] width 9 height 9
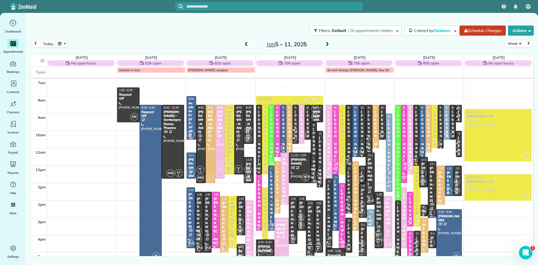
click at [198, 241] on span "OK" at bounding box center [198, 239] width 8 height 8
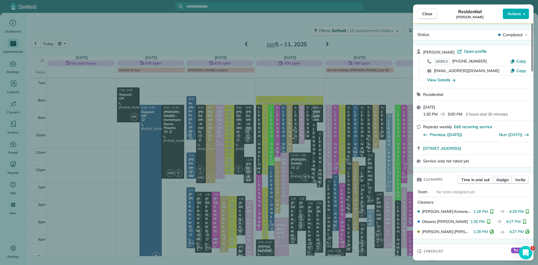
scroll to position [40, 0]
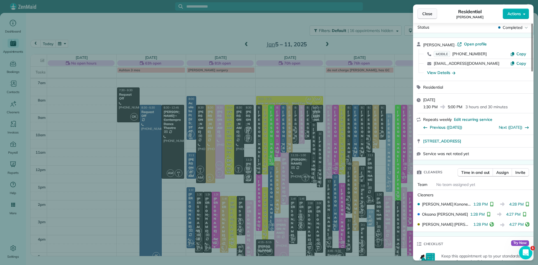
click at [428, 14] on span "Close" at bounding box center [427, 14] width 10 height 6
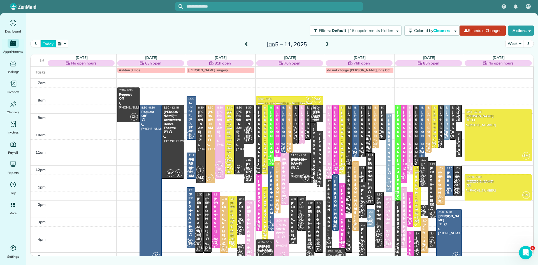
click at [50, 44] on button "today" at bounding box center [47, 44] width 15 height 8
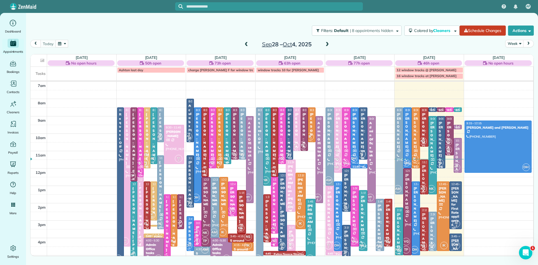
click at [328, 44] on span at bounding box center [327, 44] width 6 height 5
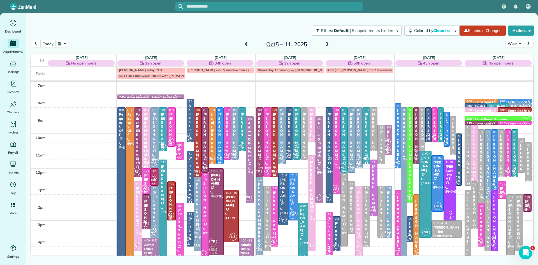
drag, startPoint x: 213, startPoint y: 184, endPoint x: 214, endPoint y: 175, distance: 8.5
click at [213, 184] on div "[PERSON_NAME]" at bounding box center [215, 179] width 11 height 12
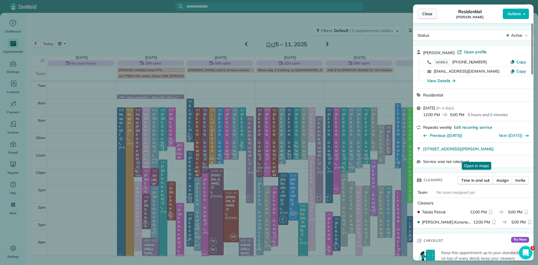
click at [431, 15] on span "Close" at bounding box center [427, 14] width 10 height 6
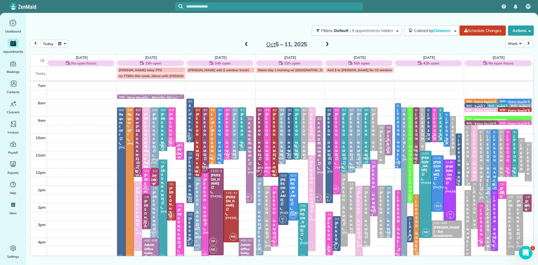
click at [198, 224] on div at bounding box center [197, 213] width 7 height 73
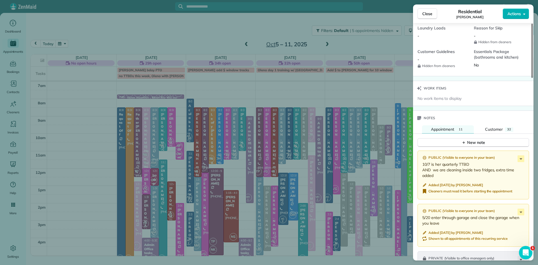
scroll to position [573, 0]
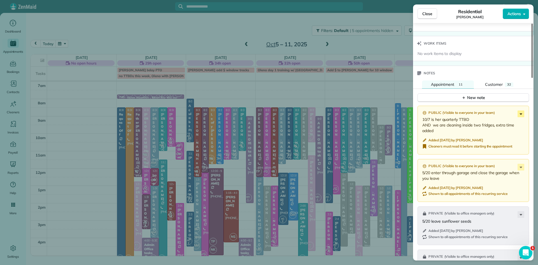
click at [521, 117] on icon at bounding box center [521, 113] width 7 height 7
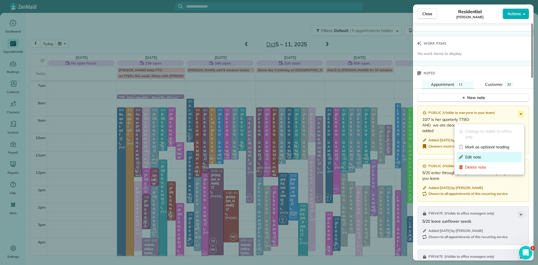
click at [470, 157] on span "Edit note" at bounding box center [492, 157] width 54 height 6
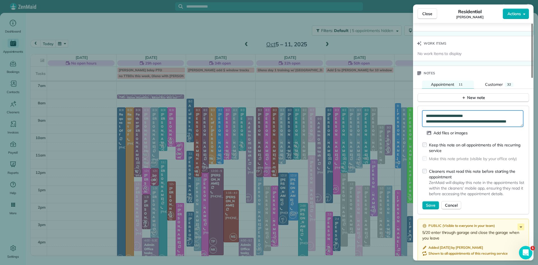
click at [483, 124] on textarea "**********" at bounding box center [472, 118] width 101 height 16
click at [449, 127] on textarea "**********" at bounding box center [472, 118] width 101 height 16
click at [468, 127] on textarea "**********" at bounding box center [472, 118] width 101 height 16
type textarea "**********"
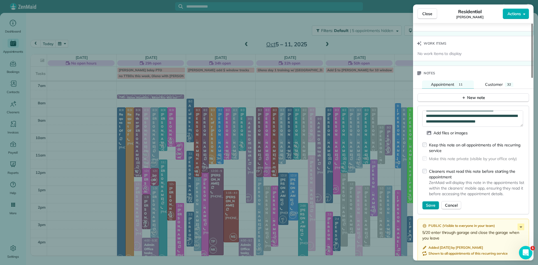
click at [428, 208] on span "Save" at bounding box center [431, 205] width 10 height 6
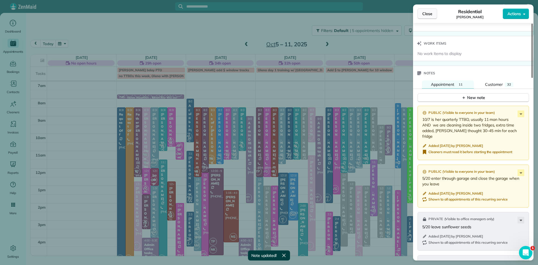
click at [423, 13] on span "Close" at bounding box center [427, 14] width 10 height 6
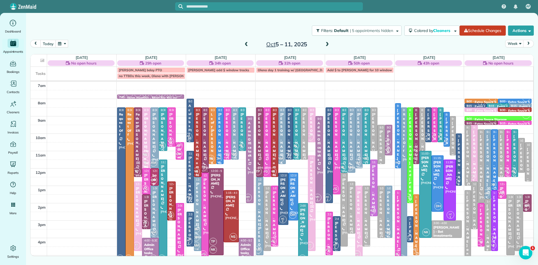
click at [196, 184] on div "[PERSON_NAME]" at bounding box center [198, 204] width 4 height 44
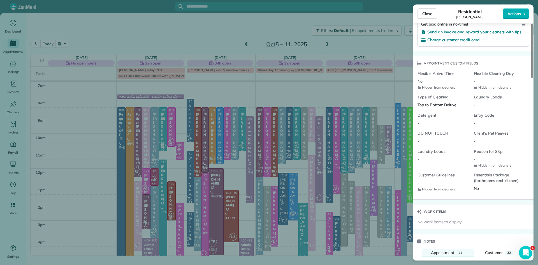
scroll to position [547, 0]
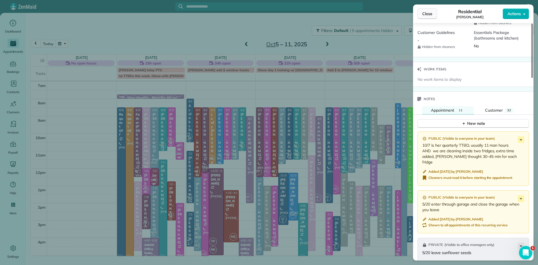
click at [435, 16] on button "Close" at bounding box center [428, 13] width 20 height 11
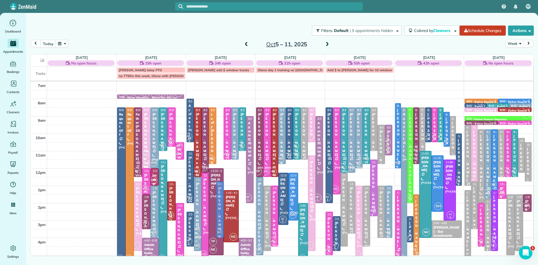
drag, startPoint x: 221, startPoint y: 135, endPoint x: 222, endPoint y: 207, distance: 71.8
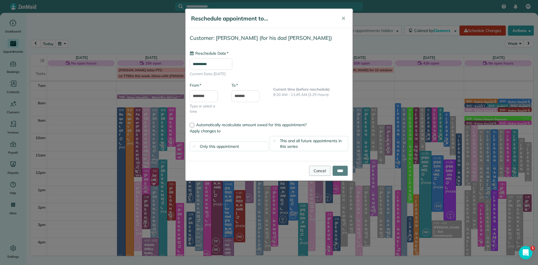
type input "**********"
click at [335, 172] on input "****" at bounding box center [340, 171] width 15 height 10
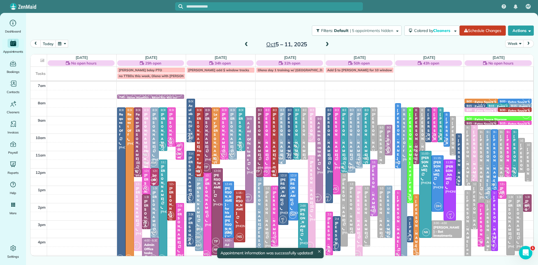
click at [229, 208] on div "[PERSON_NAME] - for his dad [PERSON_NAME]" at bounding box center [228, 212] width 8 height 52
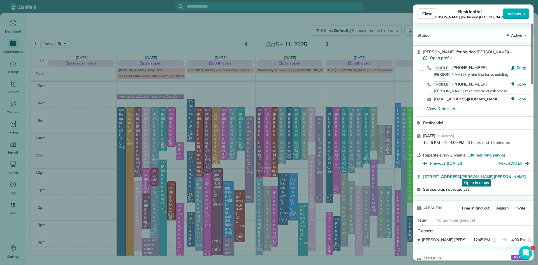
click at [507, 205] on span "Assign" at bounding box center [502, 208] width 12 height 6
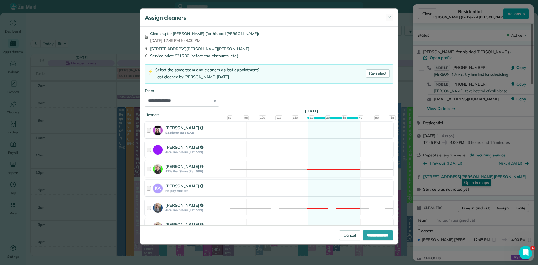
scroll to position [262, 0]
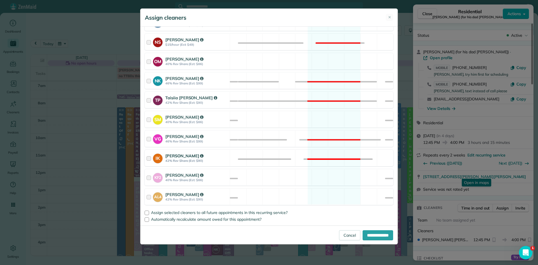
click at [170, 154] on strong "[PERSON_NAME]" at bounding box center [184, 155] width 38 height 5
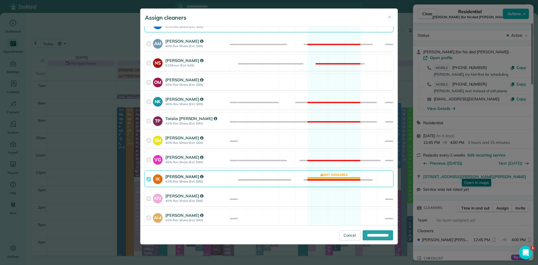
scroll to position [148, 0]
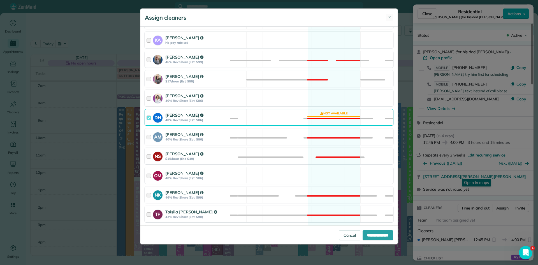
click at [175, 117] on strong "[PERSON_NAME]" at bounding box center [184, 114] width 38 height 5
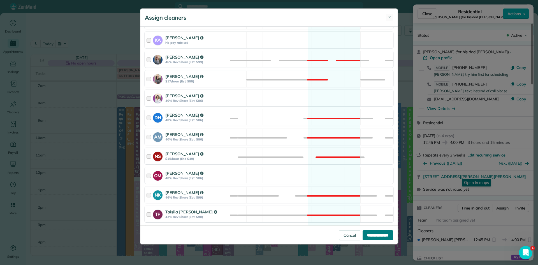
click at [387, 235] on input "**********" at bounding box center [378, 235] width 31 height 10
type input "**********"
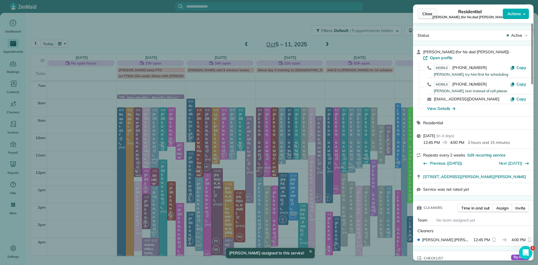
click at [430, 11] on span "Close" at bounding box center [427, 14] width 10 height 6
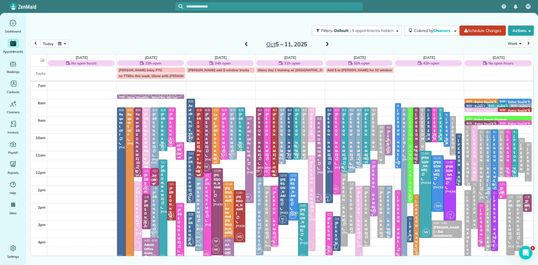
click at [191, 237] on div "[PERSON_NAME] and [PERSON_NAME]" at bounding box center [190, 257] width 5 height 81
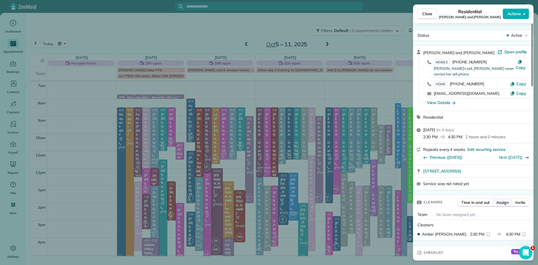
click at [500, 200] on span "Assign" at bounding box center [502, 203] width 12 height 6
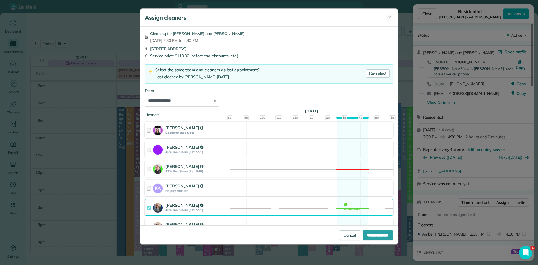
click at [197, 204] on div "[PERSON_NAME]" at bounding box center [196, 205] width 63 height 6
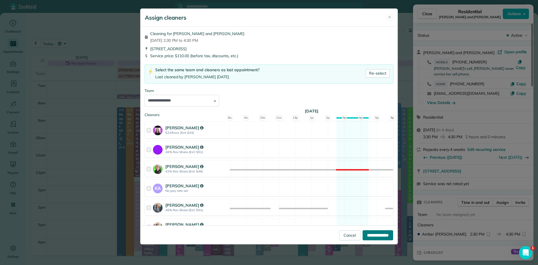
click at [377, 237] on input "**********" at bounding box center [378, 235] width 31 height 10
type input "**********"
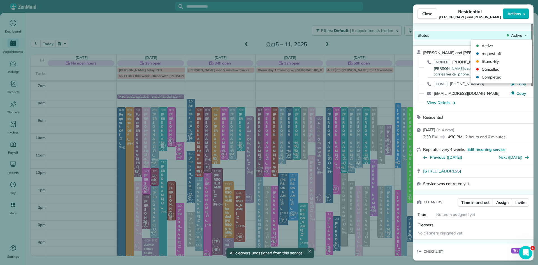
click at [517, 35] on span "Active" at bounding box center [516, 36] width 11 height 6
click at [490, 70] on span "Cancelled" at bounding box center [505, 69] width 47 height 6
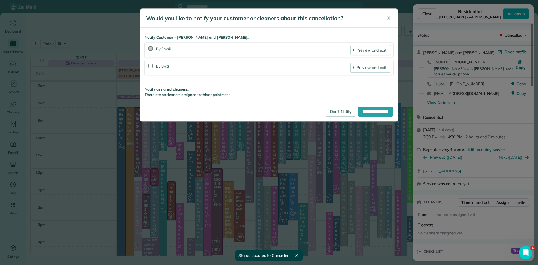
click at [152, 47] on div at bounding box center [150, 48] width 4 height 4
click at [152, 67] on div at bounding box center [150, 66] width 4 height 4
click at [390, 108] on input "**********" at bounding box center [375, 111] width 35 height 10
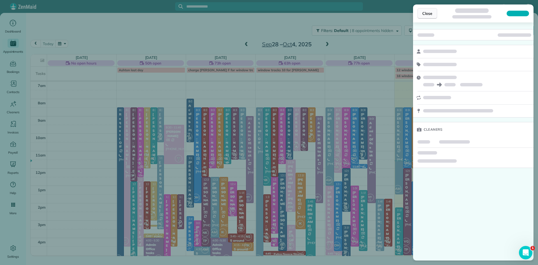
click at [425, 13] on span "Close" at bounding box center [427, 14] width 10 height 6
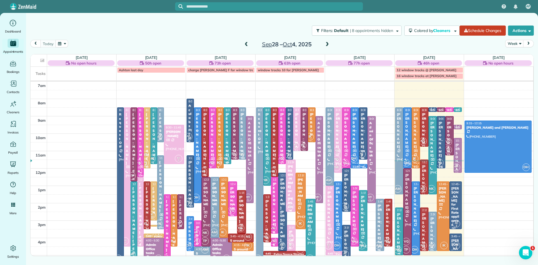
click at [326, 43] on span at bounding box center [327, 44] width 6 height 5
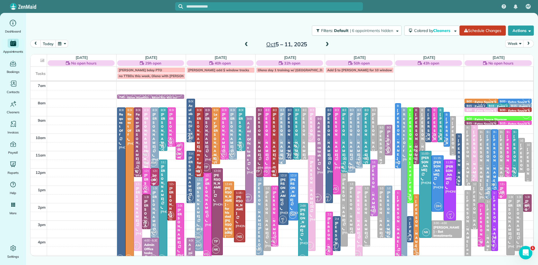
click at [381, 156] on div "[PERSON_NAME]" at bounding box center [381, 152] width 4 height 44
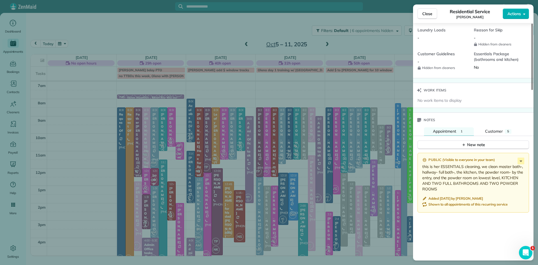
scroll to position [505, 0]
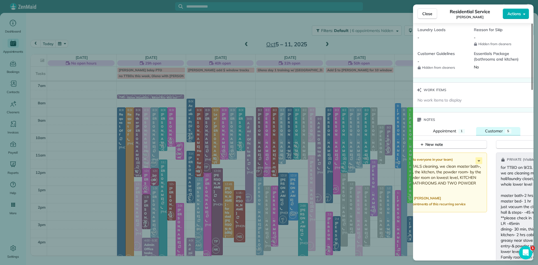
click at [494, 133] on span "Customer" at bounding box center [494, 130] width 18 height 5
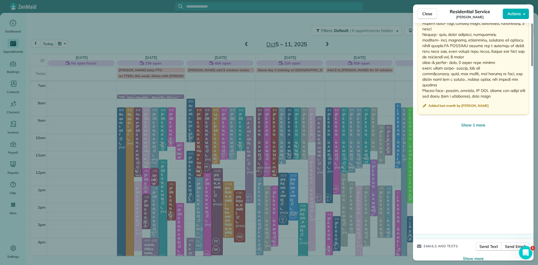
scroll to position [1065, 0]
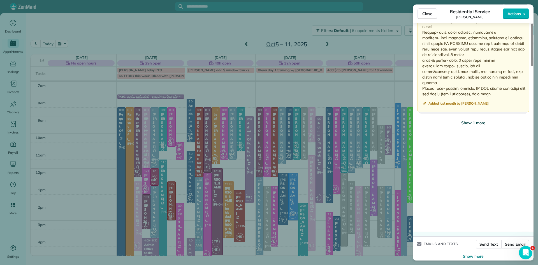
click at [479, 126] on span "Show 1 more" at bounding box center [473, 123] width 24 height 6
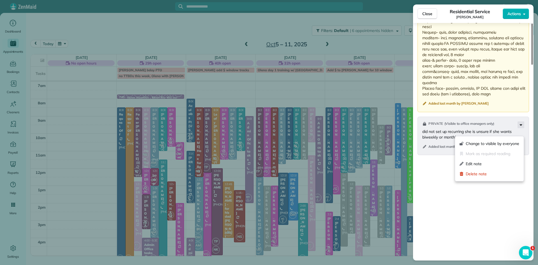
click at [519, 128] on icon at bounding box center [521, 124] width 7 height 7
click at [473, 163] on span "Edit note" at bounding box center [493, 164] width 54 height 6
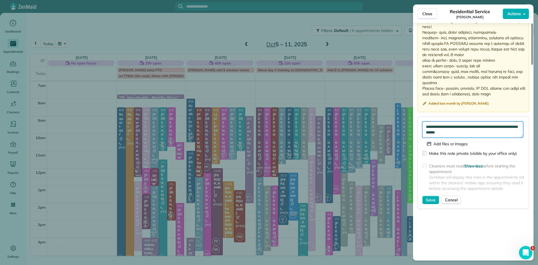
click at [473, 138] on textarea "**********" at bounding box center [472, 129] width 101 height 16
click at [447, 203] on span "Cancel" at bounding box center [451, 200] width 13 height 6
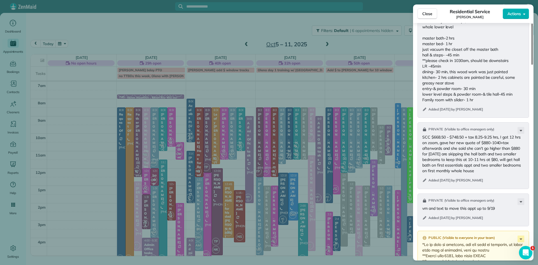
scroll to position [646, 0]
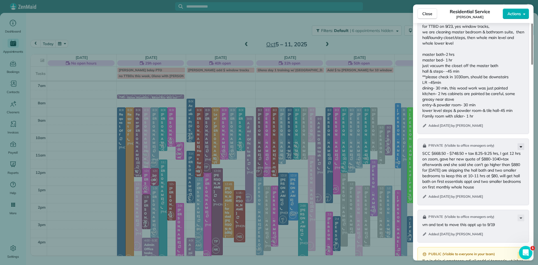
click at [522, 147] on icon at bounding box center [521, 146] width 3 height 1
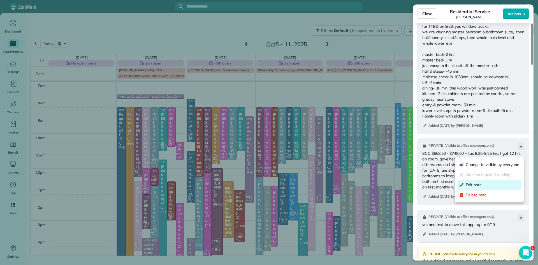
click at [480, 186] on span "Edit note" at bounding box center [493, 185] width 54 height 6
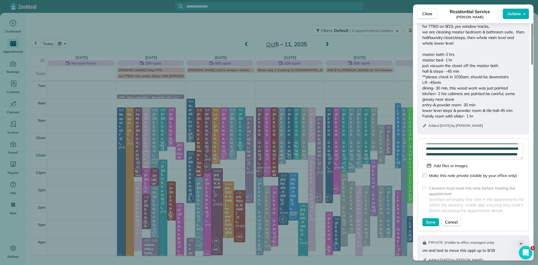
scroll to position [34, 0]
click at [454, 225] on span "Cancel" at bounding box center [451, 222] width 13 height 6
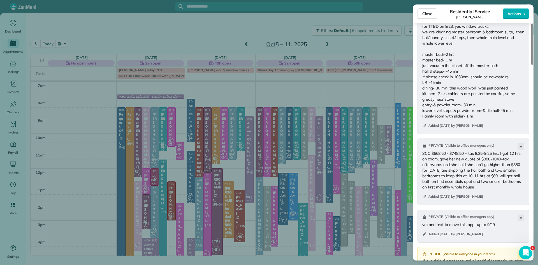
scroll to position [546, 0]
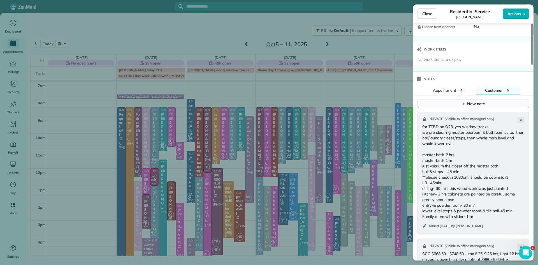
click at [489, 108] on button "New note" at bounding box center [474, 103] width 112 height 9
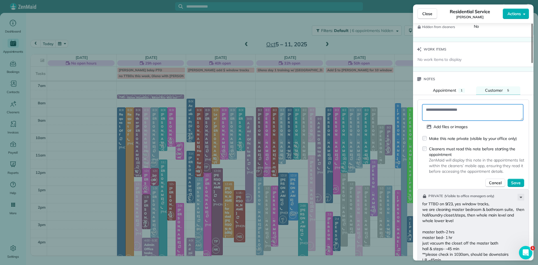
click at [457, 119] on textarea at bounding box center [472, 112] width 101 height 16
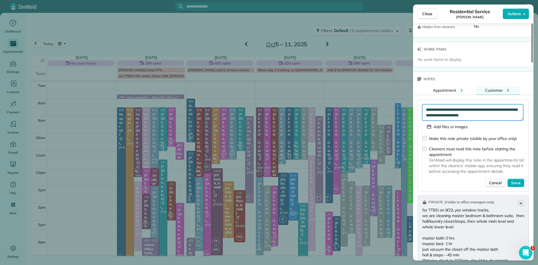
click at [469, 116] on textarea "**********" at bounding box center [472, 112] width 101 height 16
click at [511, 120] on textarea "**********" at bounding box center [472, 112] width 101 height 16
type textarea "**********"
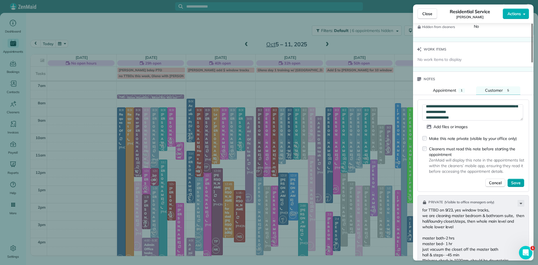
click at [516, 186] on span "Save" at bounding box center [516, 183] width 10 height 6
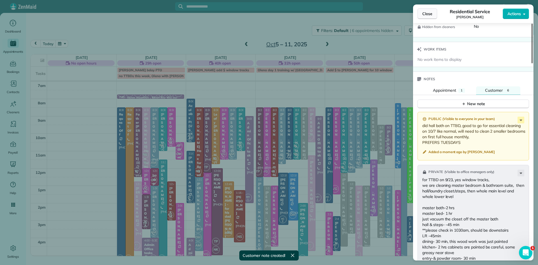
click at [430, 11] on span "Close" at bounding box center [427, 14] width 10 height 6
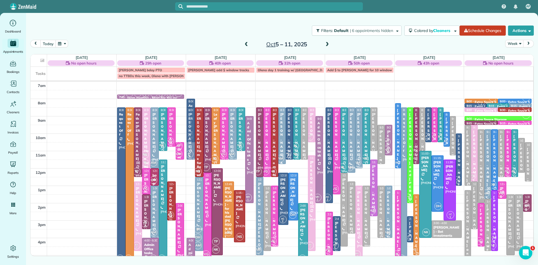
drag, startPoint x: 190, startPoint y: 175, endPoint x: 186, endPoint y: 132, distance: 43.7
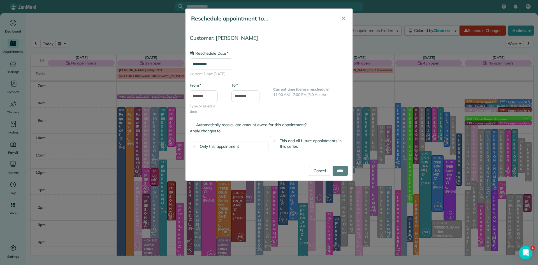
type input "**********"
click at [336, 171] on input "****" at bounding box center [340, 171] width 15 height 10
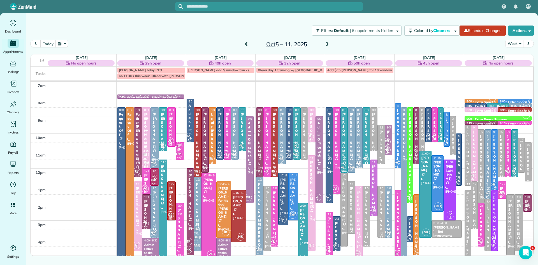
click at [194, 226] on span "IK" at bounding box center [196, 229] width 8 height 8
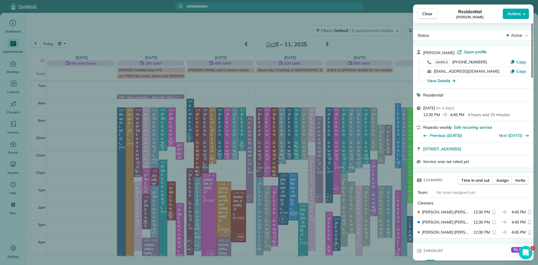
click at [501, 180] on span "Assign" at bounding box center [502, 180] width 12 height 6
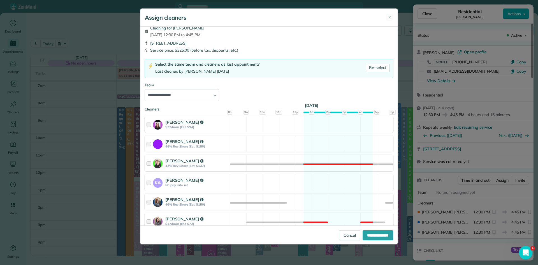
click at [170, 198] on strong "[PERSON_NAME]" at bounding box center [184, 199] width 38 height 5
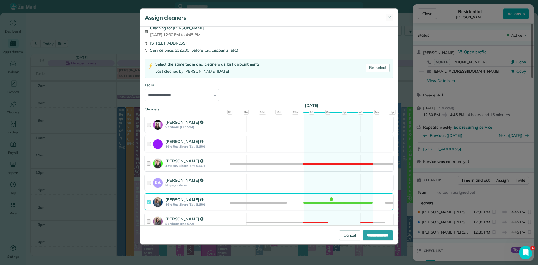
scroll to position [250, 0]
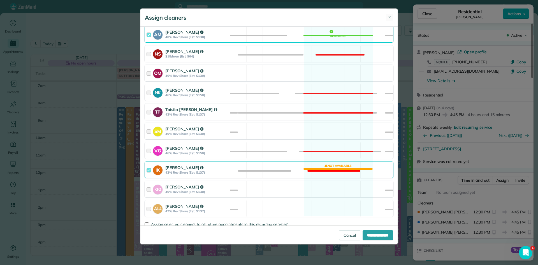
click at [173, 170] on div "[PERSON_NAME]" at bounding box center [196, 167] width 63 height 6
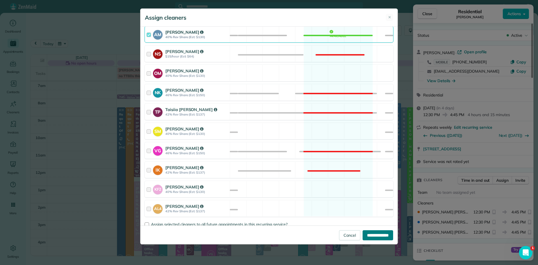
click at [380, 236] on input "**********" at bounding box center [378, 235] width 31 height 10
type input "**********"
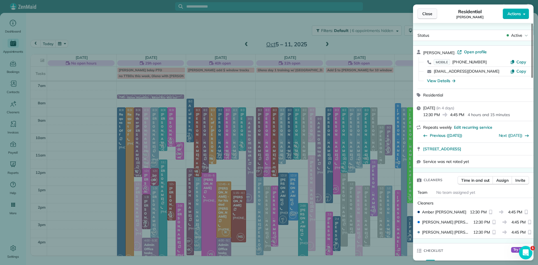
click at [428, 15] on span "Close" at bounding box center [427, 14] width 10 height 6
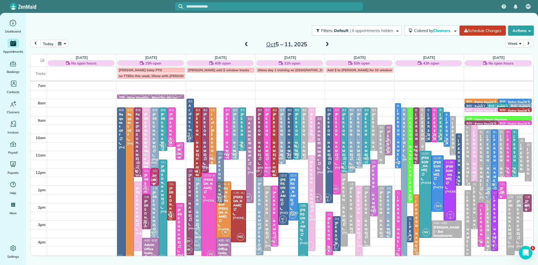
drag, startPoint x: 220, startPoint y: 136, endPoint x: 193, endPoint y: 179, distance: 50.6
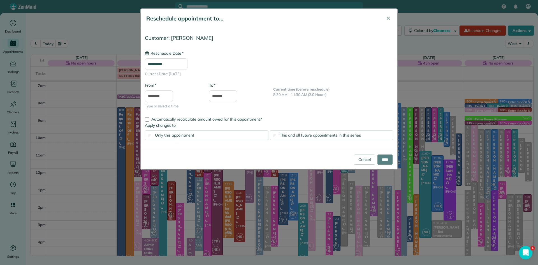
type input "**********"
click at [377, 159] on input "****" at bounding box center [384, 159] width 15 height 10
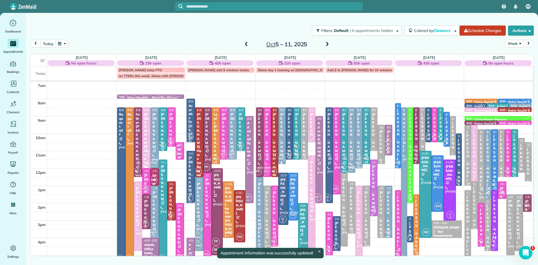
click at [382, 154] on div "[PERSON_NAME]" at bounding box center [381, 152] width 4 height 44
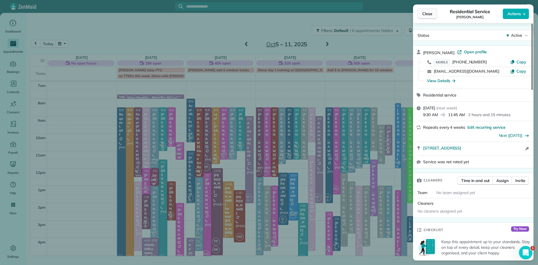
click at [425, 15] on span "Close" at bounding box center [427, 14] width 10 height 6
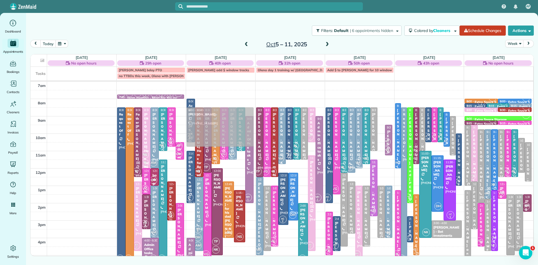
drag, startPoint x: 381, startPoint y: 144, endPoint x: 235, endPoint y: 128, distance: 147.4
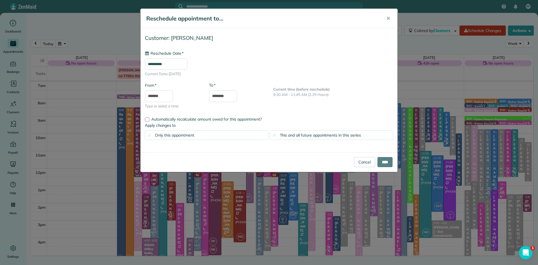
type input "**********"
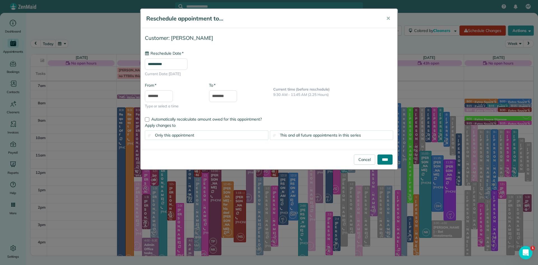
click at [386, 161] on input "****" at bounding box center [384, 159] width 15 height 10
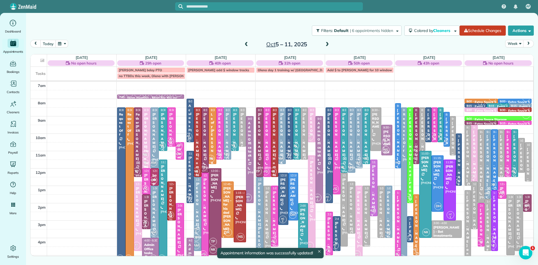
click at [242, 132] on div "[PERSON_NAME]" at bounding box center [242, 134] width 4 height 44
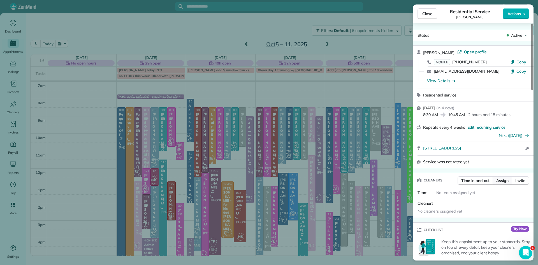
click at [503, 183] on span "Assign" at bounding box center [502, 181] width 12 height 6
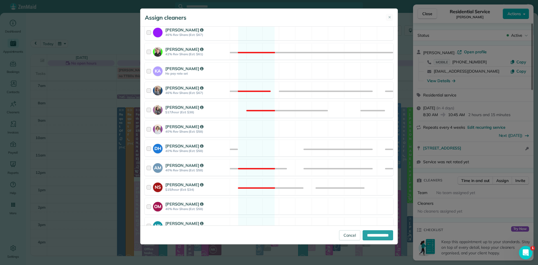
scroll to position [241, 0]
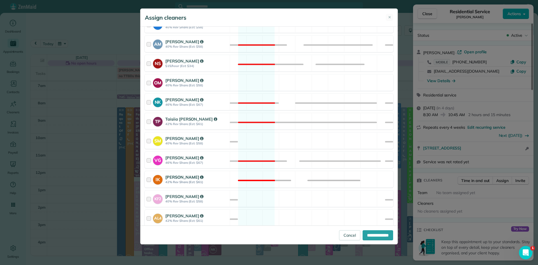
click at [171, 183] on strong "42% Rev Share (Est: $61)" at bounding box center [196, 182] width 63 height 4
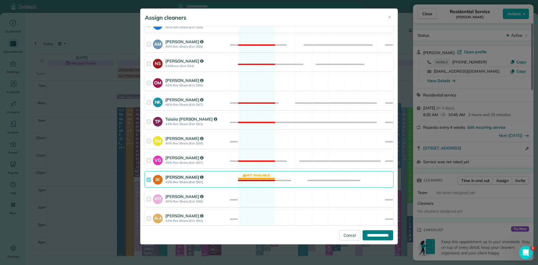
click at [363, 233] on input "**********" at bounding box center [378, 235] width 31 height 10
type input "**********"
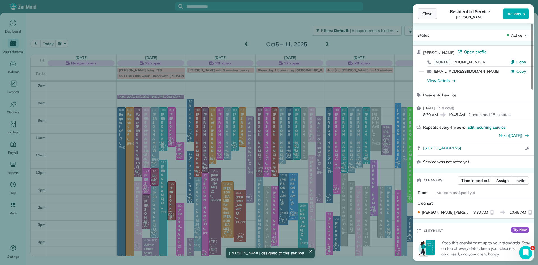
click at [422, 10] on button "Close" at bounding box center [428, 13] width 20 height 11
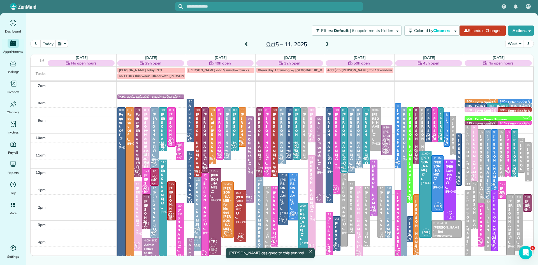
click at [211, 140] on div "Leafy [PERSON_NAME]" at bounding box center [212, 142] width 4 height 61
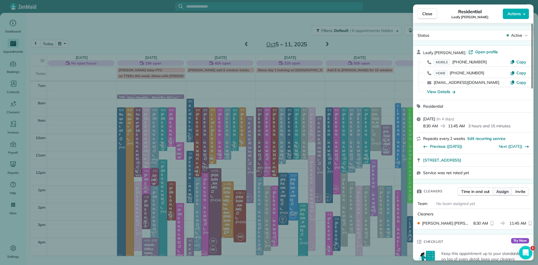
click at [503, 194] on span "Assign" at bounding box center [502, 192] width 12 height 6
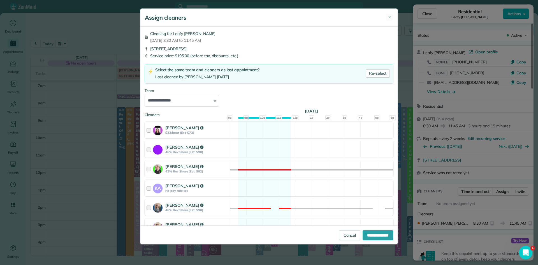
scroll to position [174, 0]
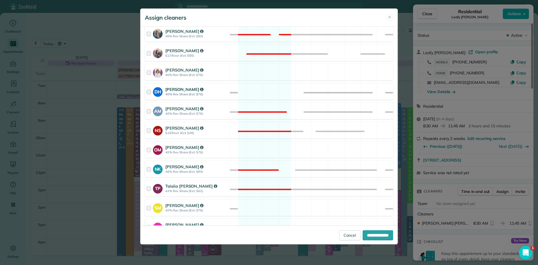
click at [169, 84] on div "DH [PERSON_NAME] 40% Rev Share (Est: $78)" at bounding box center [187, 92] width 85 height 16
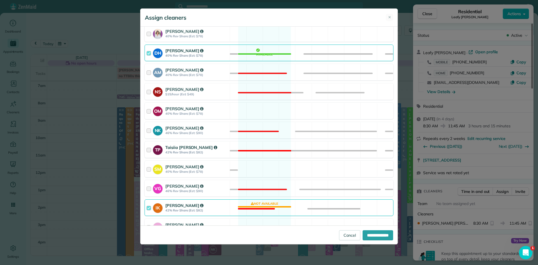
scroll to position [262, 0]
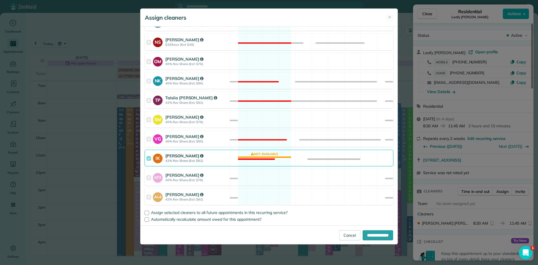
click at [168, 161] on strong "42% Rev Share (Est: $82)" at bounding box center [196, 161] width 63 height 4
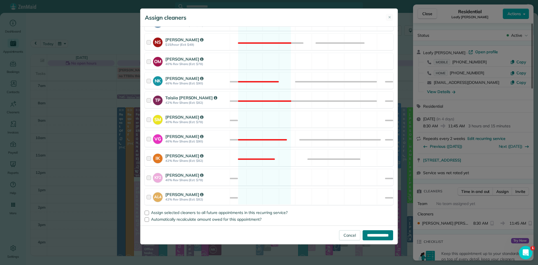
click at [365, 234] on input "**********" at bounding box center [378, 235] width 31 height 10
type input "**********"
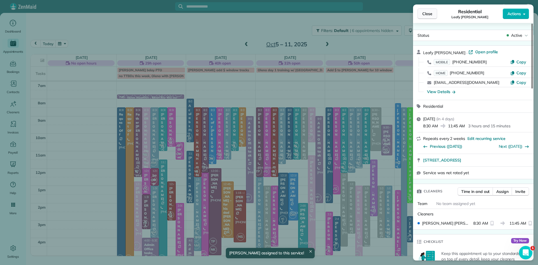
click at [425, 14] on span "Close" at bounding box center [427, 14] width 10 height 6
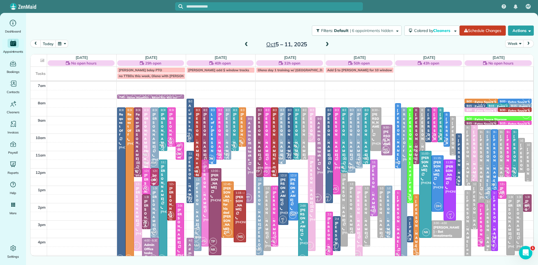
drag, startPoint x: 204, startPoint y: 187, endPoint x: 206, endPoint y: 174, distance: 12.5
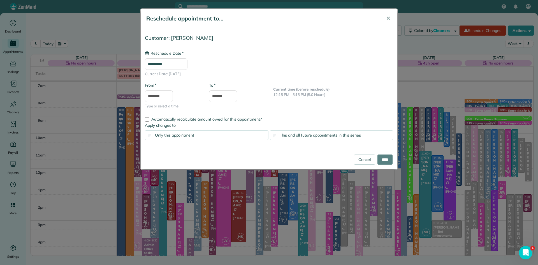
type input "**********"
click at [356, 157] on link "Cancel" at bounding box center [364, 159] width 21 height 10
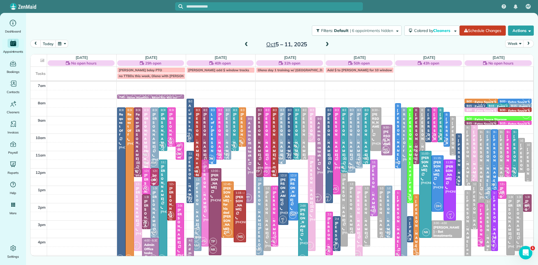
drag, startPoint x: 206, startPoint y: 178, endPoint x: 205, endPoint y: 164, distance: 13.7
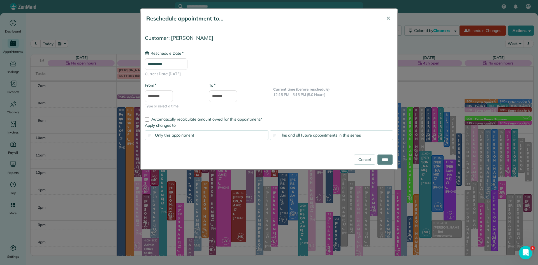
type input "**********"
click at [379, 161] on input "****" at bounding box center [384, 159] width 15 height 10
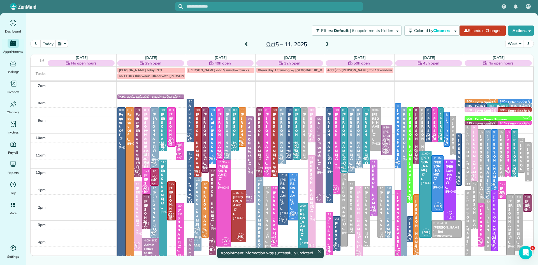
click at [242, 141] on span "IK" at bounding box center [241, 141] width 8 height 8
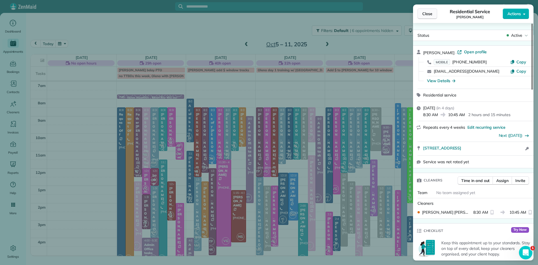
click at [428, 16] on span "Close" at bounding box center [427, 14] width 10 height 6
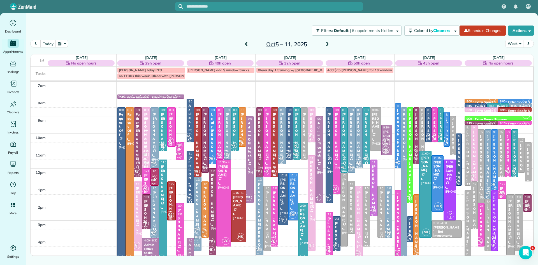
click at [203, 210] on div "[PERSON_NAME] - for his dad [PERSON_NAME]" at bounding box center [205, 246] width 4 height 121
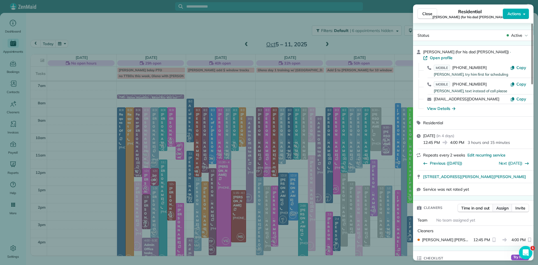
click at [501, 205] on span "Assign" at bounding box center [502, 208] width 12 height 6
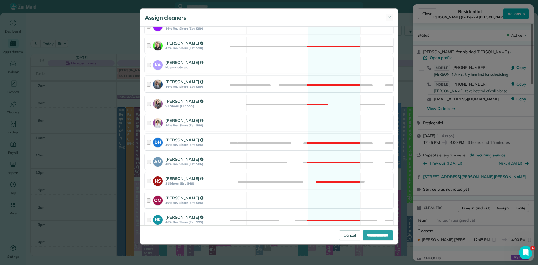
scroll to position [204, 0]
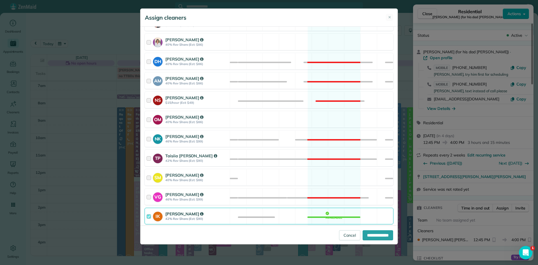
click at [183, 215] on strong "[PERSON_NAME]" at bounding box center [184, 213] width 38 height 5
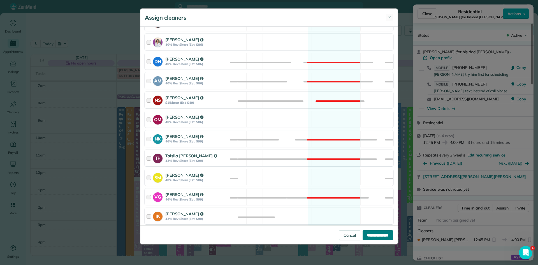
click at [371, 233] on input "**********" at bounding box center [378, 235] width 31 height 10
type input "**********"
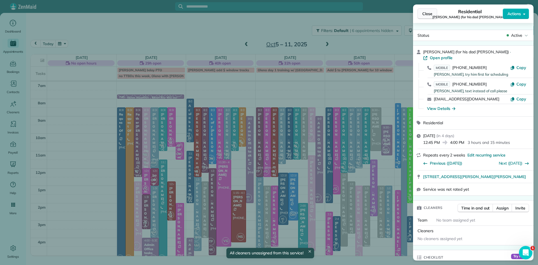
click at [428, 13] on span "Close" at bounding box center [427, 14] width 10 height 6
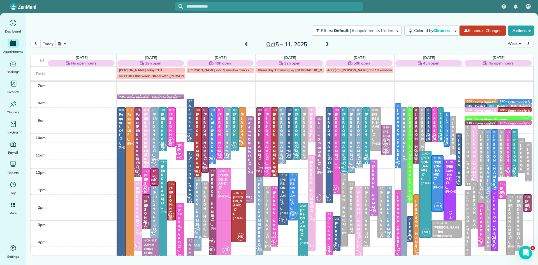
drag, startPoint x: 225, startPoint y: 174, endPoint x: 230, endPoint y: 182, distance: 8.6
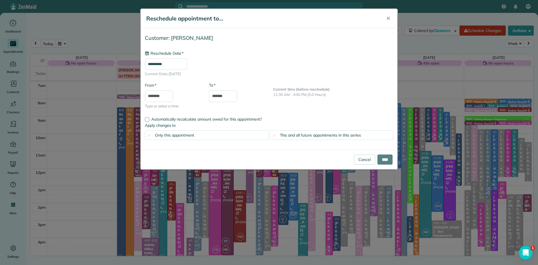
type input "**********"
click at [381, 159] on input "****" at bounding box center [384, 159] width 15 height 10
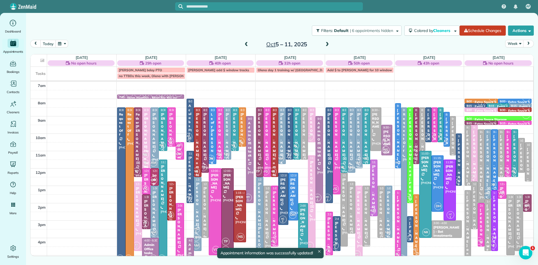
scroll to position [9, 0]
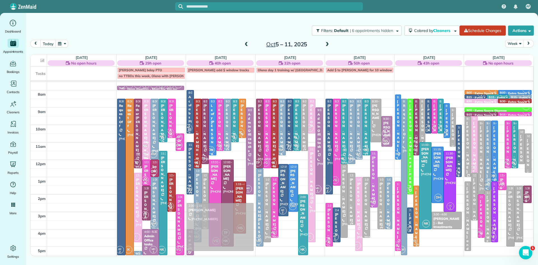
drag, startPoint x: 500, startPoint y: 149, endPoint x: 229, endPoint y: 233, distance: 284.3
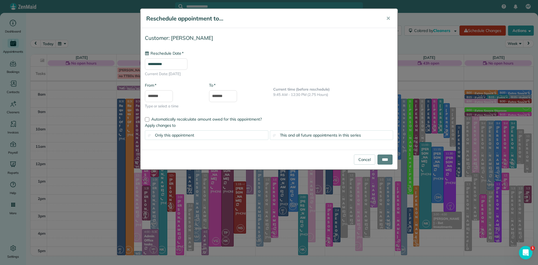
type input "**********"
click at [385, 157] on input "****" at bounding box center [384, 159] width 15 height 10
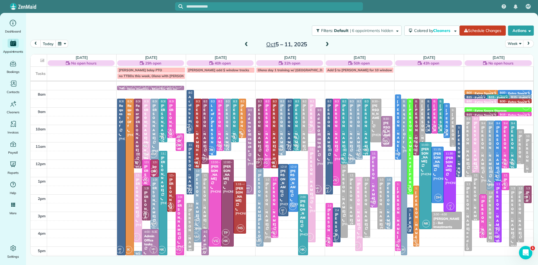
click at [242, 125] on div "[PERSON_NAME]" at bounding box center [242, 126] width 4 height 44
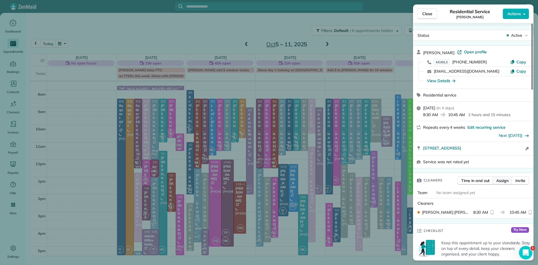
click at [505, 183] on span "Assign" at bounding box center [502, 181] width 12 height 6
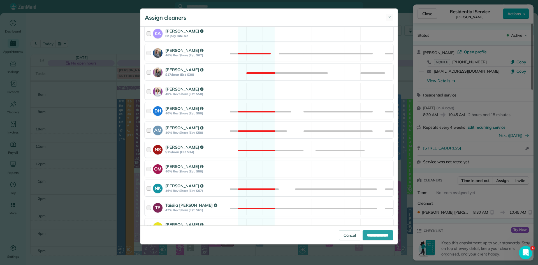
scroll to position [246, 0]
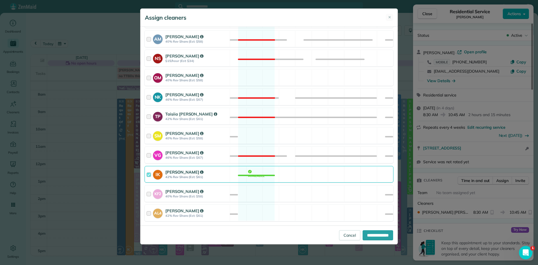
click at [186, 175] on div "[PERSON_NAME]" at bounding box center [196, 172] width 63 height 6
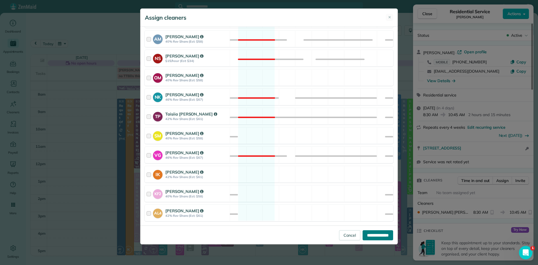
click at [363, 236] on input "**********" at bounding box center [378, 235] width 31 height 10
type input "**********"
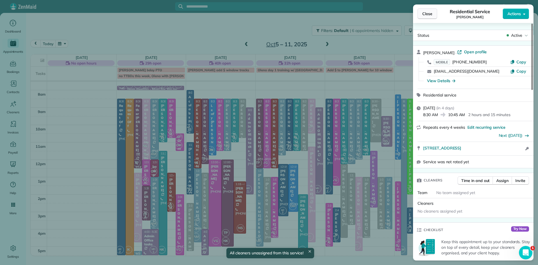
click at [423, 11] on span "Close" at bounding box center [427, 14] width 10 height 6
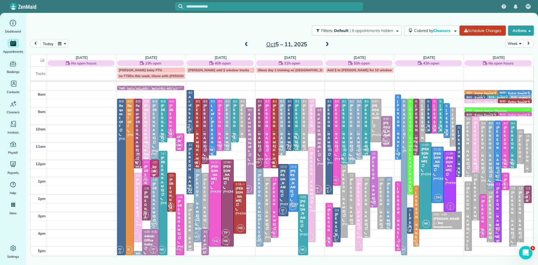
click at [230, 170] on div "Tina E Frascella" at bounding box center [227, 172] width 9 height 16
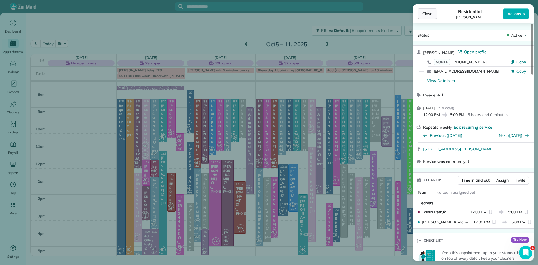
click at [425, 11] on span "Close" at bounding box center [427, 14] width 10 height 6
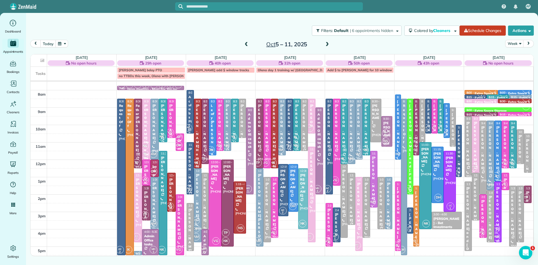
drag, startPoint x: 305, startPoint y: 215, endPoint x: 305, endPoint y: 195, distance: 20.5
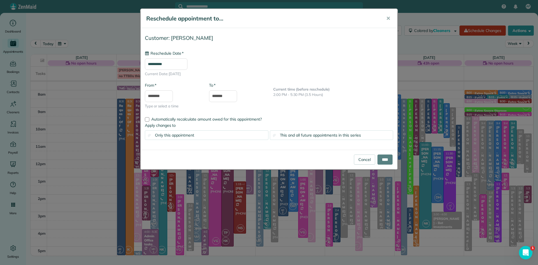
type input "**********"
click at [386, 161] on input "****" at bounding box center [384, 159] width 15 height 10
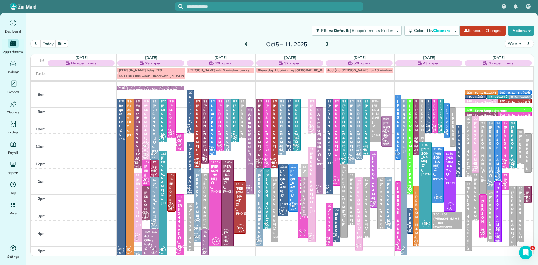
drag, startPoint x: 305, startPoint y: 120, endPoint x: 306, endPoint y: 183, distance: 63.4
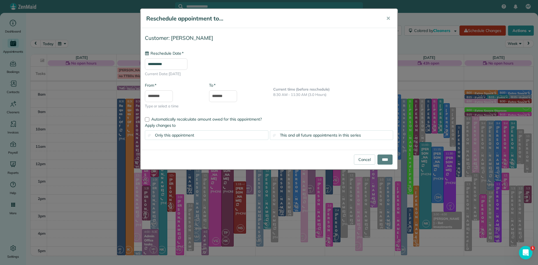
type input "**********"
click at [380, 161] on input "****" at bounding box center [384, 159] width 15 height 10
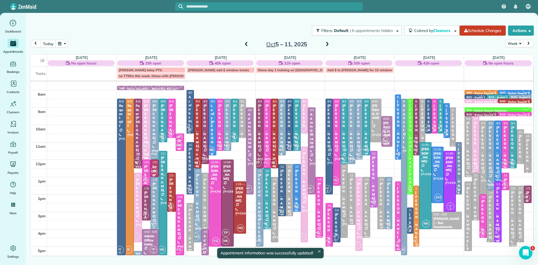
drag, startPoint x: 458, startPoint y: 151, endPoint x: 456, endPoint y: 167, distance: 16.3
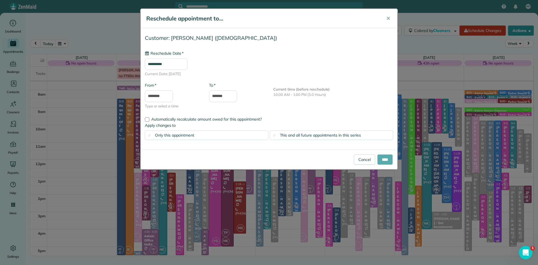
type input "**********"
click at [386, 159] on input "****" at bounding box center [384, 159] width 15 height 10
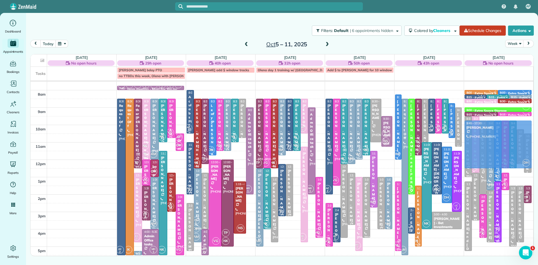
drag, startPoint x: 296, startPoint y: 195, endPoint x: 491, endPoint y: 151, distance: 199.9
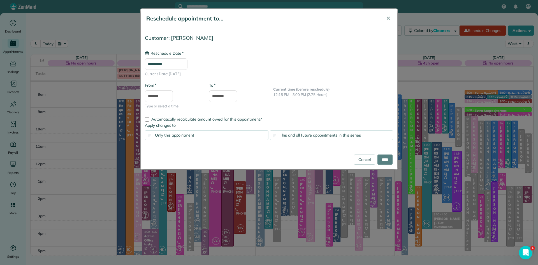
type input "**********"
click at [388, 160] on input "****" at bounding box center [384, 159] width 15 height 10
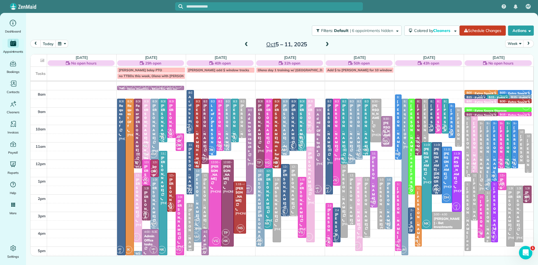
click at [239, 211] on div at bounding box center [240, 208] width 12 height 52
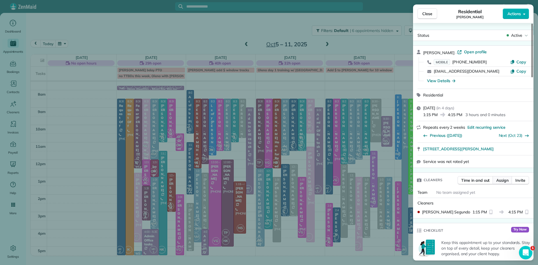
click at [499, 182] on span "Assign" at bounding box center [502, 180] width 12 height 6
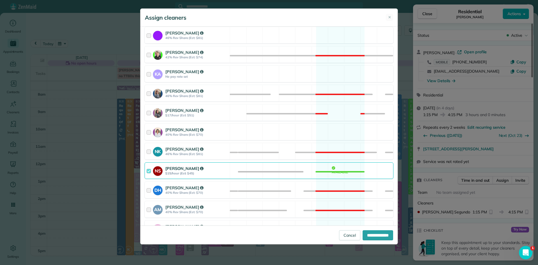
scroll to position [129, 0]
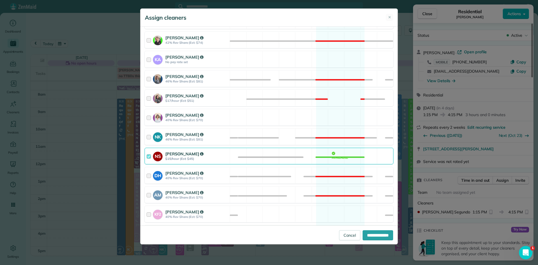
click at [177, 157] on strong "$15/hour (Est: $45)" at bounding box center [196, 159] width 63 height 4
click at [386, 236] on input "**********" at bounding box center [378, 235] width 31 height 10
type input "**********"
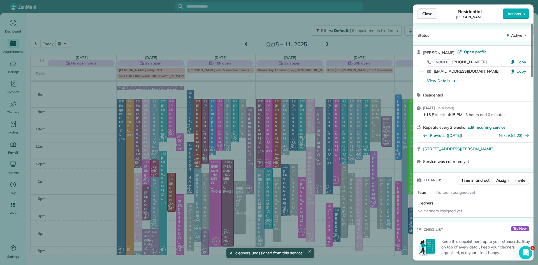
click at [426, 14] on span "Close" at bounding box center [427, 14] width 10 height 6
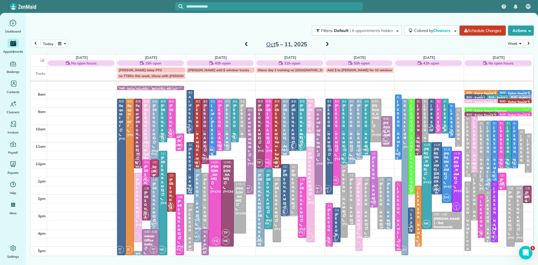
click at [220, 144] on span "VG" at bounding box center [218, 146] width 8 height 8
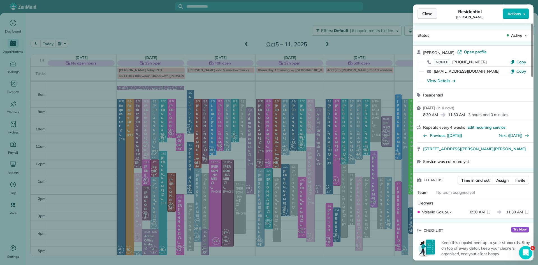
click at [427, 15] on span "Close" at bounding box center [427, 14] width 10 height 6
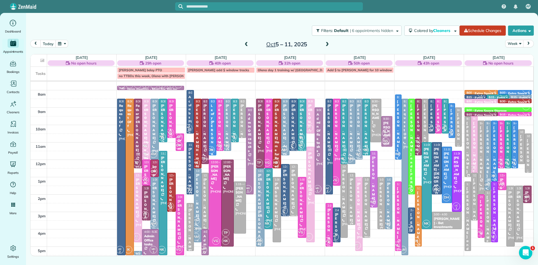
click at [198, 200] on div "Susan Tressider" at bounding box center [198, 195] width 4 height 44
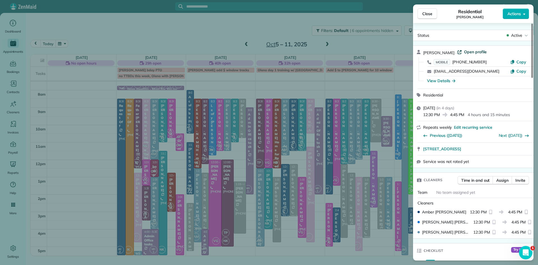
click at [475, 53] on span "Open profile" at bounding box center [475, 52] width 23 height 6
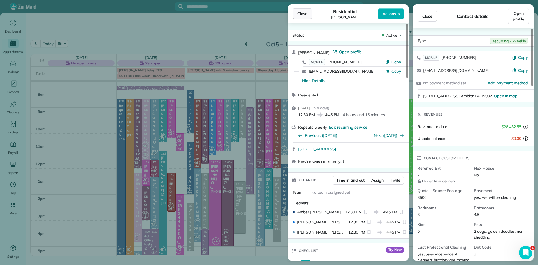
click at [305, 17] on button "Close" at bounding box center [303, 13] width 20 height 11
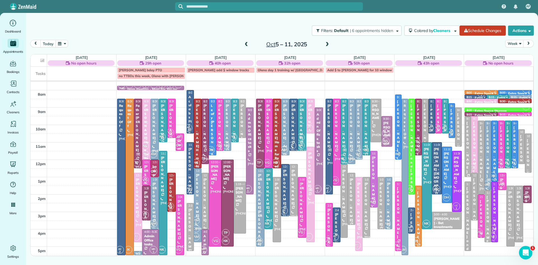
click at [189, 184] on div at bounding box center [190, 168] width 7 height 52
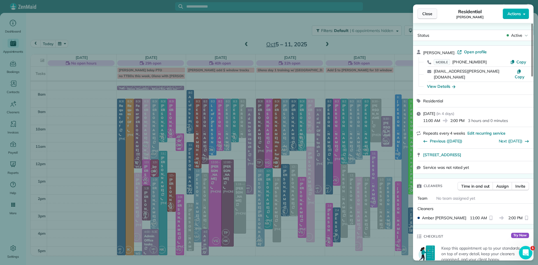
click at [424, 14] on span "Close" at bounding box center [427, 14] width 10 height 6
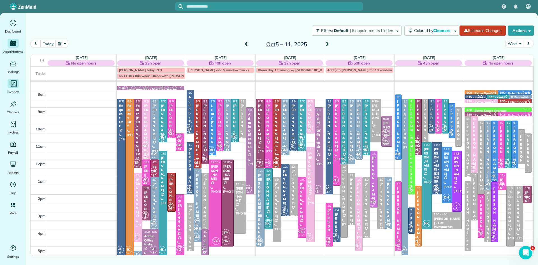
click at [11, 90] on span "Contacts" at bounding box center [13, 92] width 13 height 6
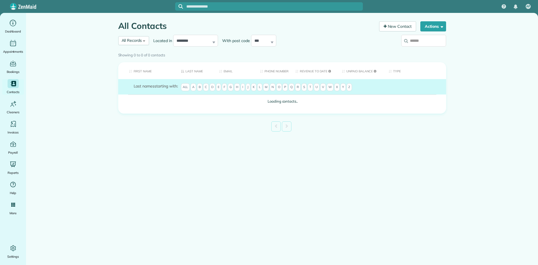
click at [420, 42] on input "search" at bounding box center [423, 41] width 45 height 12
click at [424, 50] on div "Showing 0 to 0 of 0 contacts" at bounding box center [282, 54] width 328 height 8
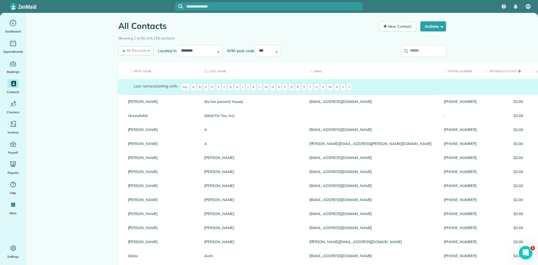
click at [438, 49] on input "search" at bounding box center [423, 51] width 45 height 12
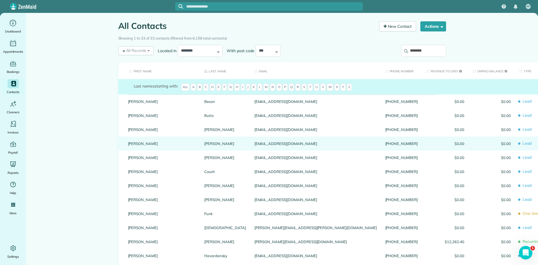
type input "********"
click at [138, 143] on link "[PERSON_NAME]" at bounding box center [162, 144] width 68 height 4
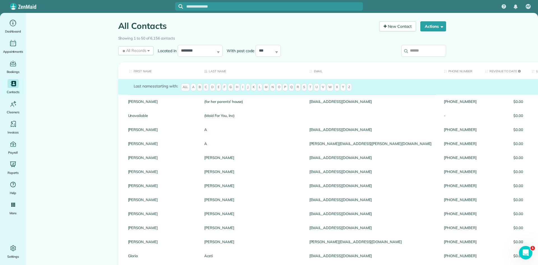
click at [421, 51] on input "search" at bounding box center [423, 51] width 45 height 12
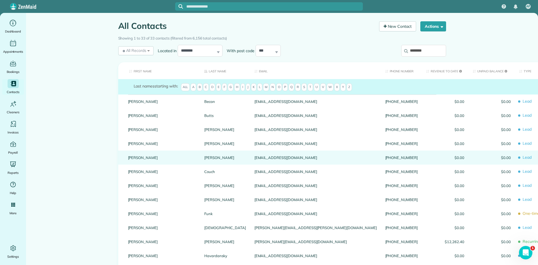
type input "********"
click at [140, 159] on link "[PERSON_NAME]" at bounding box center [162, 158] width 68 height 4
